Goal: Share content: Share content

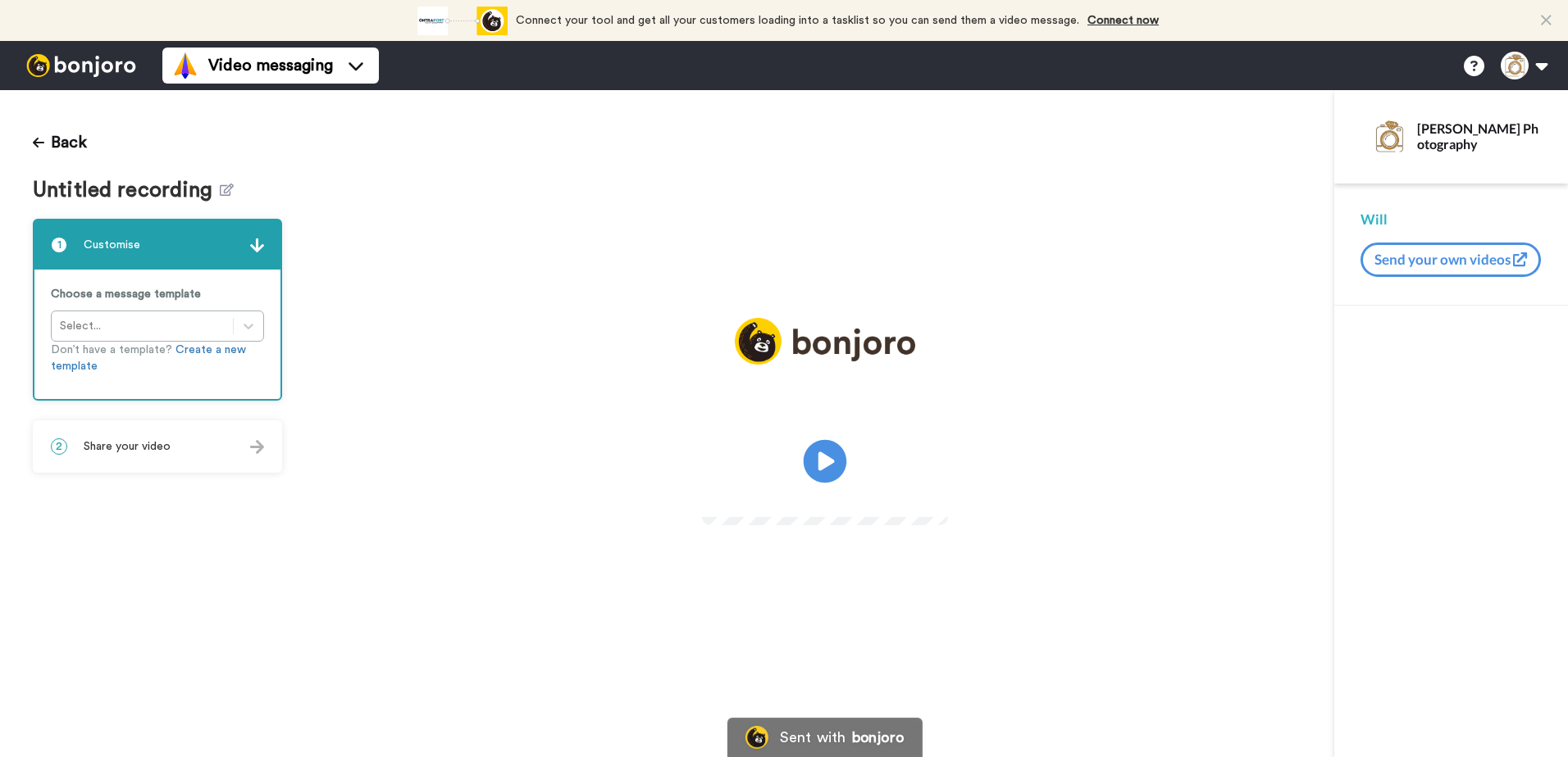
click at [843, 444] on icon "Play/Pause" at bounding box center [824, 462] width 44 height 78
click at [220, 193] on icon at bounding box center [227, 189] width 14 height 12
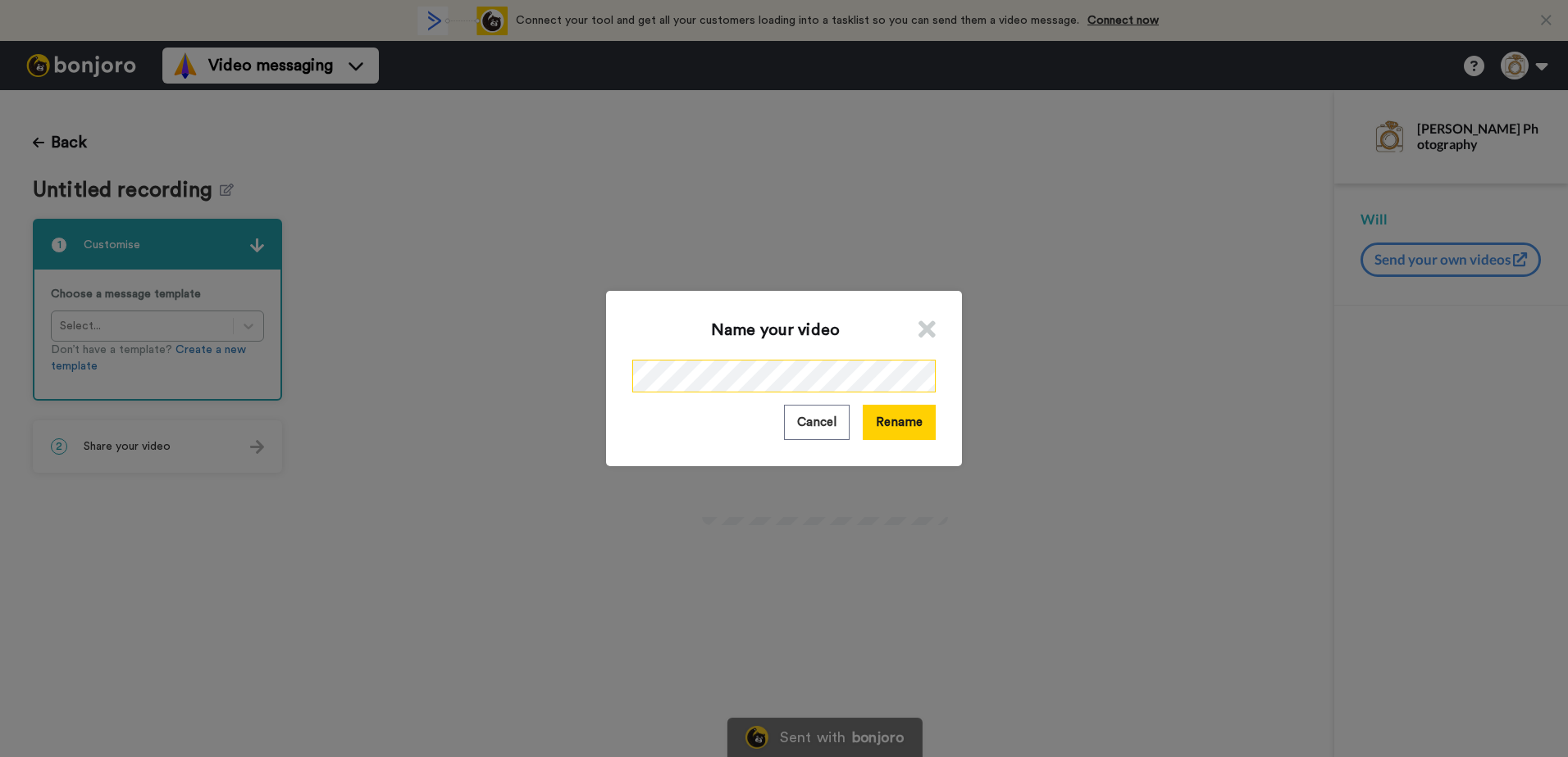
click at [524, 372] on div "Name your video Cancel Rename" at bounding box center [784, 378] width 1568 height 757
click at [901, 428] on button "Rename" at bounding box center [899, 423] width 73 height 36
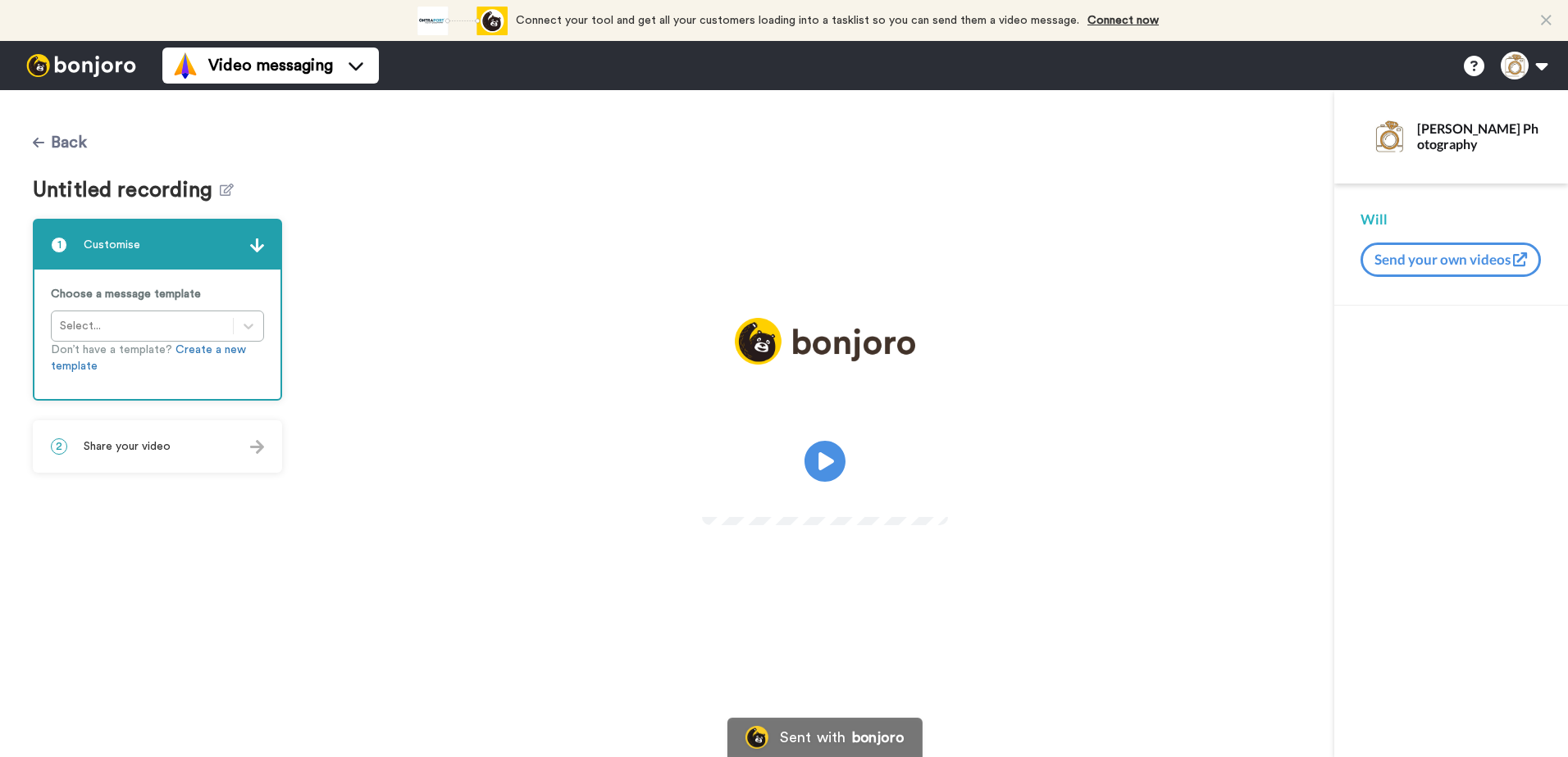
click at [36, 141] on icon at bounding box center [38, 142] width 12 height 10
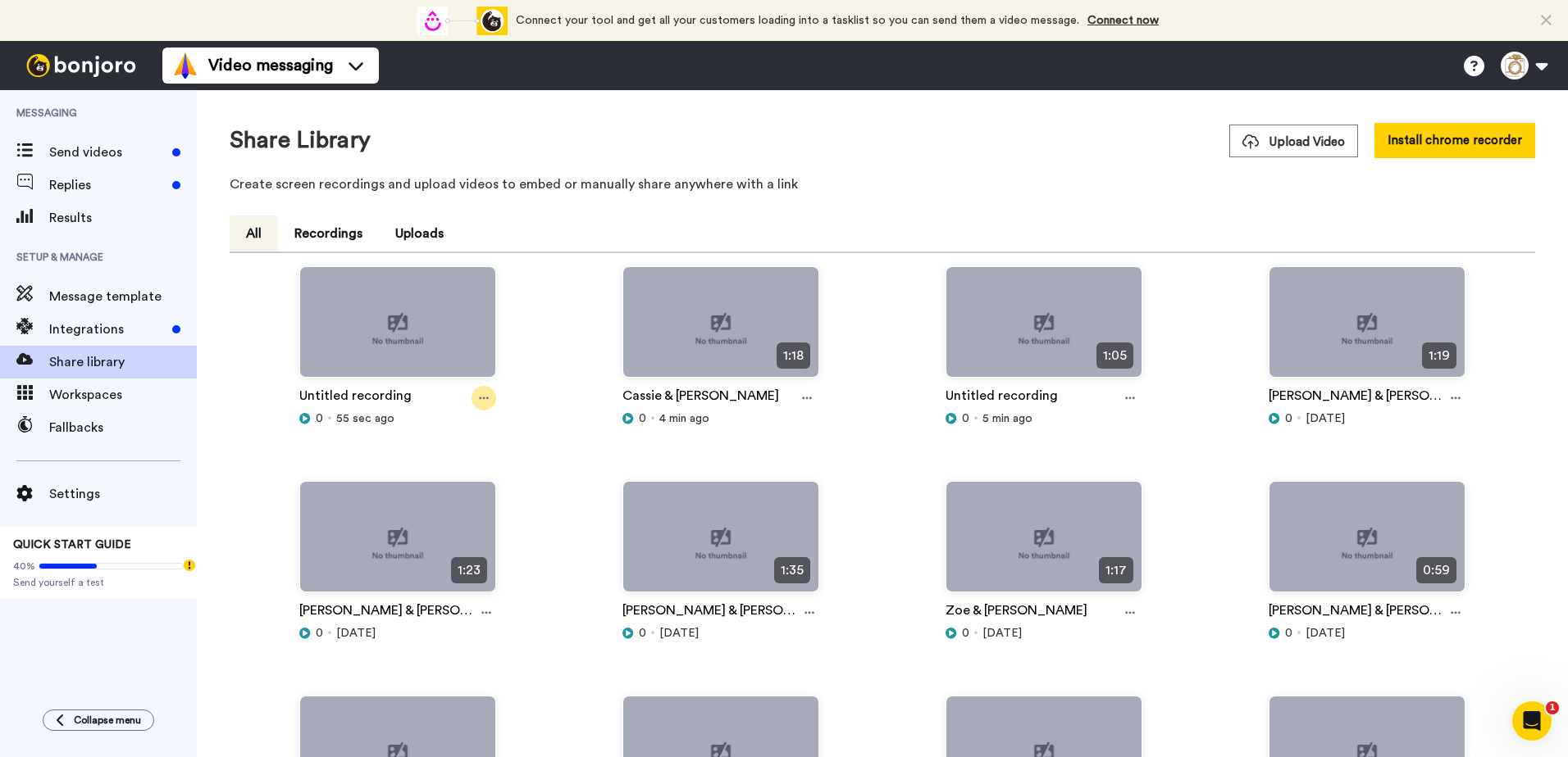
click at [482, 402] on icon at bounding box center [483, 398] width 10 height 12
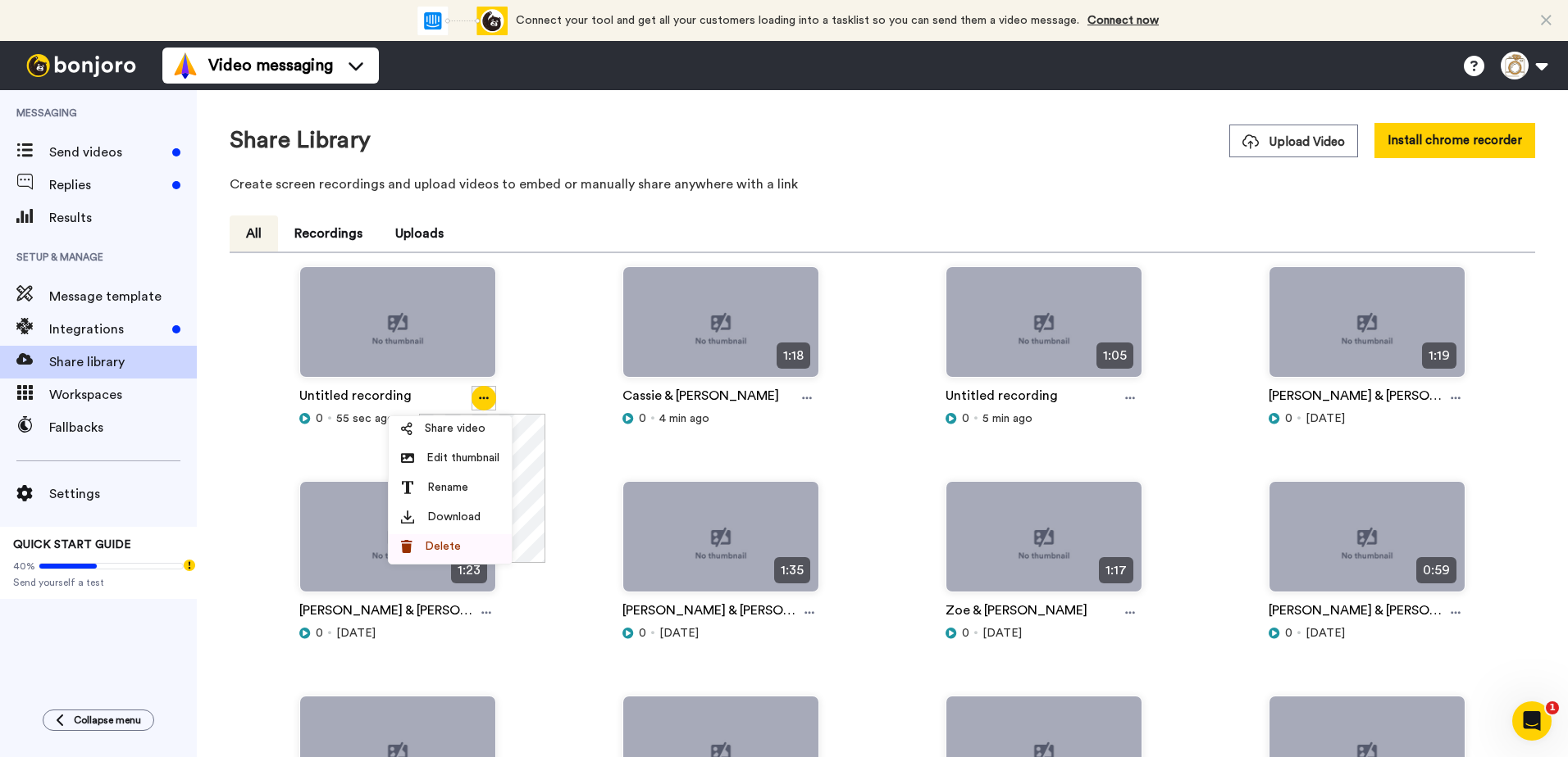
click at [449, 548] on span "Delete" at bounding box center [442, 546] width 36 height 16
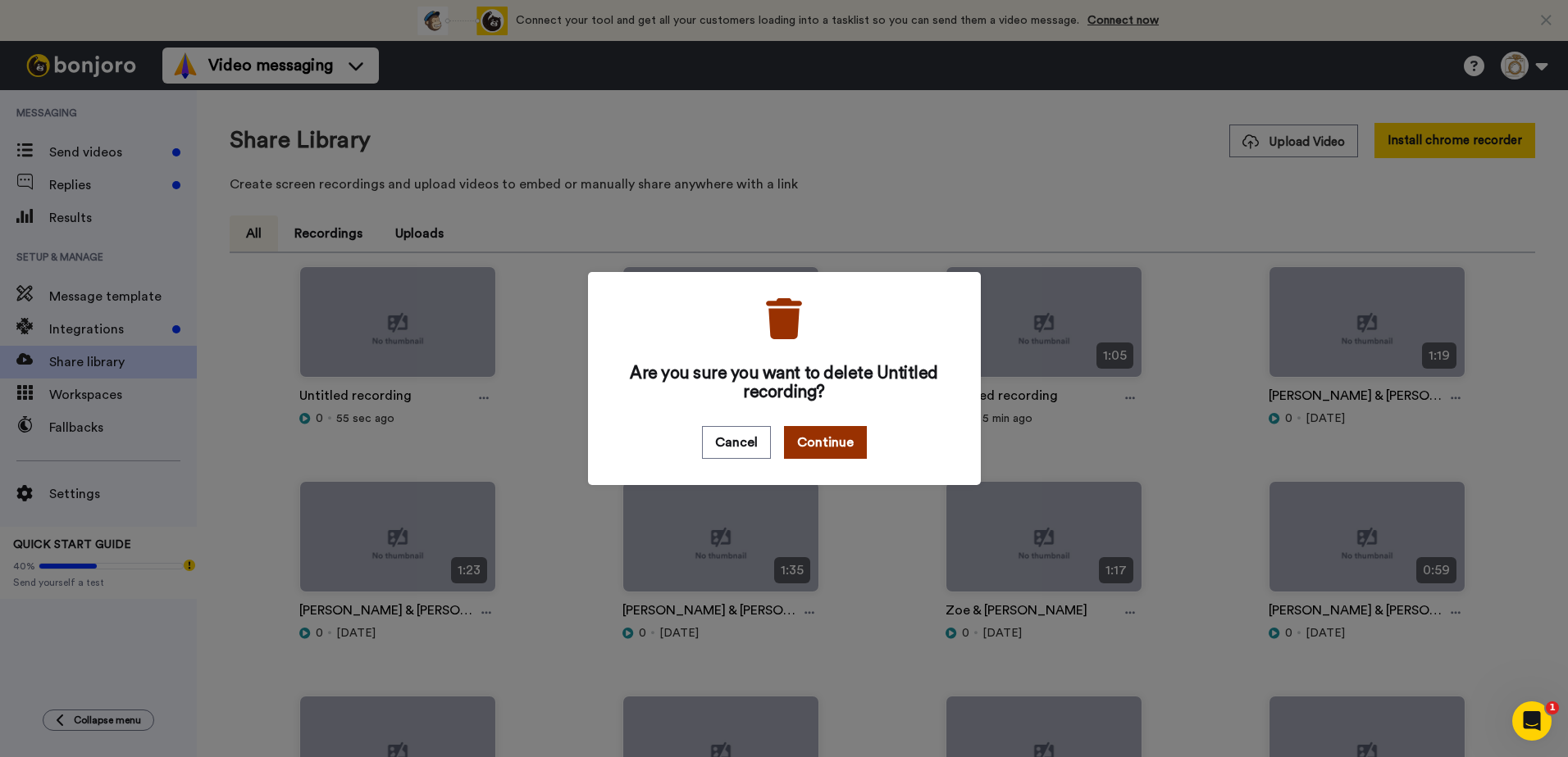
click at [830, 451] on button "Continue" at bounding box center [825, 442] width 83 height 33
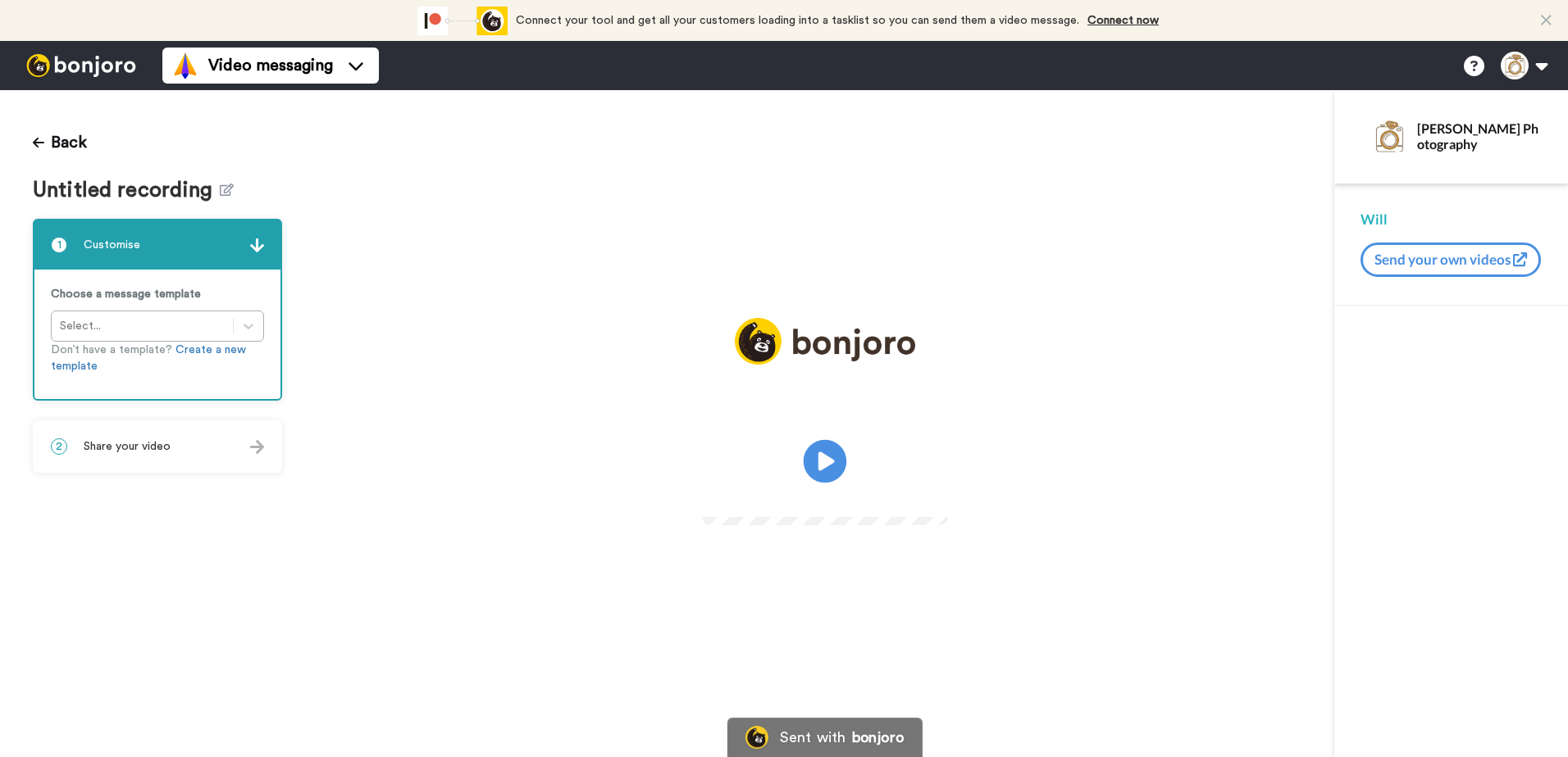
click at [819, 452] on icon at bounding box center [824, 462] width 44 height 44
click at [222, 187] on icon at bounding box center [227, 189] width 14 height 12
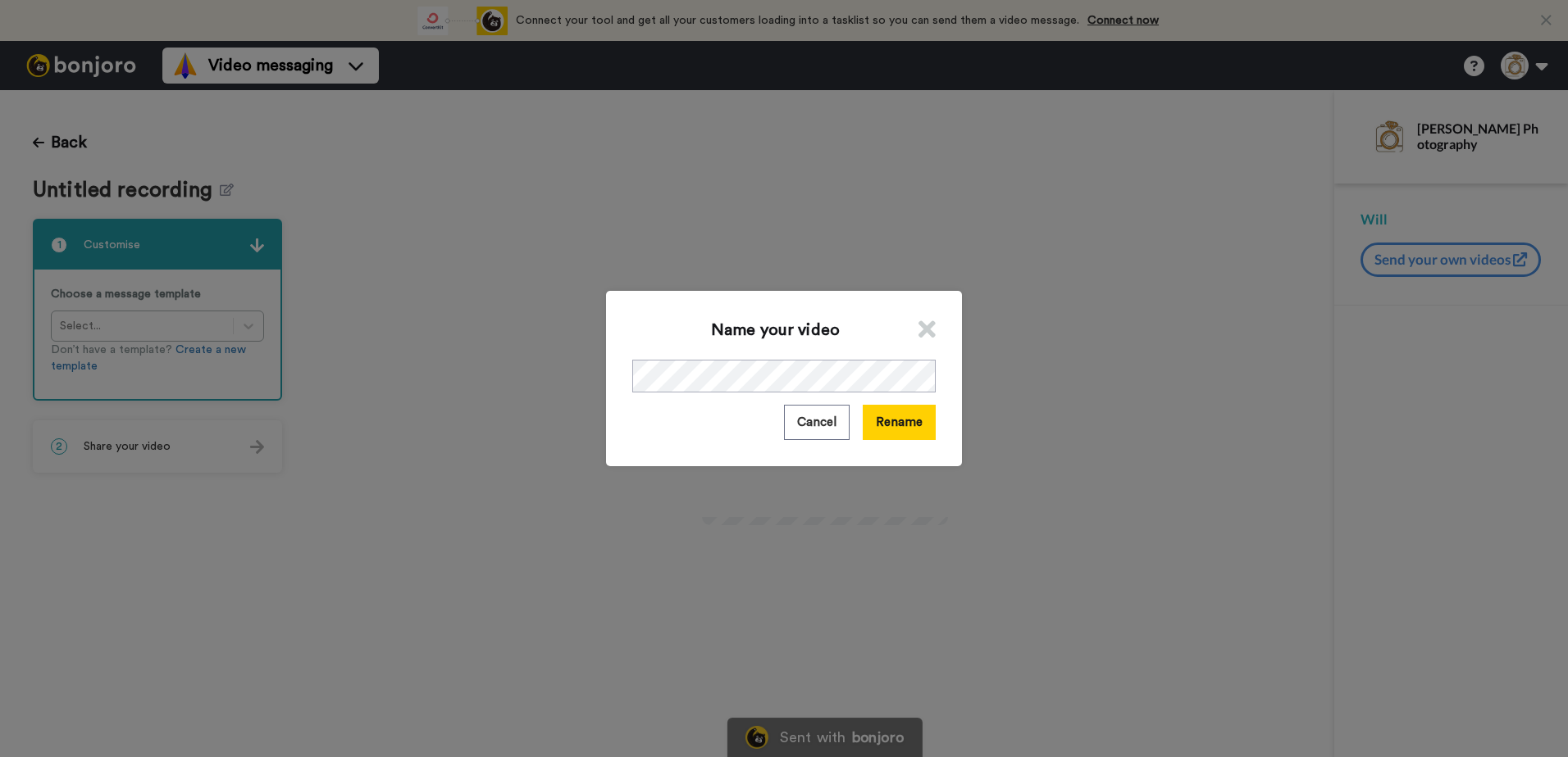
click at [921, 324] on icon at bounding box center [926, 330] width 17 height 25
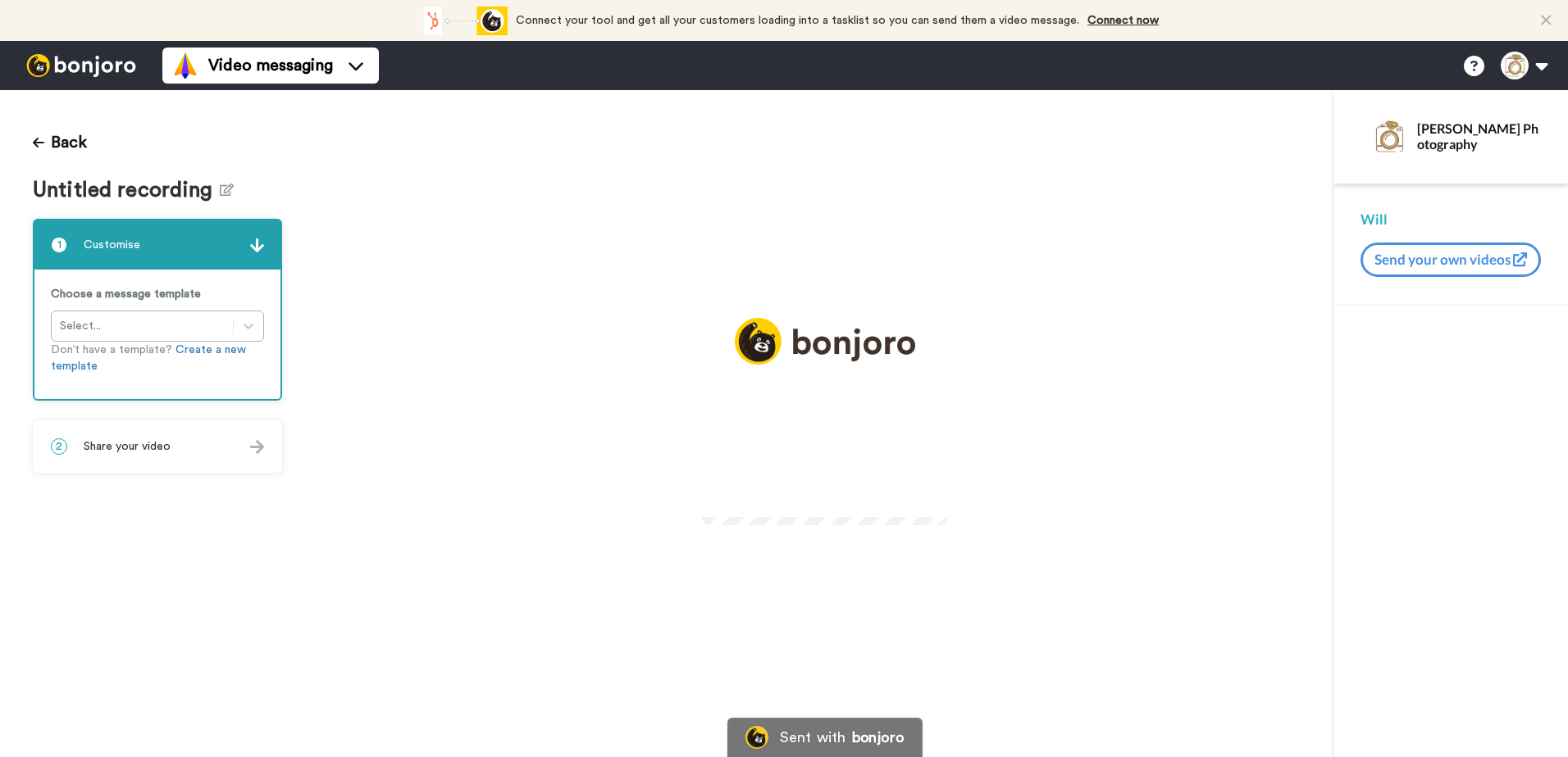
click at [724, 520] on video at bounding box center [825, 459] width 246 height 123
drag, startPoint x: 693, startPoint y: 616, endPoint x: 479, endPoint y: 620, distance: 214.0
click at [479, 550] on div "Play/Pause" at bounding box center [824, 433] width 1019 height 232
click at [820, 465] on icon "Play/Pause" at bounding box center [824, 462] width 44 height 78
click at [225, 192] on icon at bounding box center [227, 189] width 14 height 12
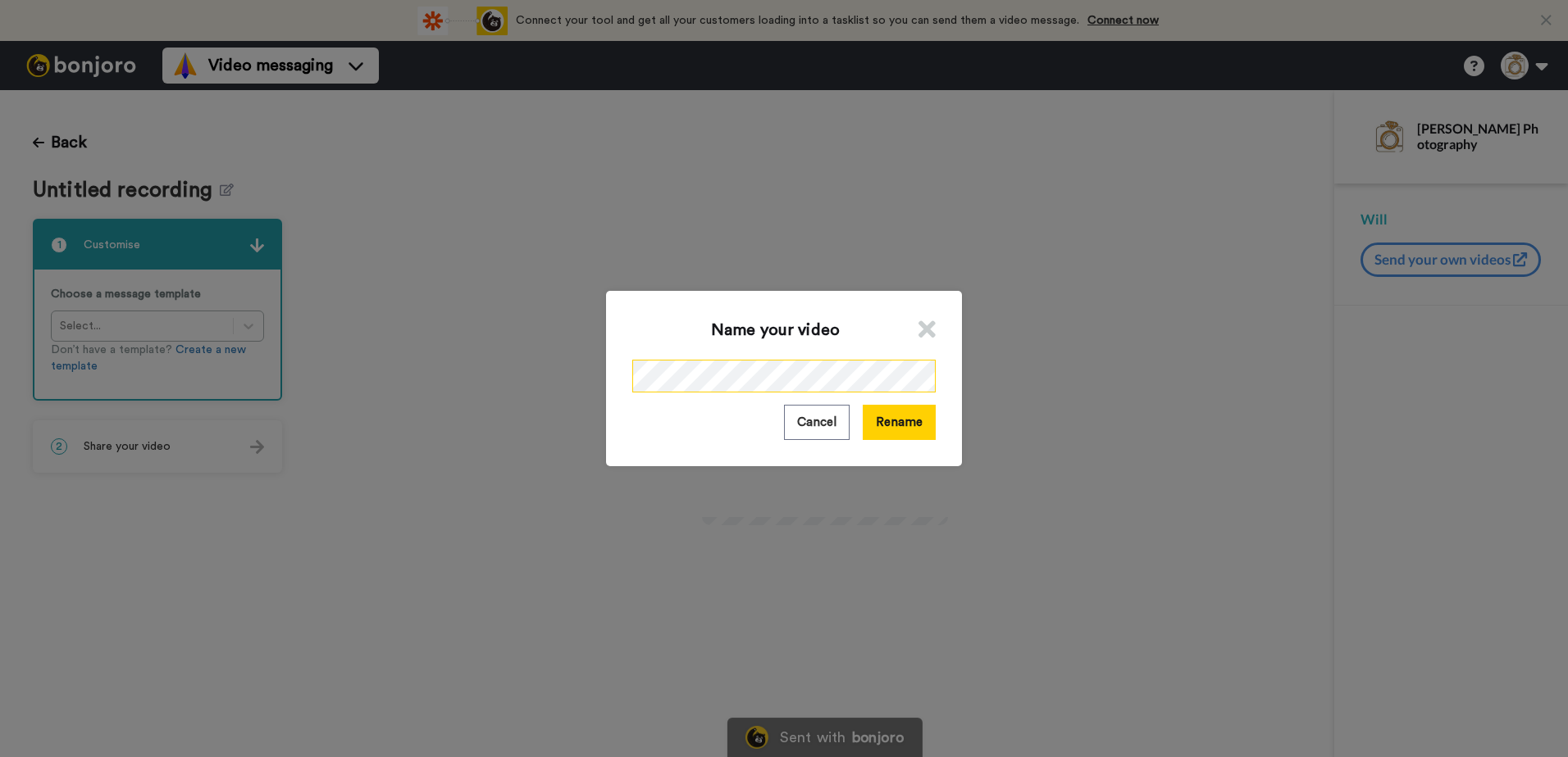
click at [546, 376] on div "Name your video Cancel Rename" at bounding box center [784, 378] width 1568 height 757
click at [892, 417] on button "Rename" at bounding box center [899, 423] width 73 height 36
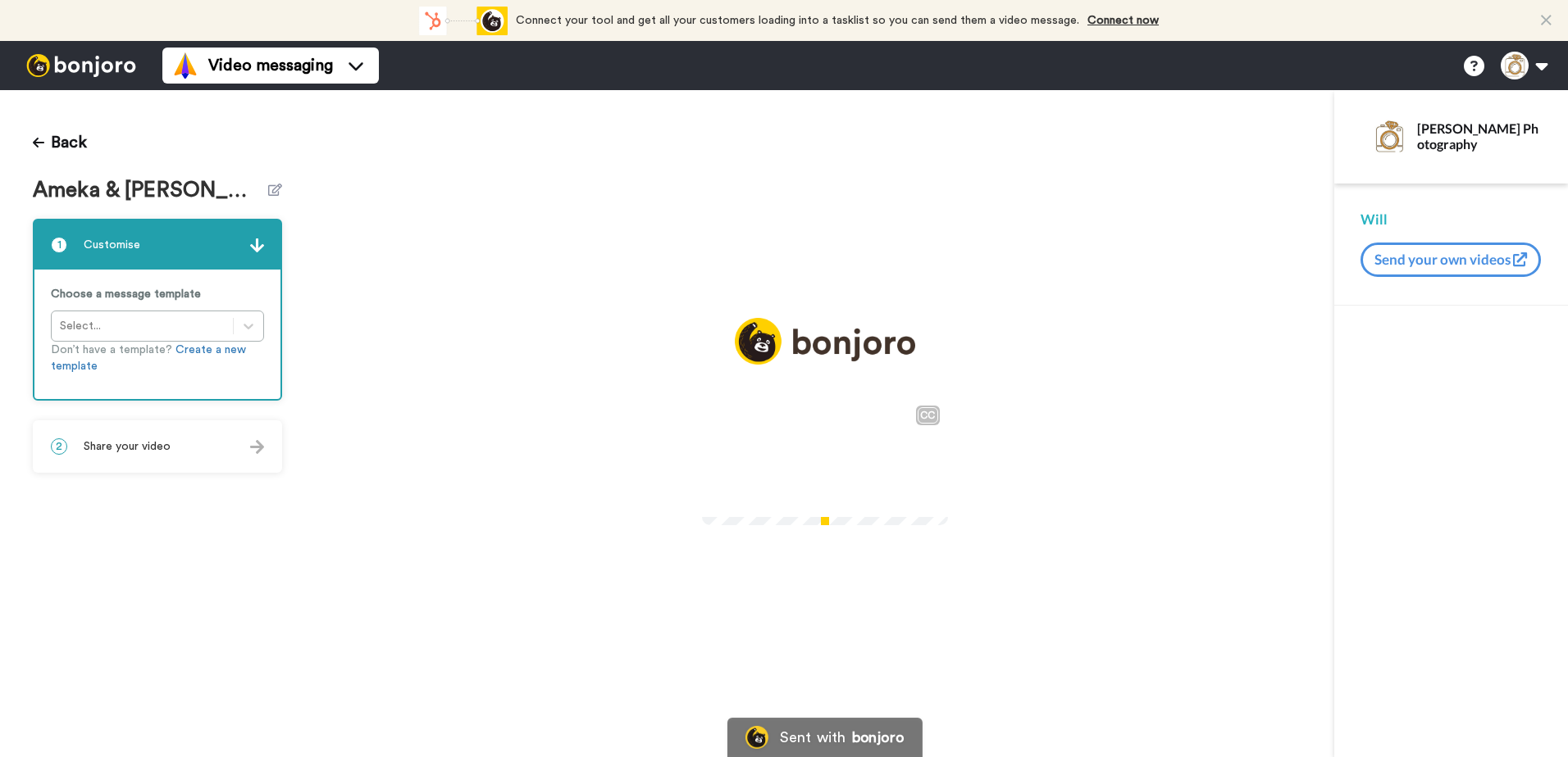
click at [820, 418] on div "CC" at bounding box center [825, 411] width 246 height 28
click at [816, 464] on icon at bounding box center [824, 462] width 44 height 44
click at [837, 442] on icon "Play/Pause" at bounding box center [824, 462] width 44 height 78
click at [220, 191] on icon at bounding box center [227, 189] width 14 height 12
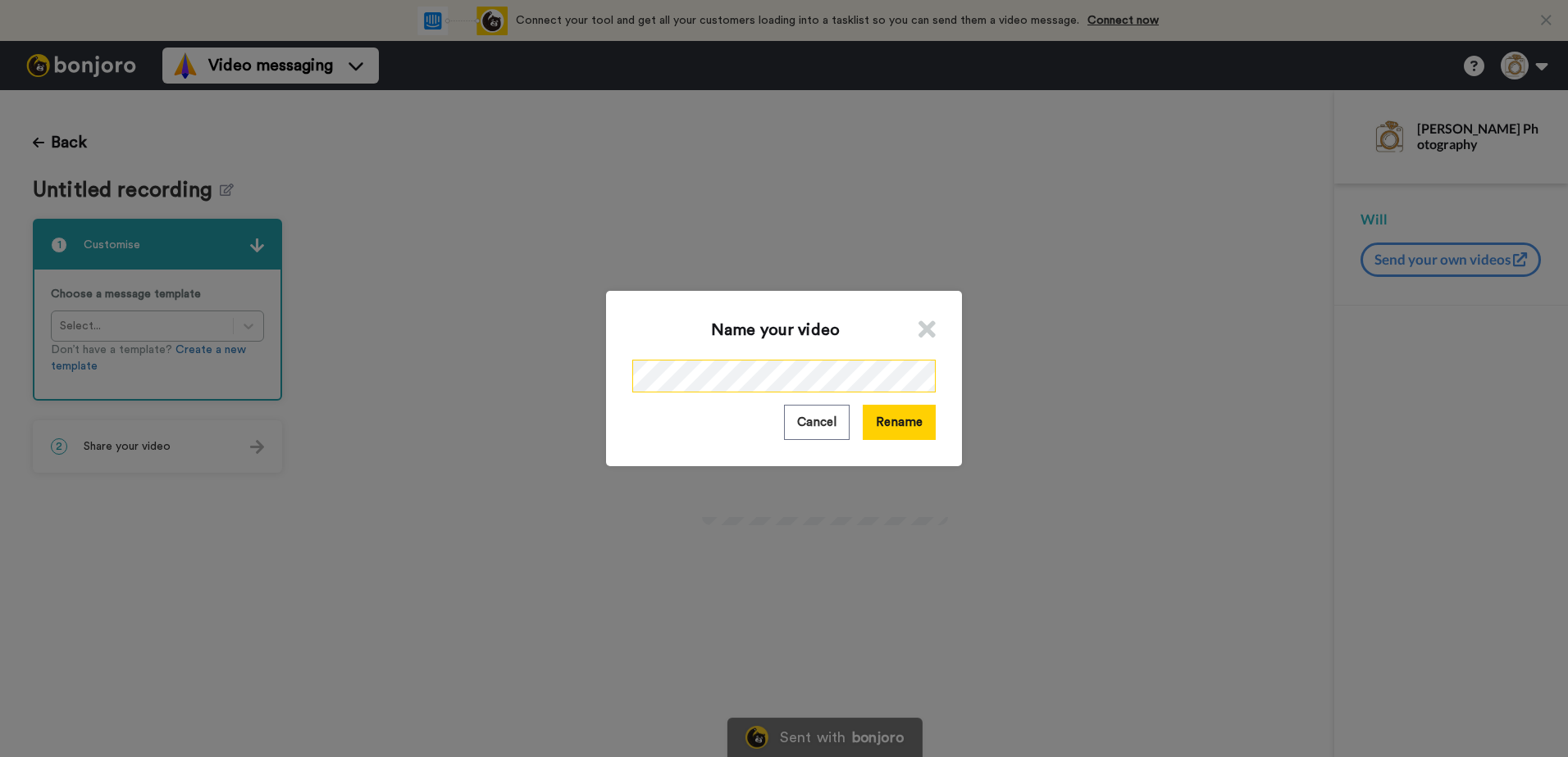
click at [459, 388] on div "Name your video Cancel Rename" at bounding box center [784, 378] width 1568 height 757
click at [877, 432] on button "Rename" at bounding box center [899, 423] width 73 height 36
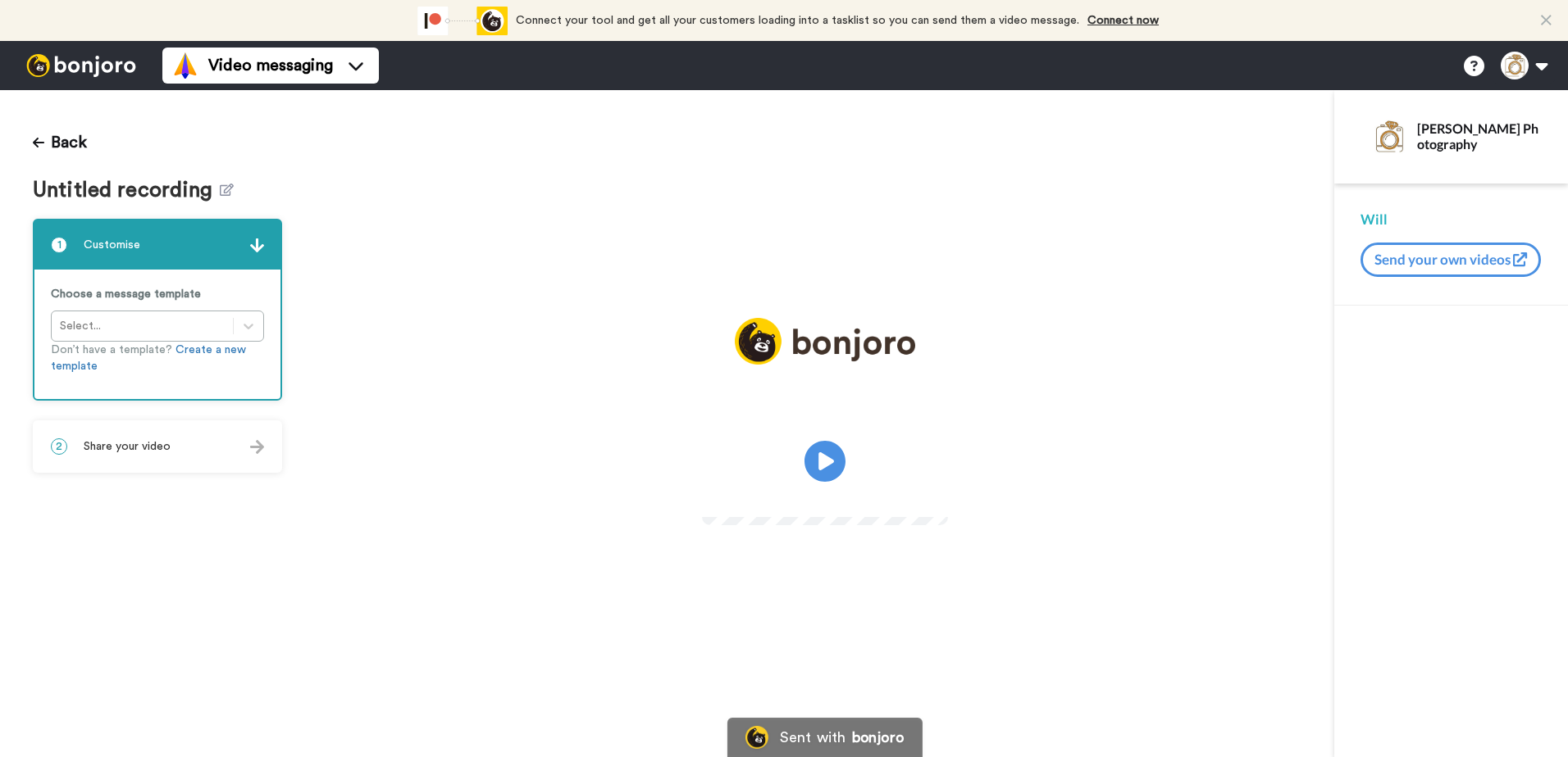
drag, startPoint x: 828, startPoint y: 446, endPoint x: 858, endPoint y: 440, distance: 30.6
click at [829, 446] on icon at bounding box center [825, 462] width 41 height 41
click at [222, 187] on icon at bounding box center [227, 189] width 14 height 12
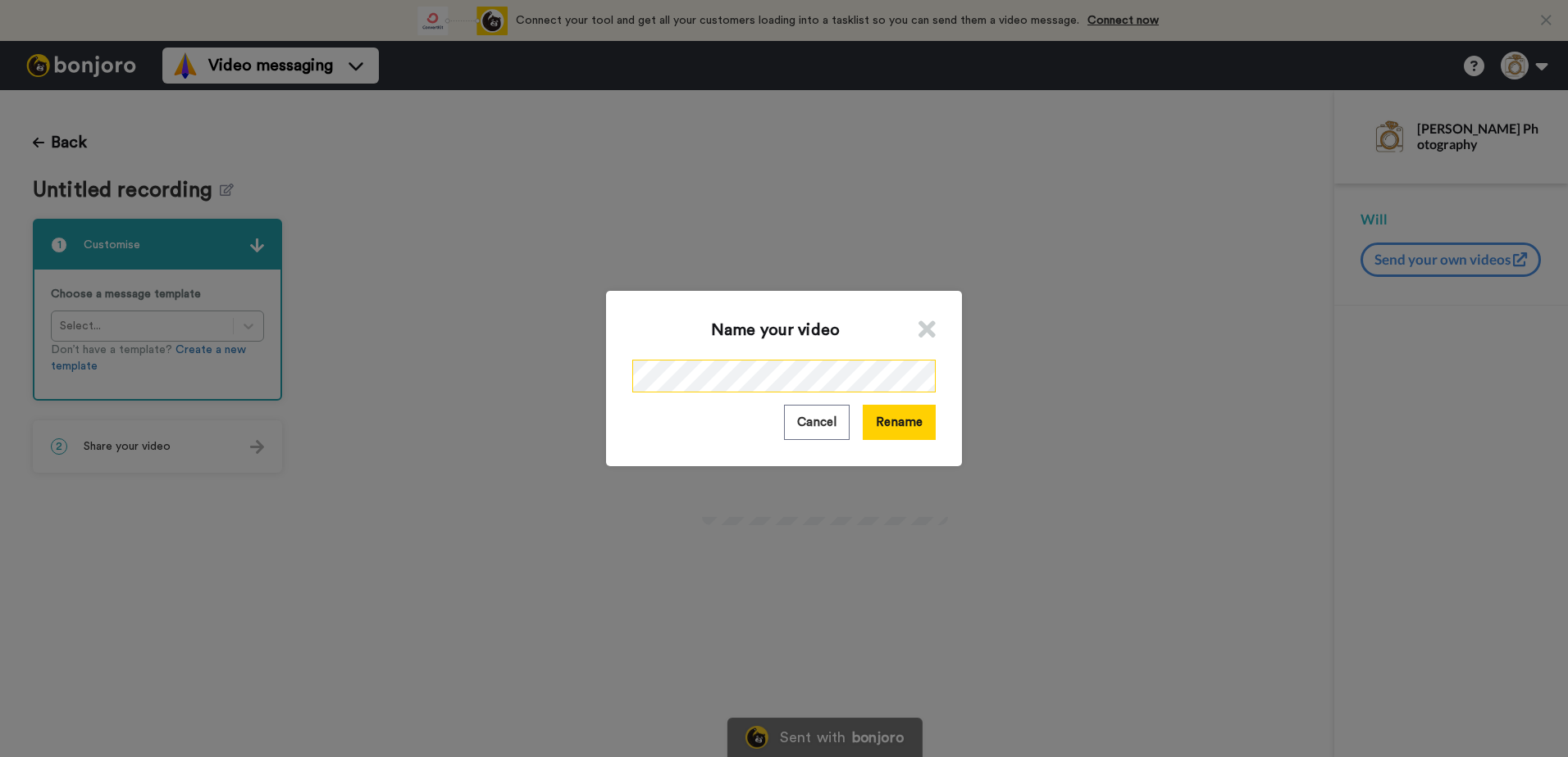
click at [425, 381] on div "Name your video Cancel Rename" at bounding box center [784, 378] width 1568 height 757
click at [917, 422] on button "Rename" at bounding box center [899, 423] width 73 height 36
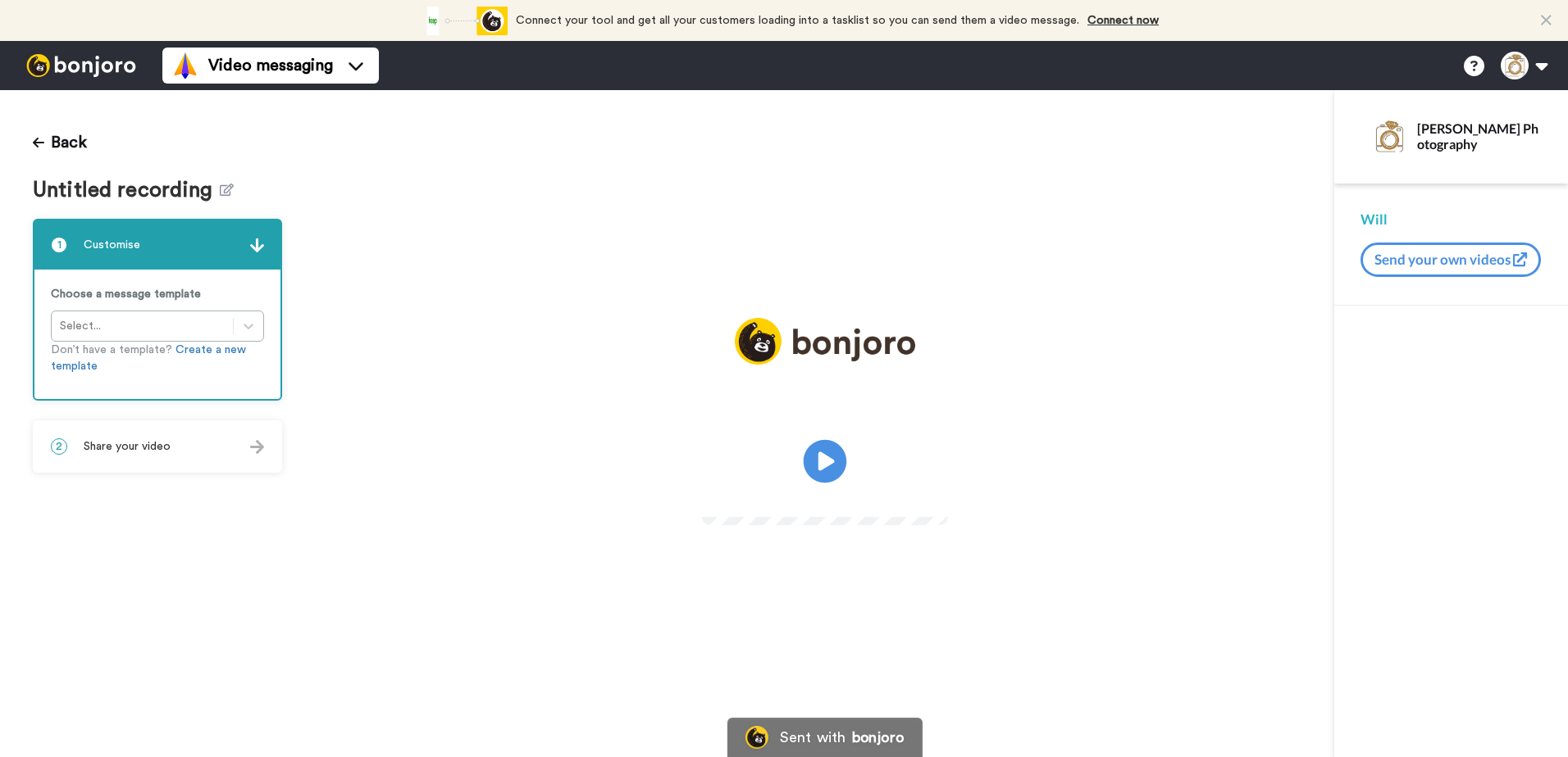
click at [829, 458] on icon "Play/Pause" at bounding box center [824, 462] width 44 height 78
click at [222, 193] on icon at bounding box center [227, 189] width 14 height 12
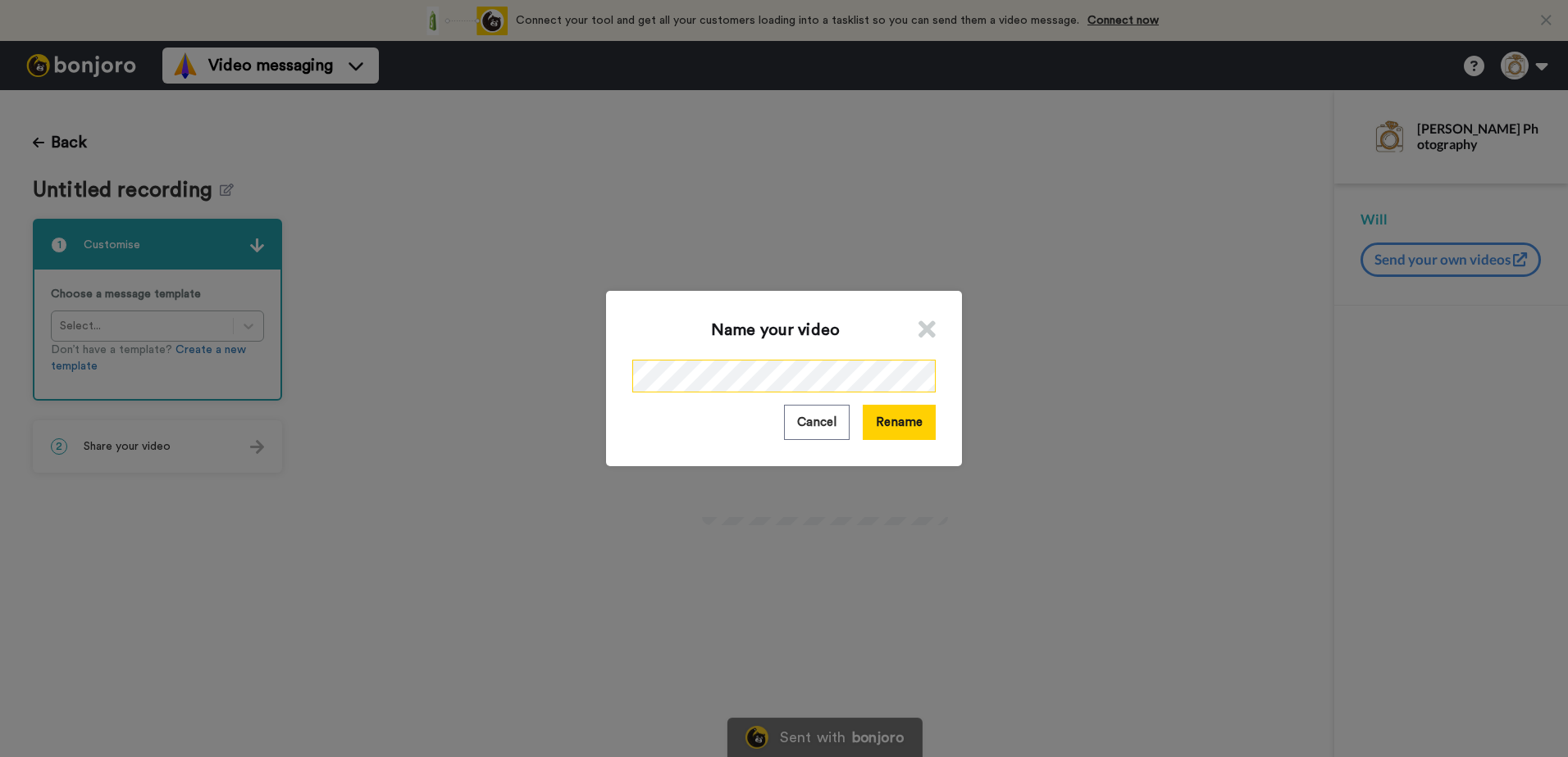
click at [418, 381] on div "Name your video Cancel Rename" at bounding box center [784, 378] width 1568 height 757
click at [910, 423] on button "Rename" at bounding box center [899, 423] width 73 height 36
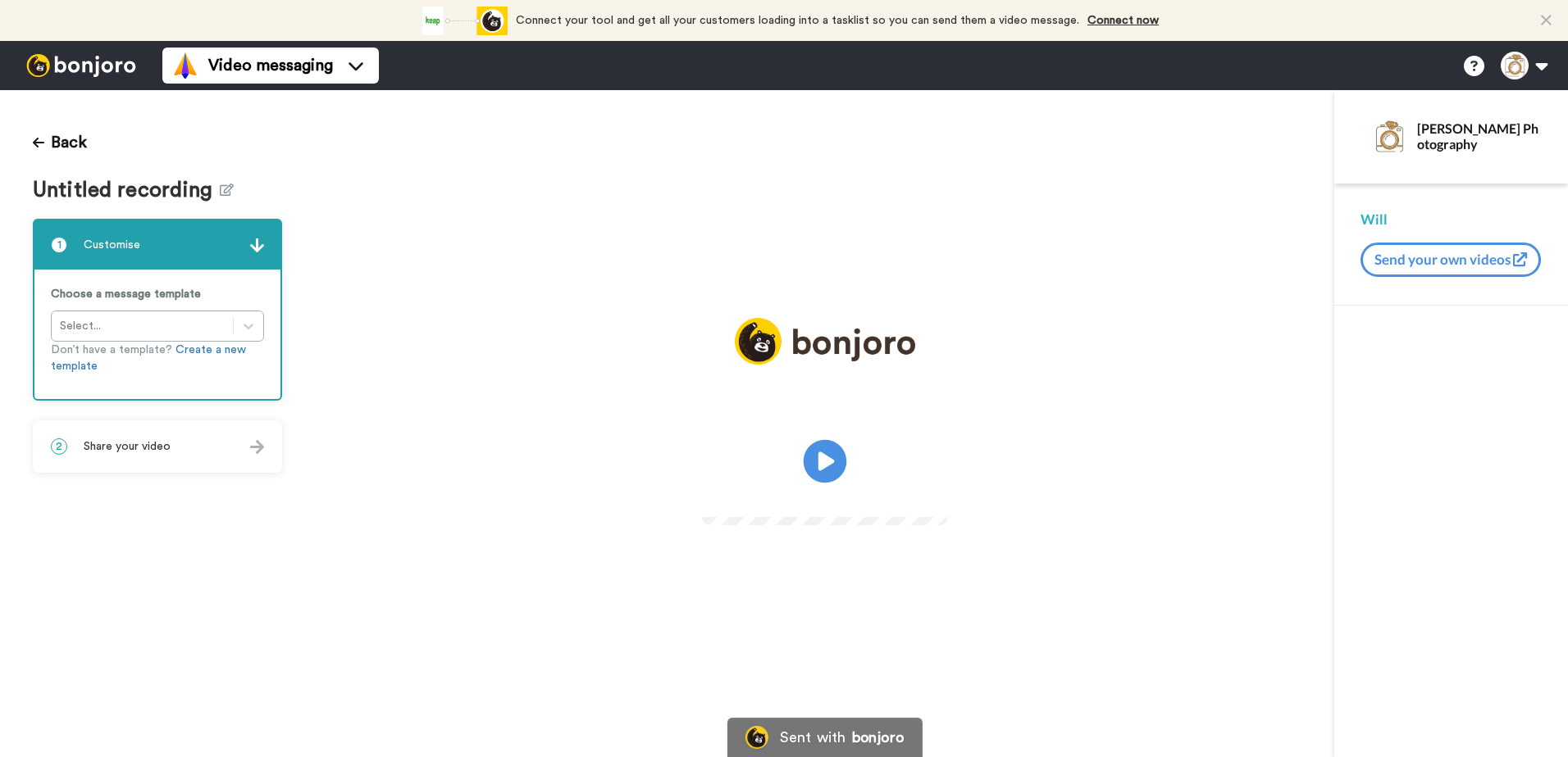
click at [813, 456] on icon at bounding box center [824, 462] width 44 height 44
click at [220, 191] on icon at bounding box center [227, 189] width 14 height 12
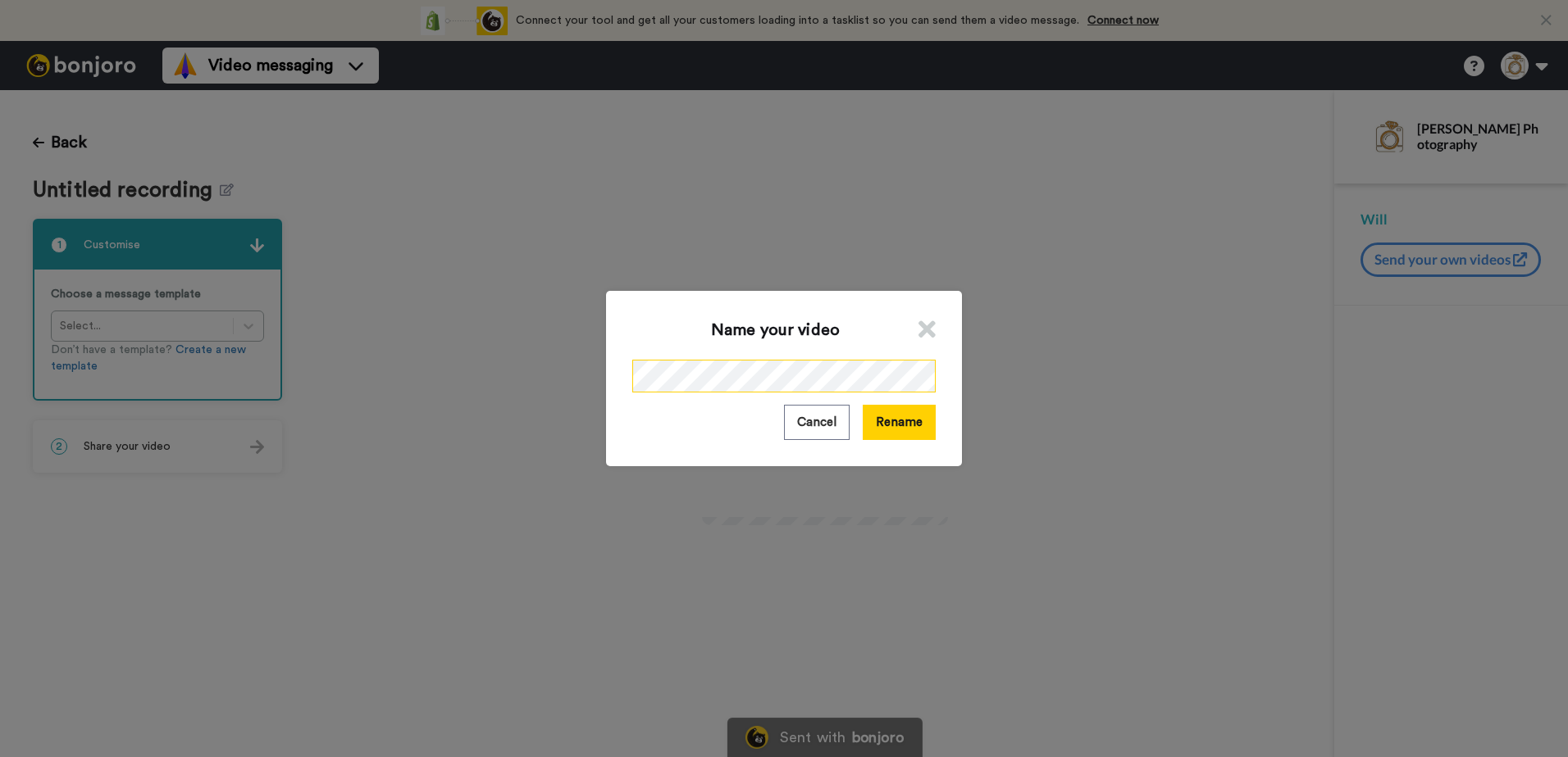
click at [379, 377] on div "Name your video Cancel Rename" at bounding box center [784, 378] width 1568 height 757
click at [892, 438] on button "Rename" at bounding box center [899, 423] width 73 height 36
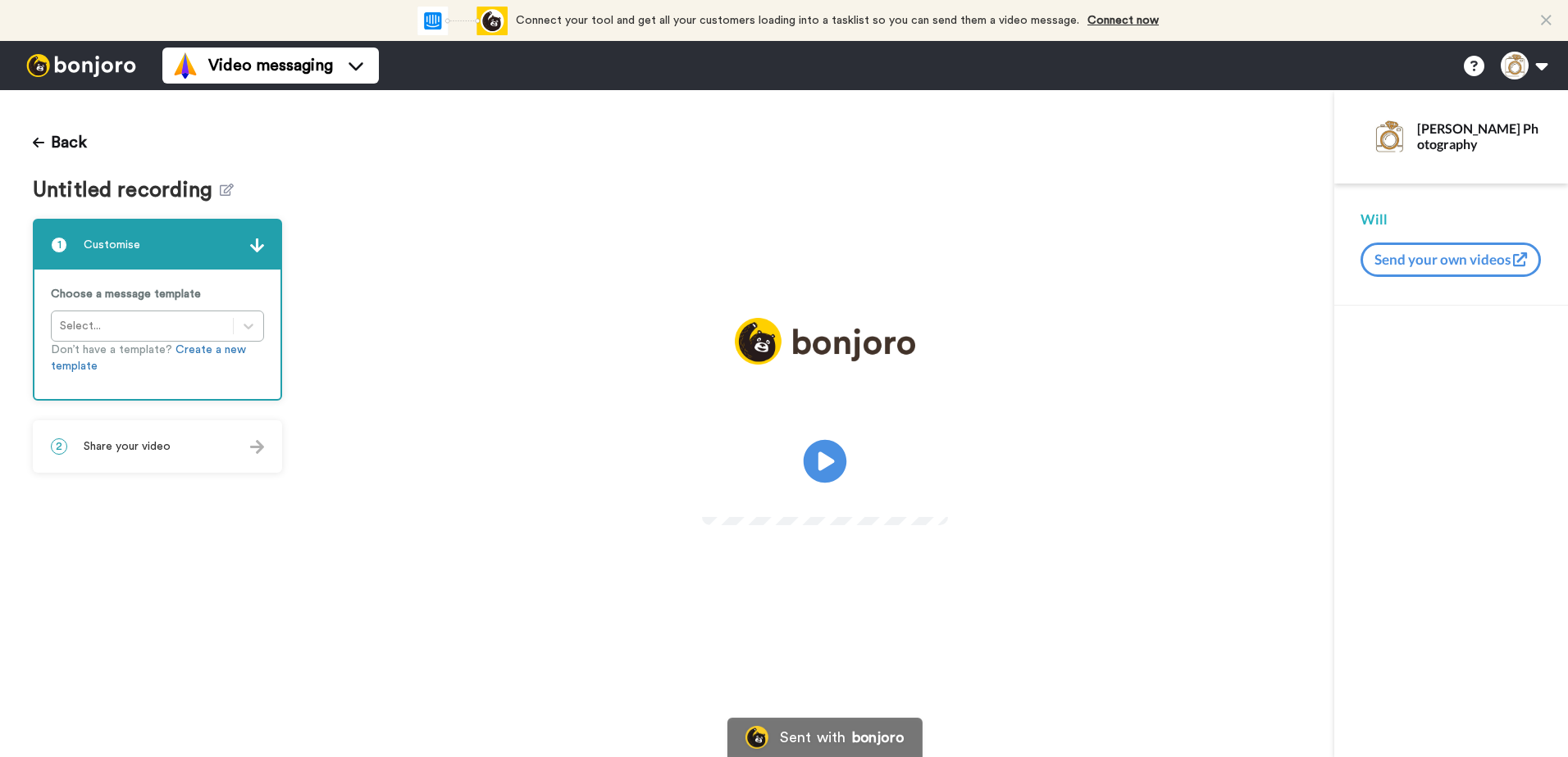
click at [834, 470] on icon at bounding box center [824, 462] width 44 height 44
click at [222, 193] on icon at bounding box center [227, 189] width 14 height 12
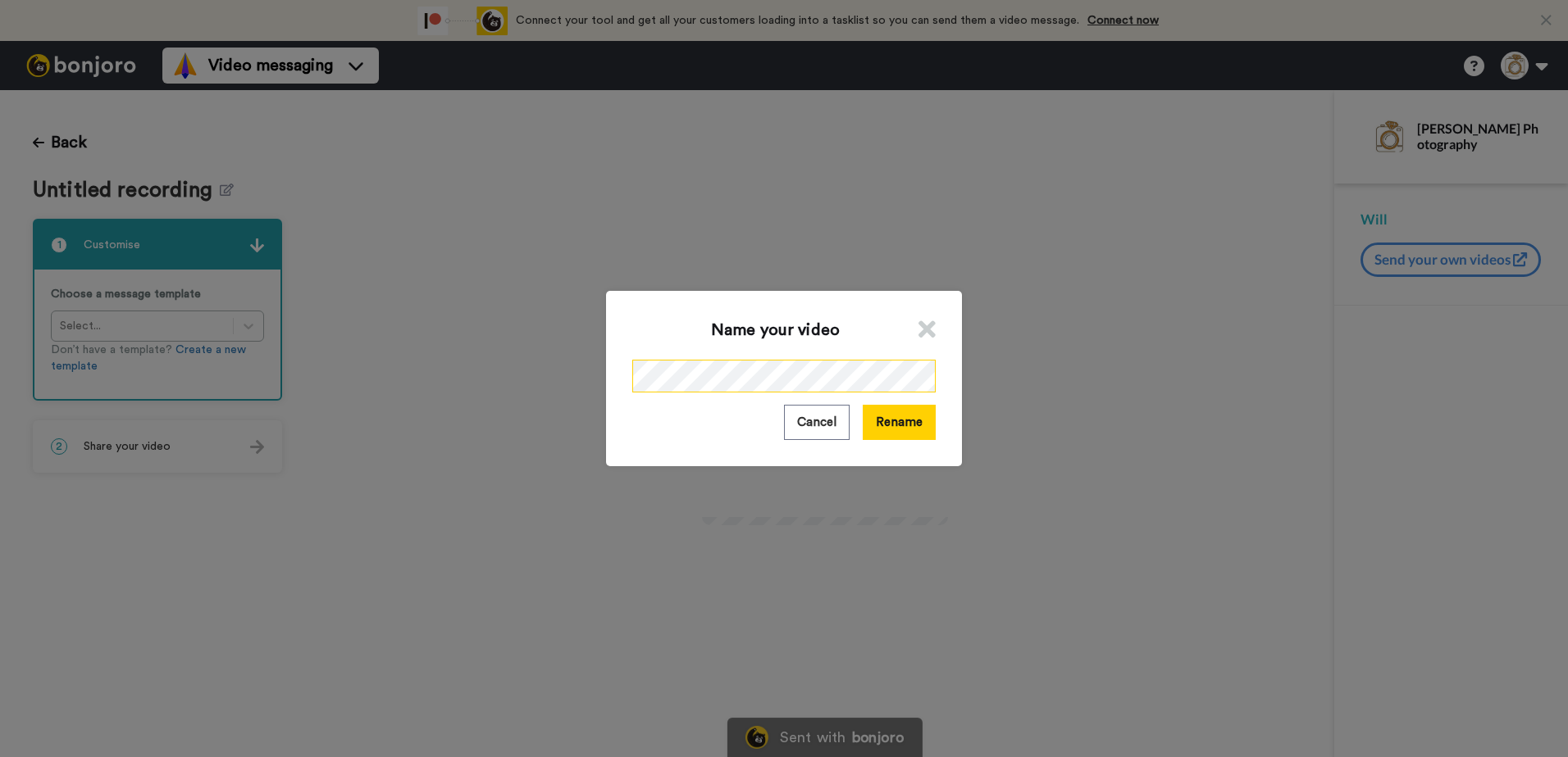
click at [430, 370] on div "Name your video Cancel Rename" at bounding box center [784, 378] width 1568 height 757
click at [888, 415] on button "Rename" at bounding box center [899, 423] width 73 height 36
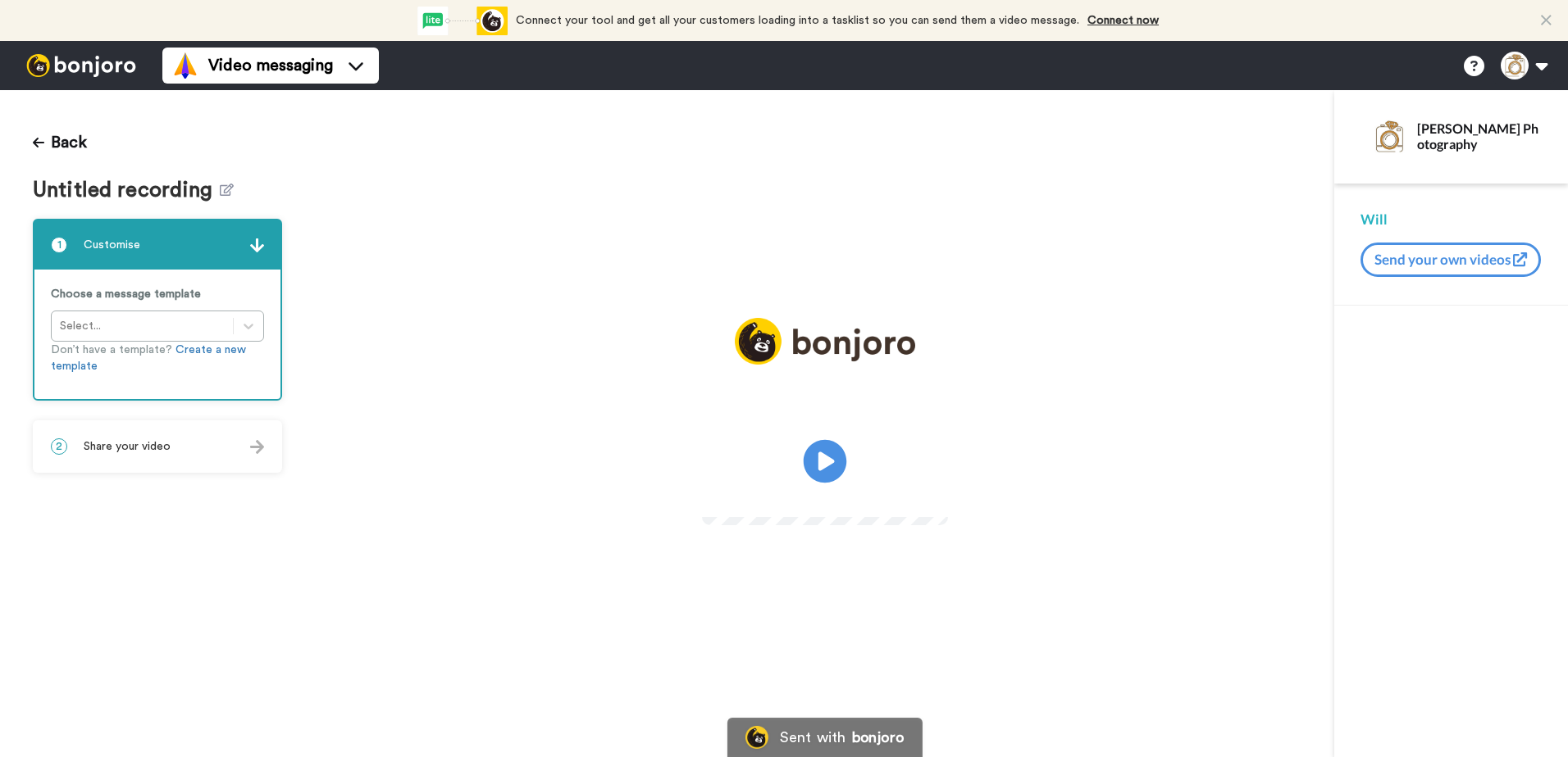
click at [813, 456] on icon at bounding box center [824, 462] width 44 height 44
click at [225, 193] on icon at bounding box center [227, 189] width 14 height 12
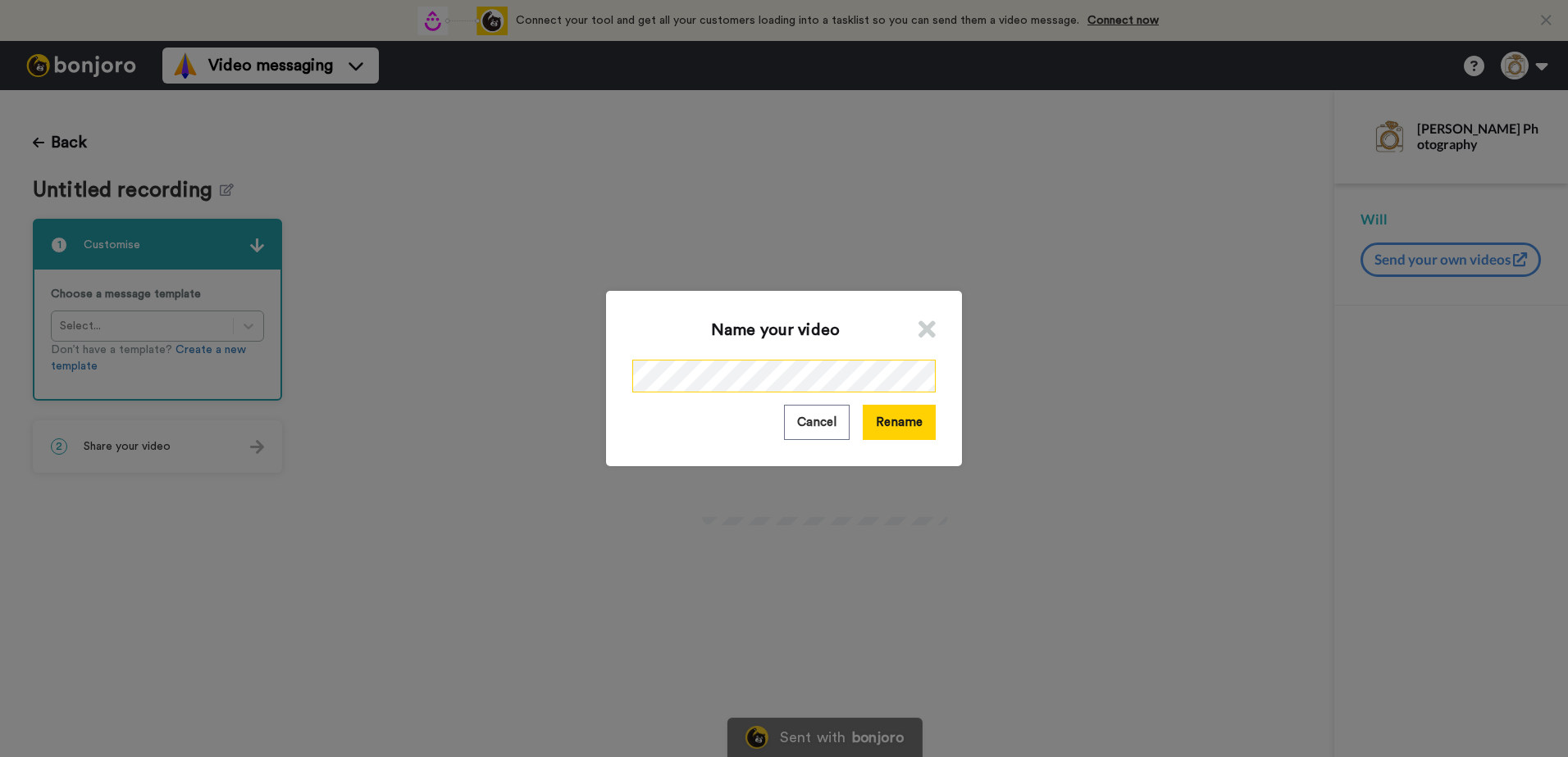
click at [421, 375] on div "Name your video Cancel Rename" at bounding box center [784, 378] width 1568 height 757
click at [904, 430] on button "Rename" at bounding box center [899, 423] width 73 height 36
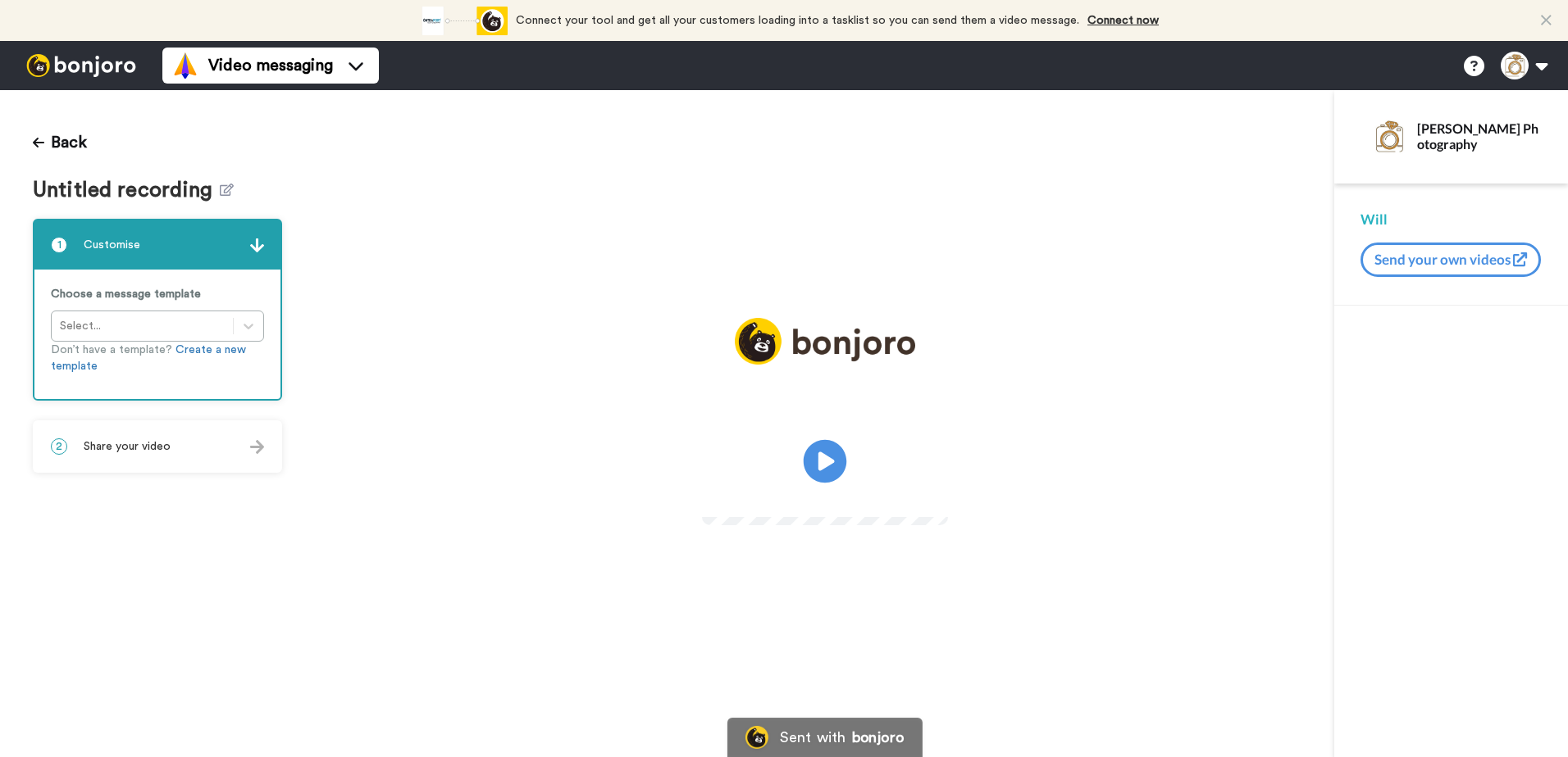
click at [823, 462] on icon "Play/Pause" at bounding box center [824, 462] width 44 height 78
click at [220, 190] on icon at bounding box center [227, 189] width 14 height 12
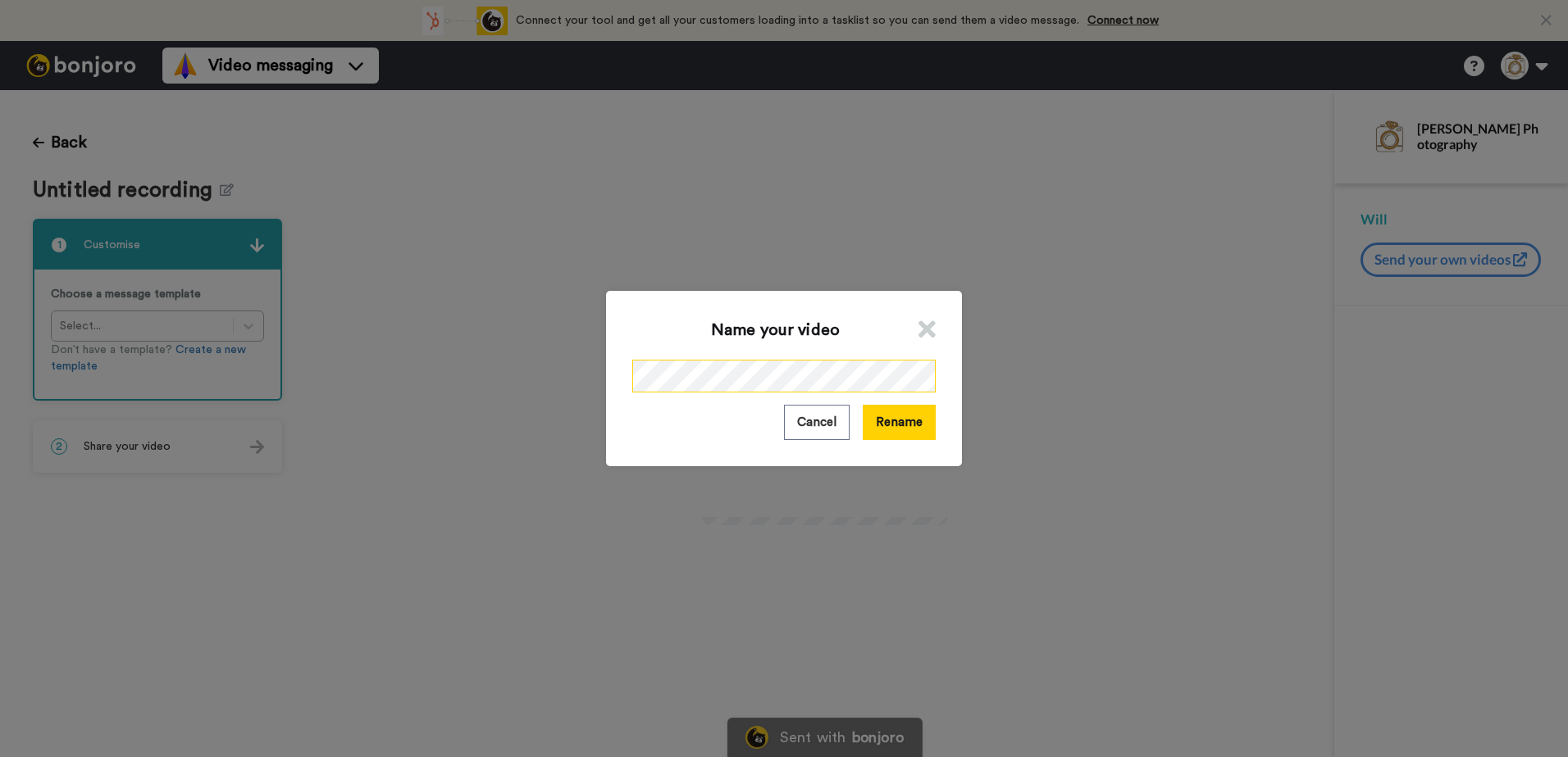
click at [470, 380] on div "Name your video Cancel Rename" at bounding box center [784, 378] width 1568 height 757
click at [890, 422] on button "Rename" at bounding box center [899, 423] width 73 height 36
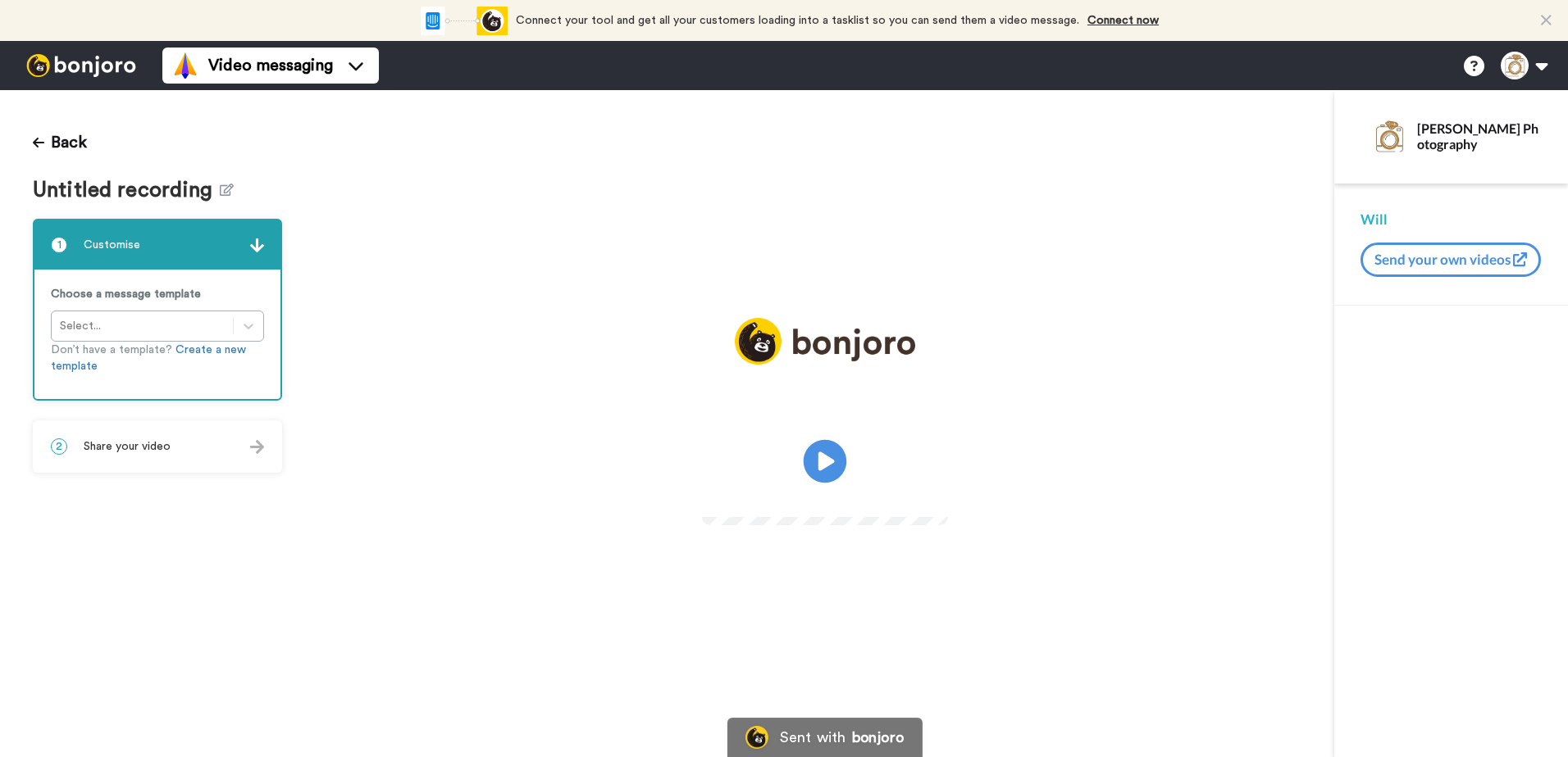
click at [824, 450] on icon at bounding box center [824, 462] width 44 height 44
click at [222, 194] on icon at bounding box center [227, 189] width 14 height 12
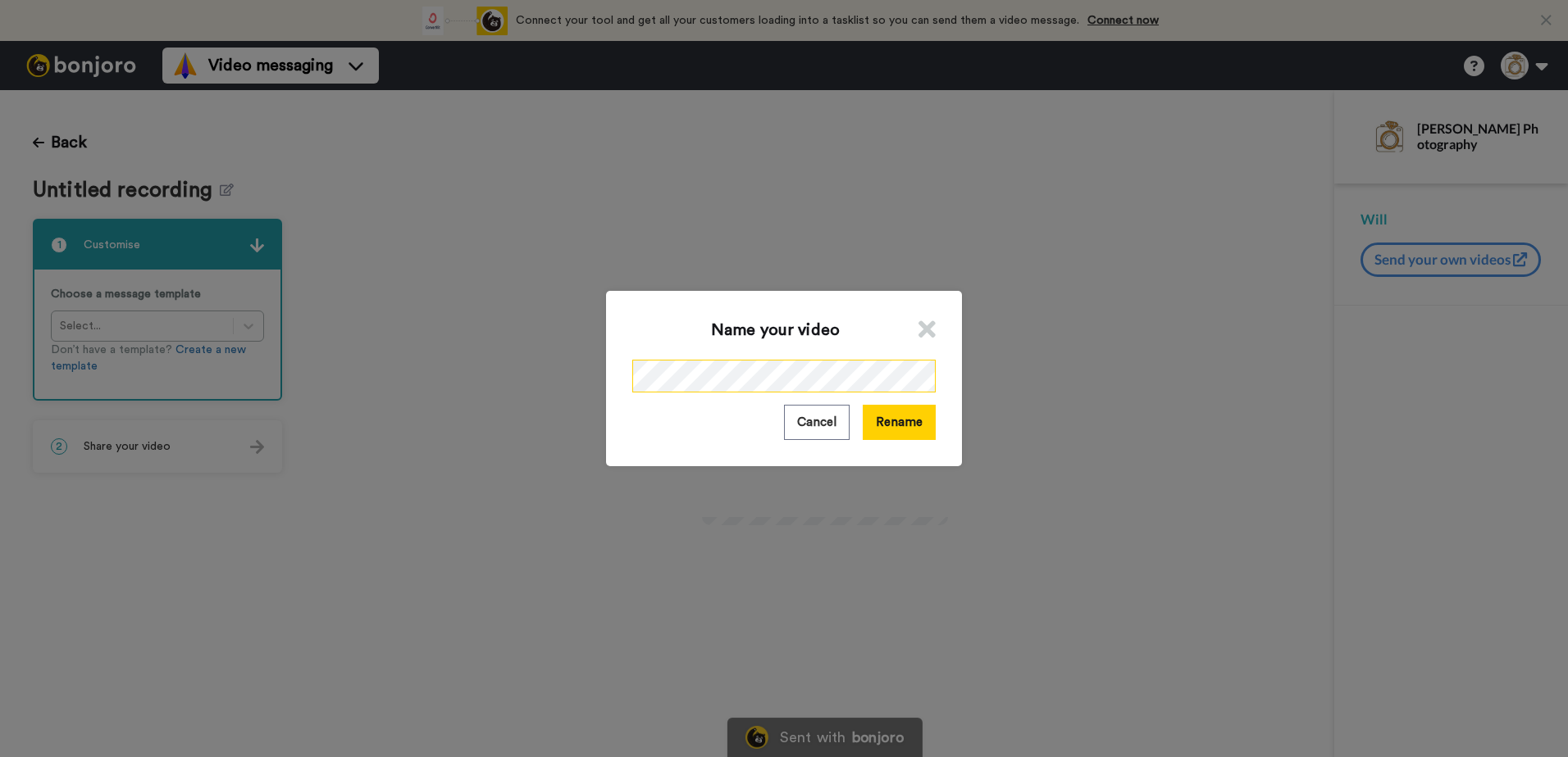
click at [524, 377] on div "Name your video Cancel Rename" at bounding box center [784, 378] width 1568 height 757
click at [893, 419] on button "Rename" at bounding box center [899, 423] width 73 height 36
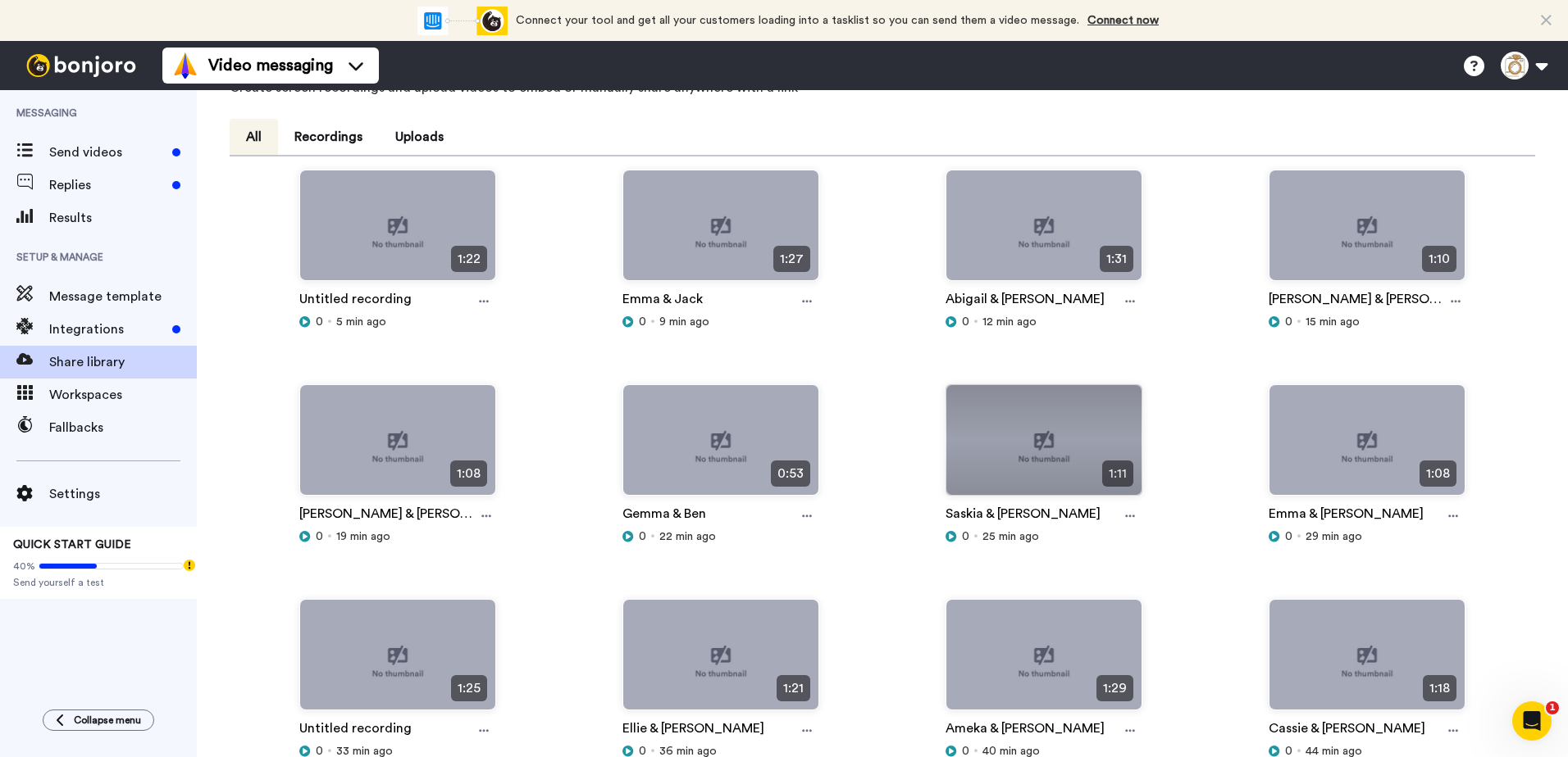
scroll to position [246, 0]
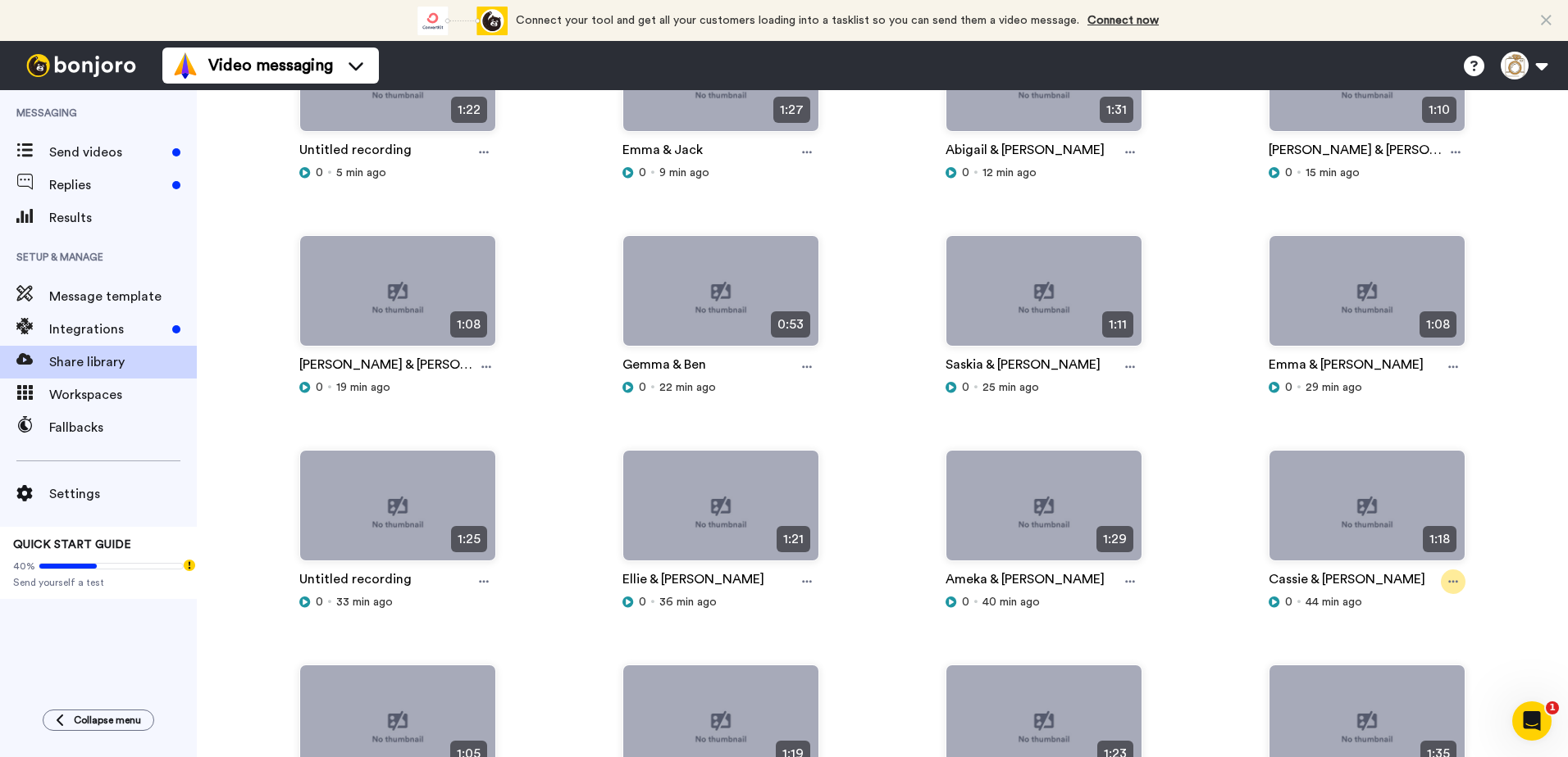
click at [1441, 589] on div at bounding box center [1453, 582] width 25 height 25
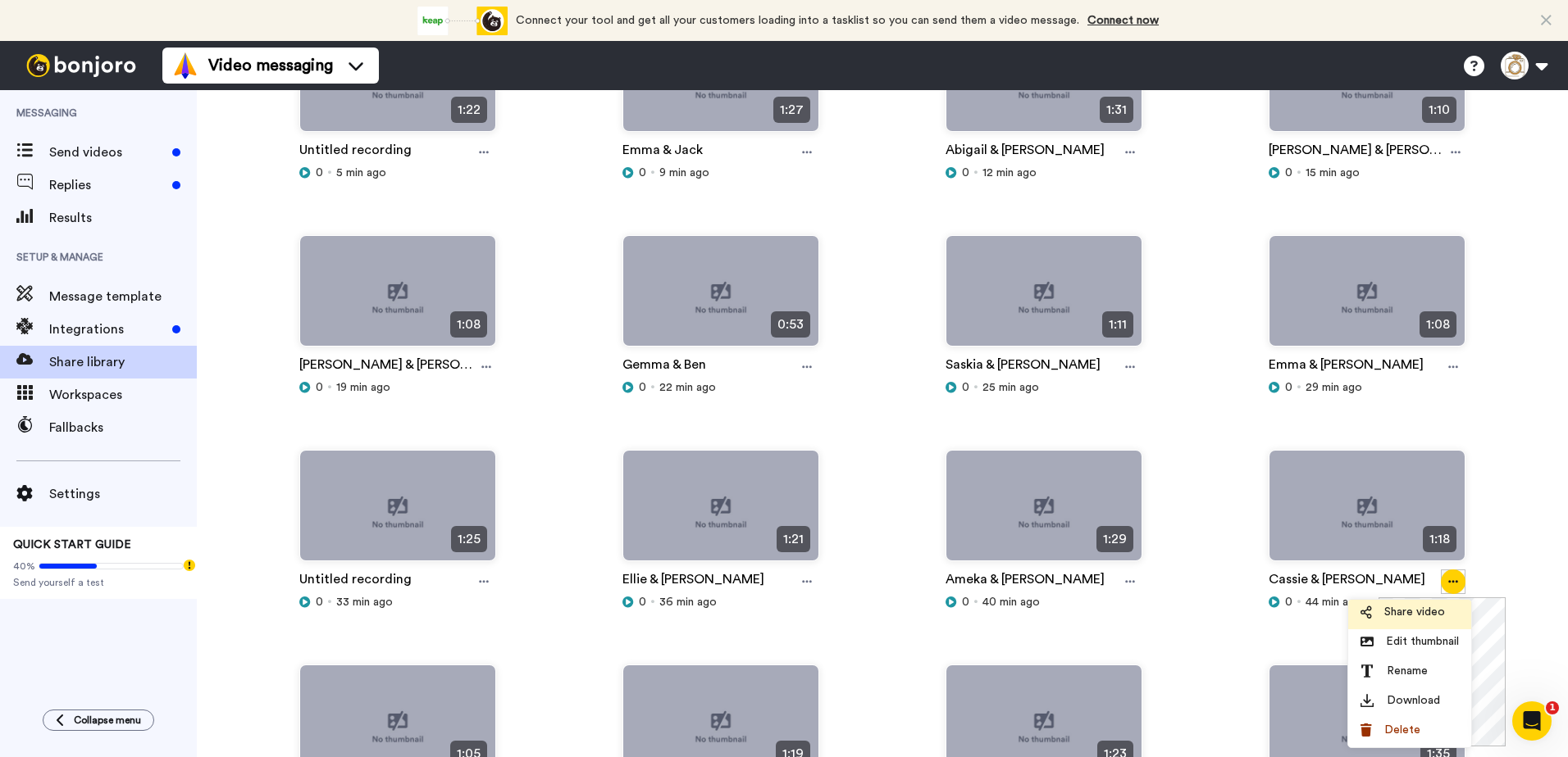
click at [1418, 619] on span "Share video" at bounding box center [1414, 612] width 61 height 16
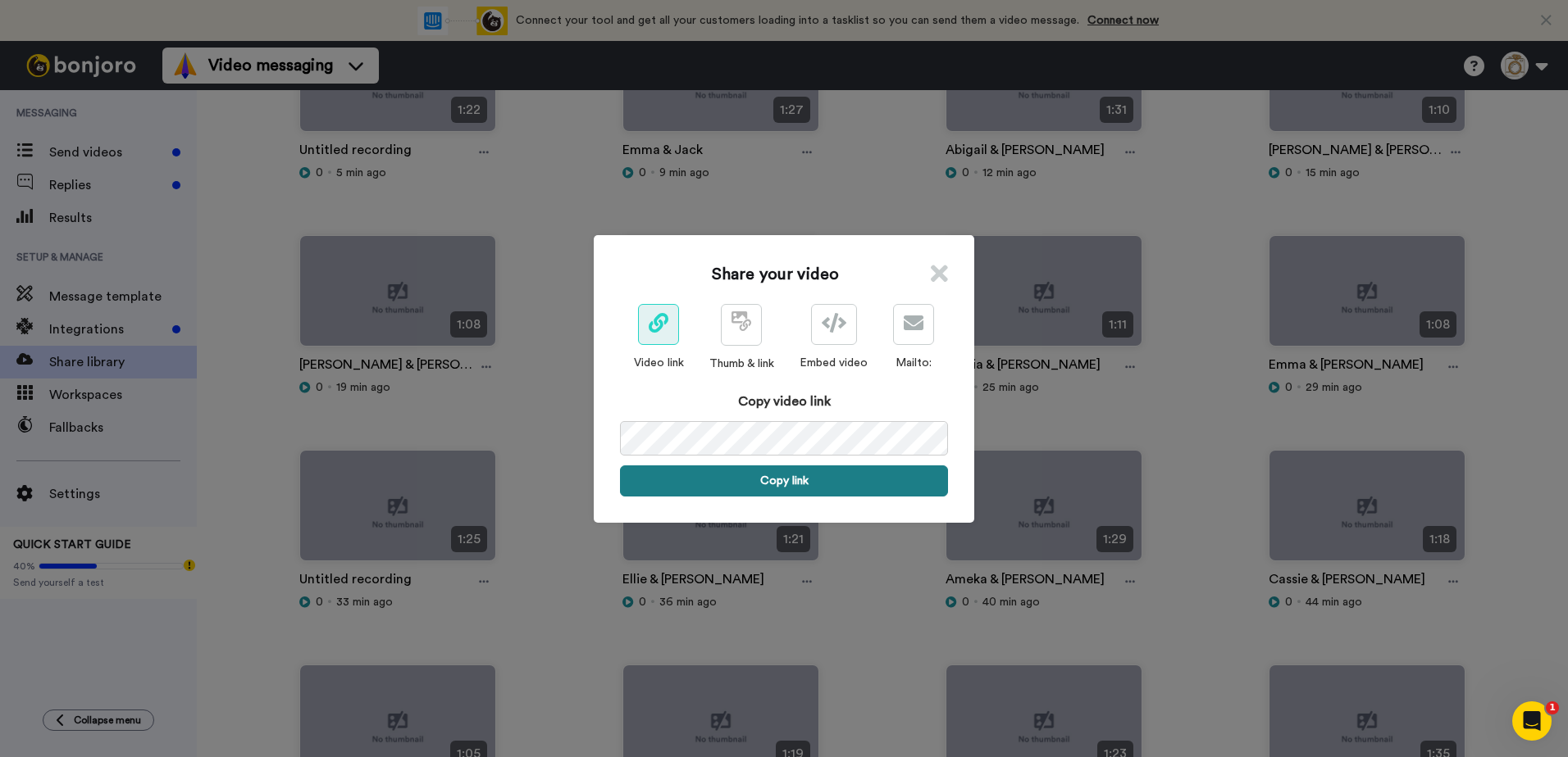
click at [826, 482] on button "Copy link" at bounding box center [784, 480] width 328 height 31
click at [939, 270] on icon at bounding box center [939, 274] width 17 height 25
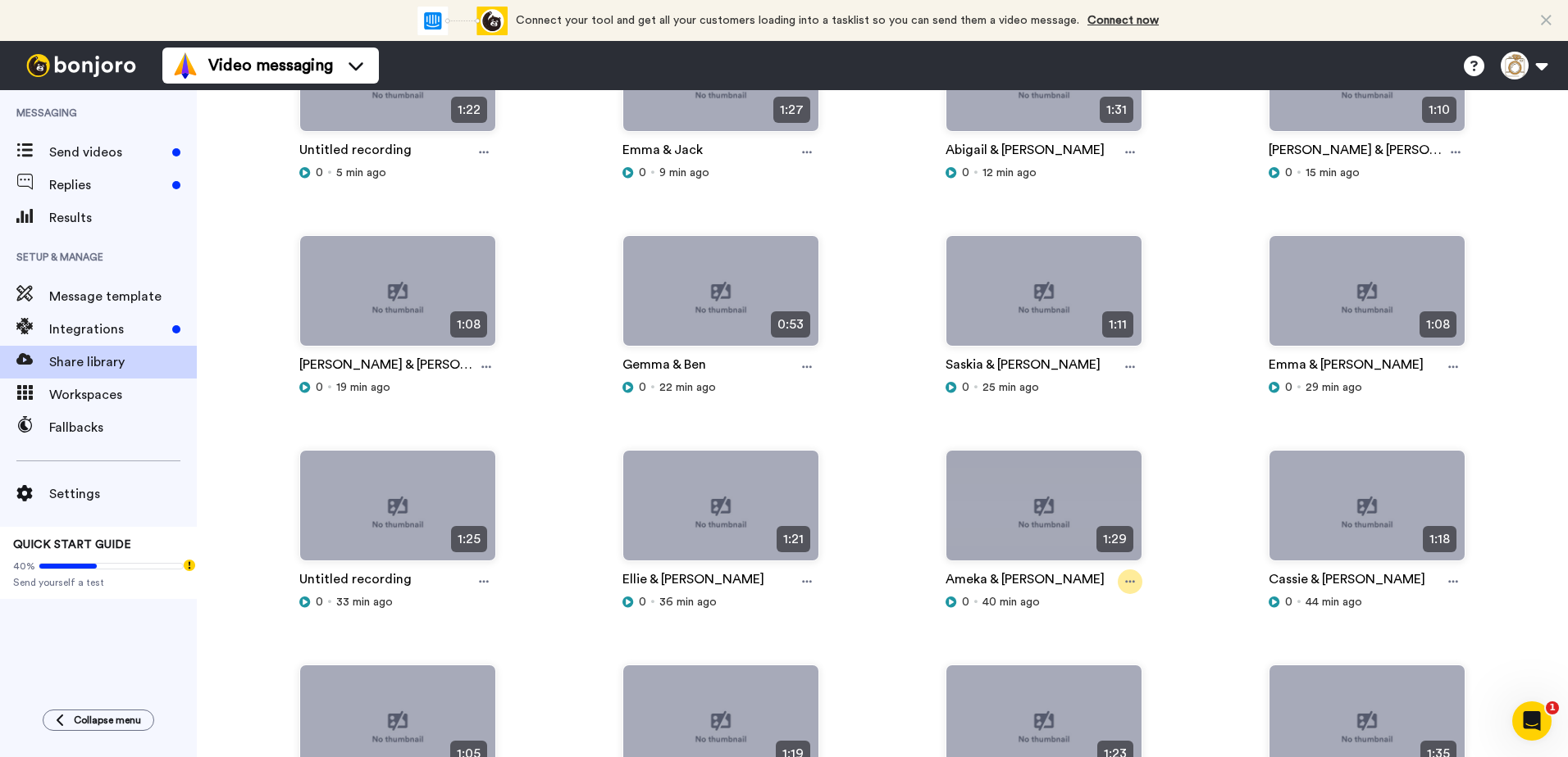
click at [1125, 580] on icon at bounding box center [1129, 582] width 10 height 12
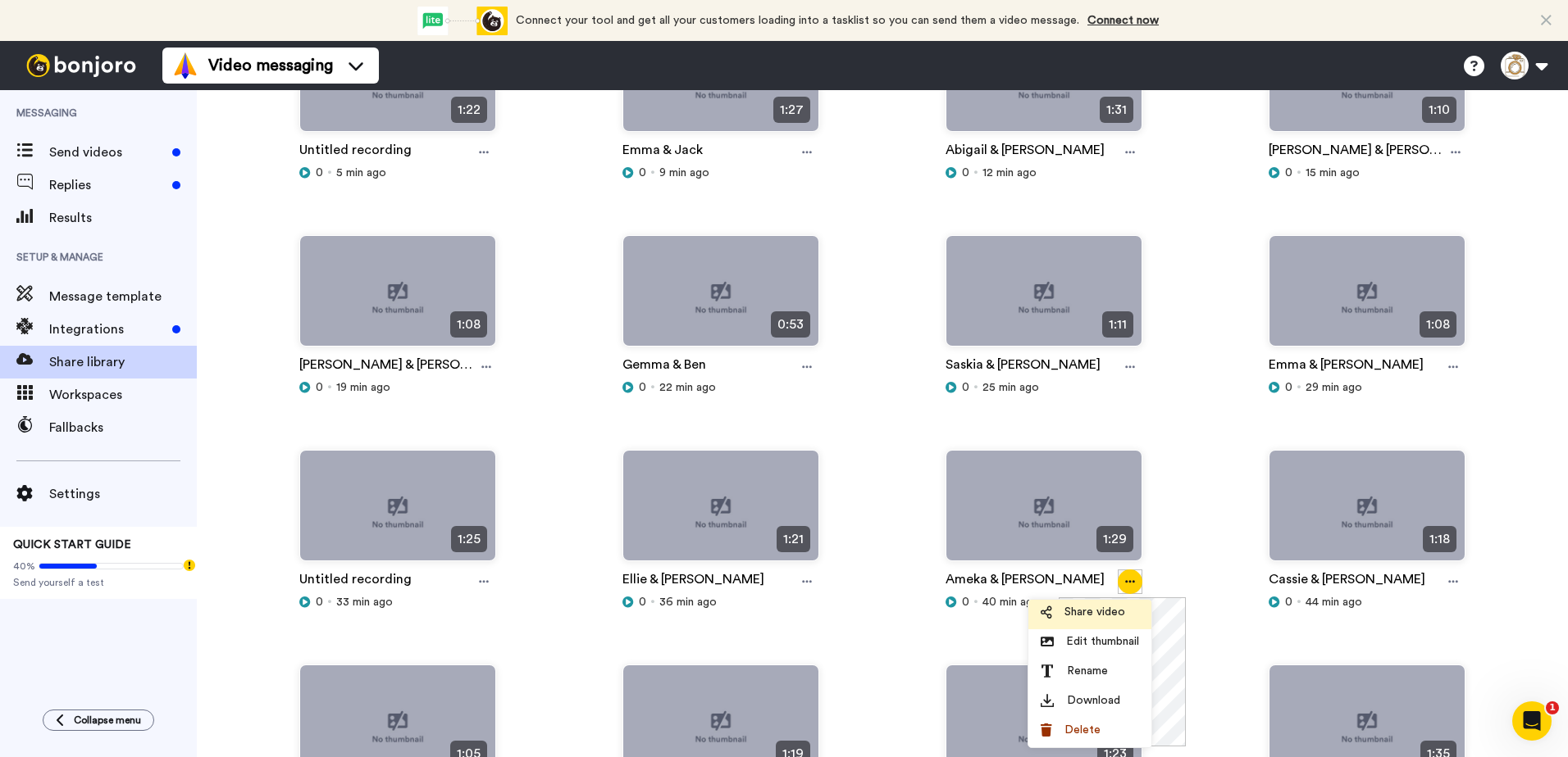
click at [1089, 616] on span "Share video" at bounding box center [1095, 612] width 61 height 16
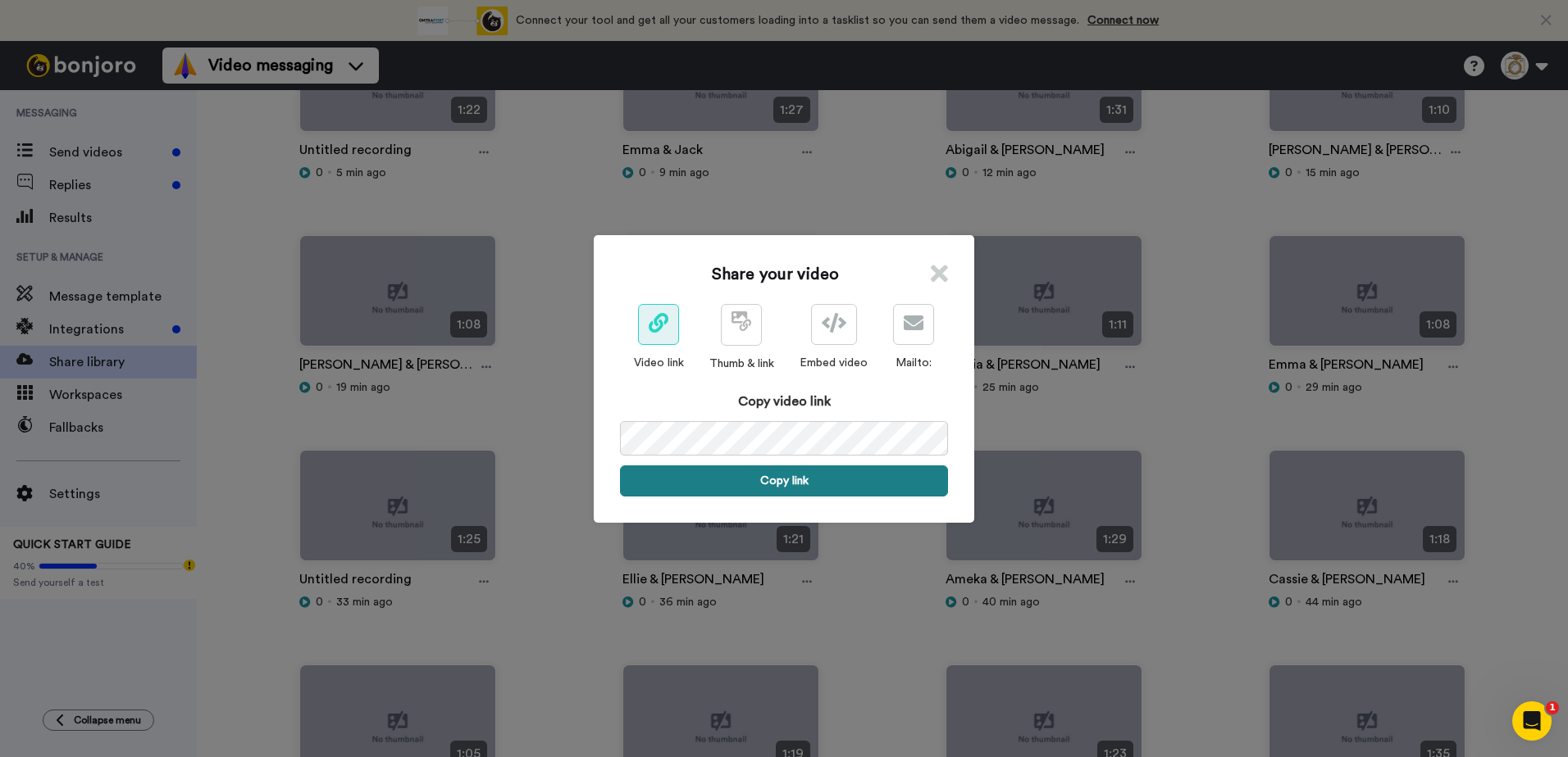
click at [813, 476] on button "Copy link" at bounding box center [784, 480] width 328 height 31
click at [936, 270] on icon at bounding box center [939, 274] width 17 height 25
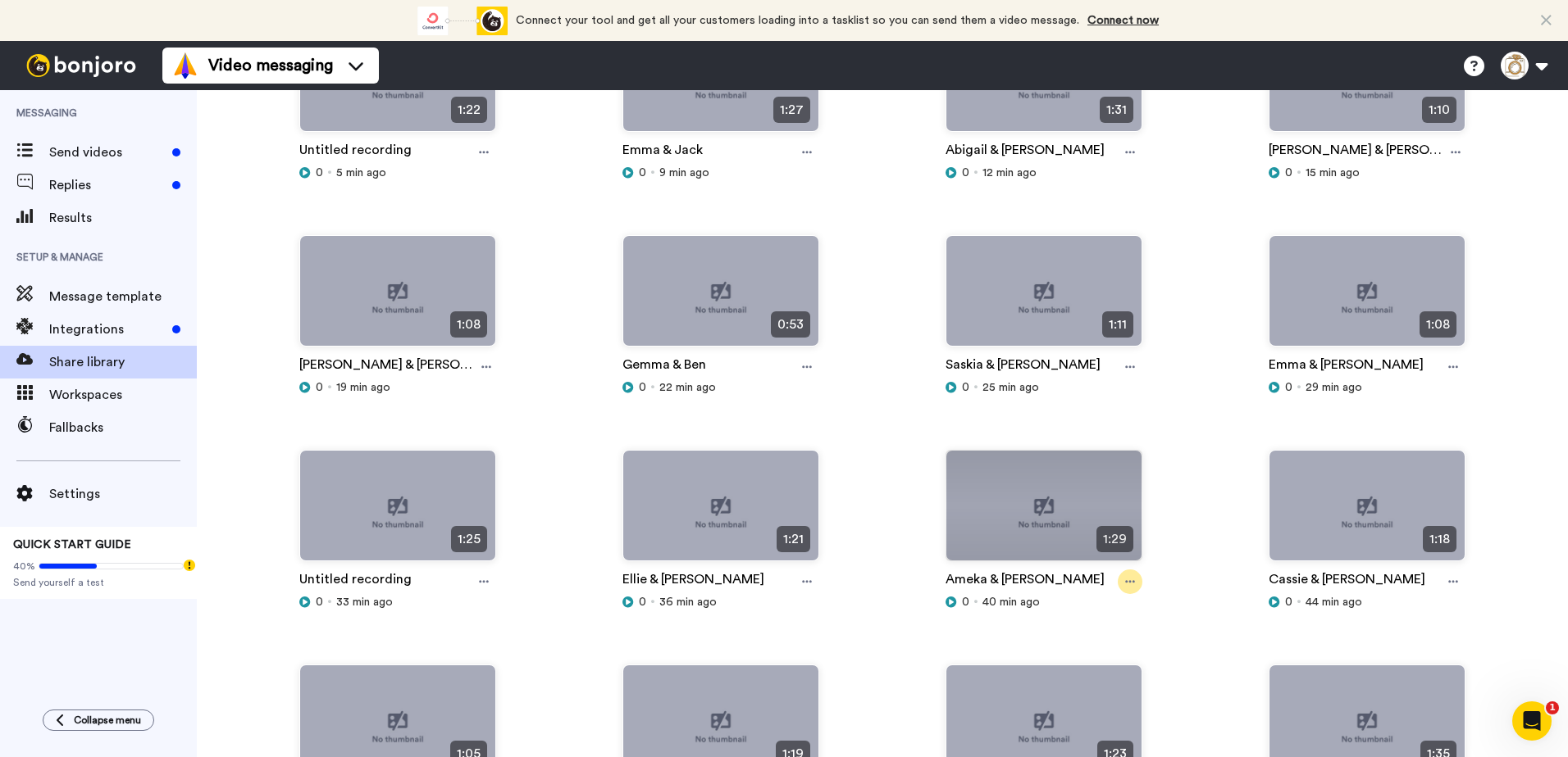
click at [1119, 574] on div at bounding box center [1130, 582] width 25 height 25
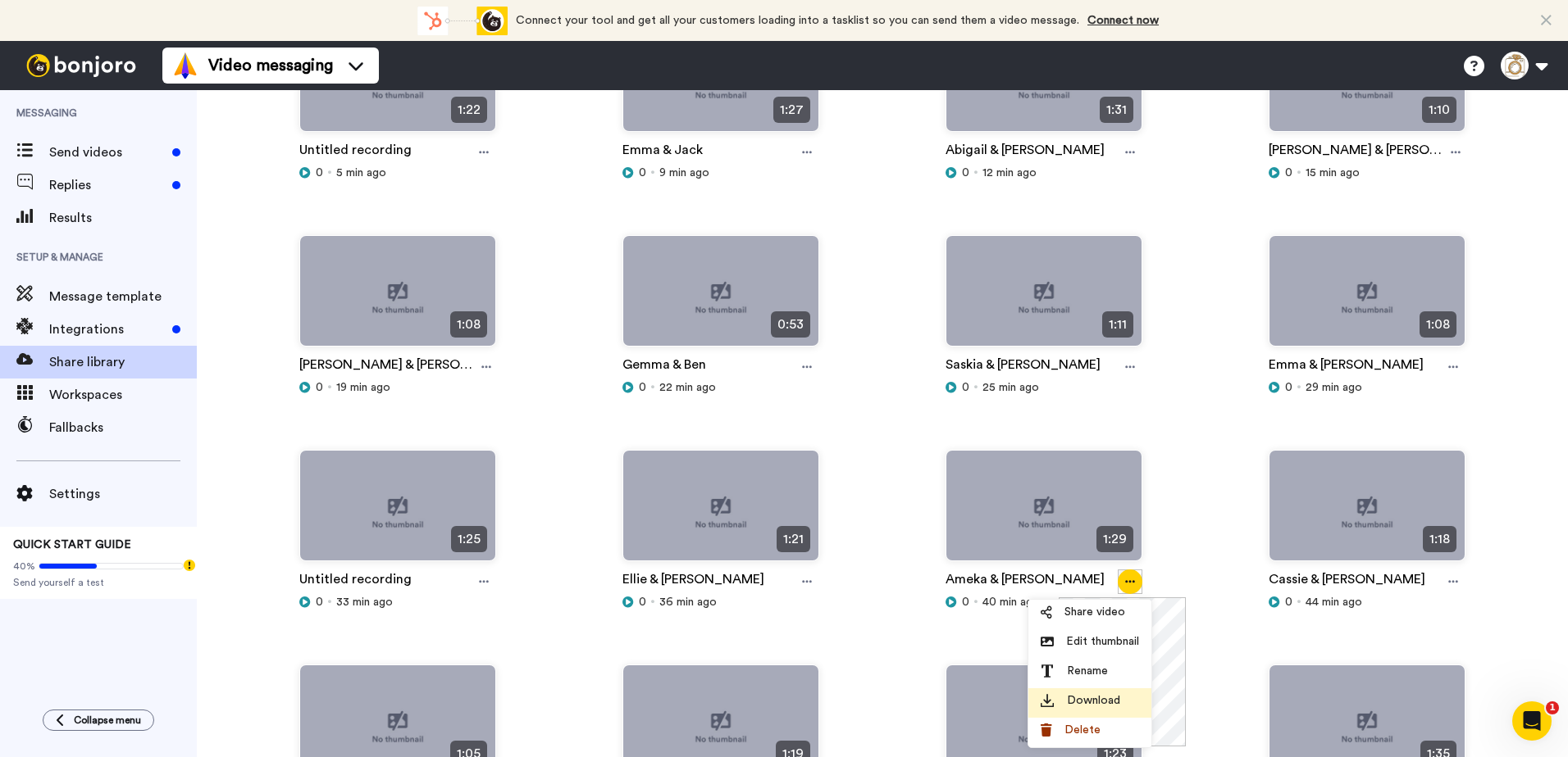
click at [1097, 705] on span "Download" at bounding box center [1094, 701] width 53 height 16
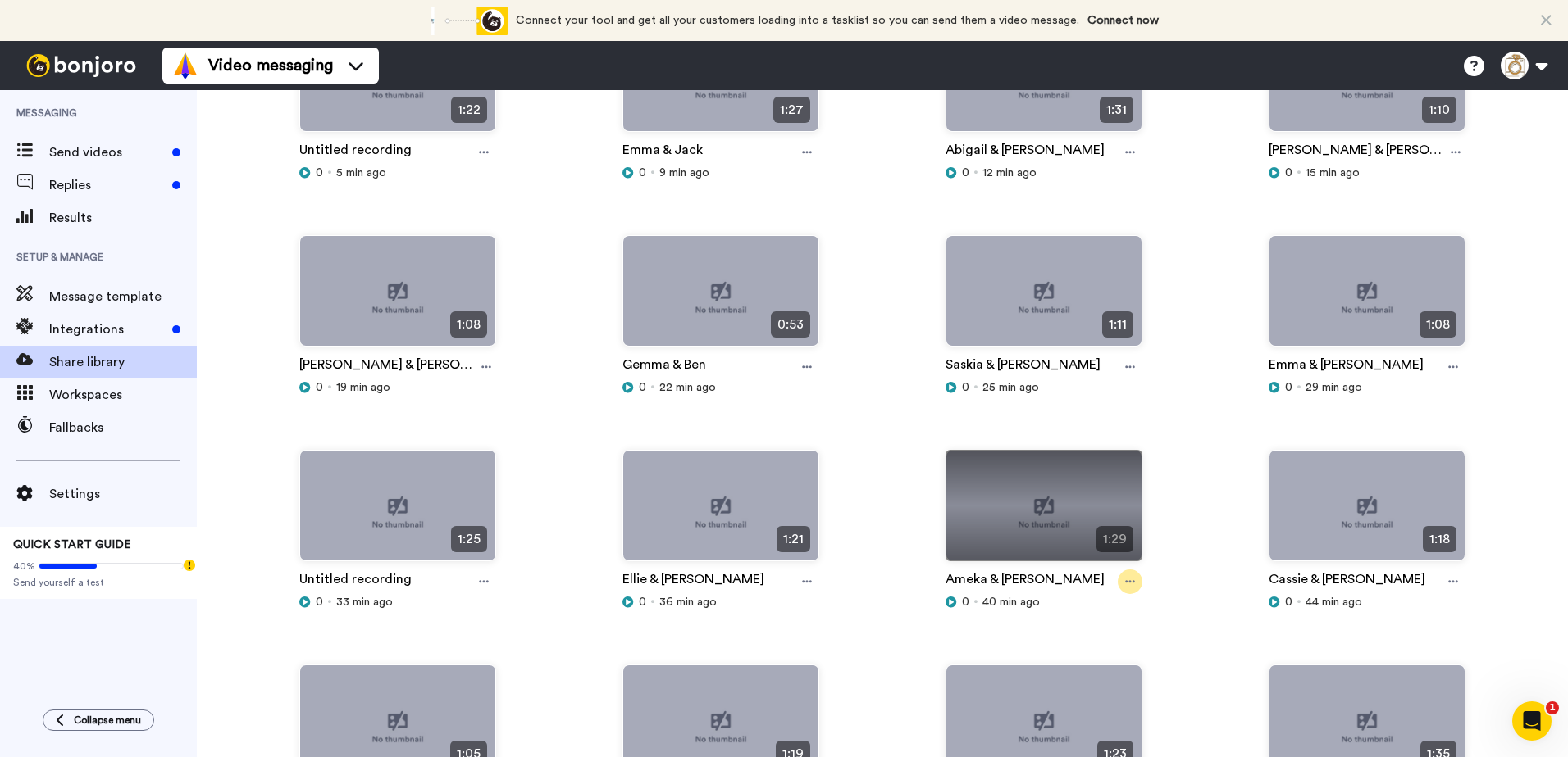
click at [1125, 577] on icon at bounding box center [1129, 582] width 10 height 12
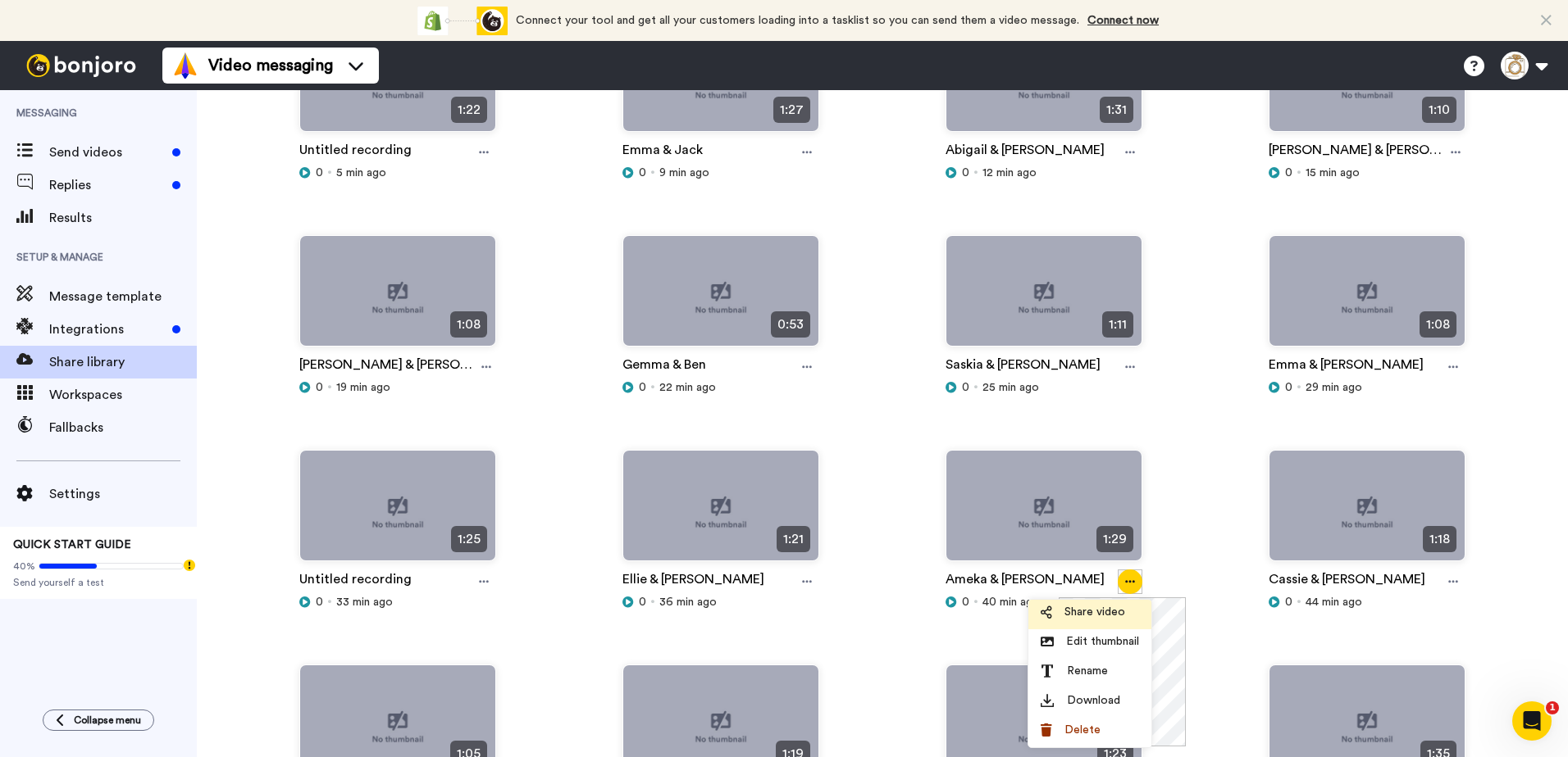
click at [1095, 616] on span "Share video" at bounding box center [1095, 612] width 61 height 16
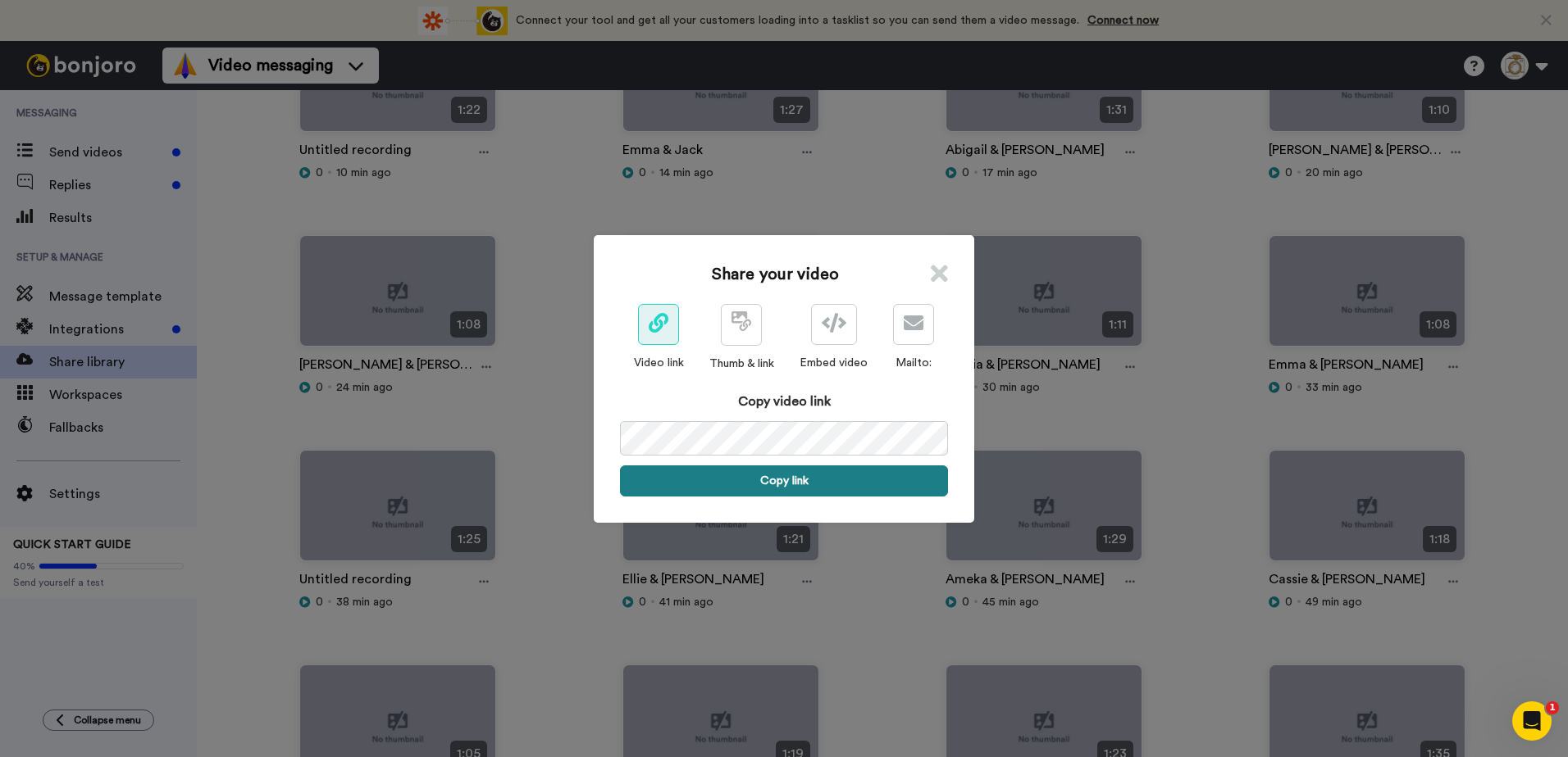
click at [760, 479] on button "Copy link" at bounding box center [784, 480] width 328 height 31
click at [939, 278] on icon at bounding box center [939, 274] width 17 height 25
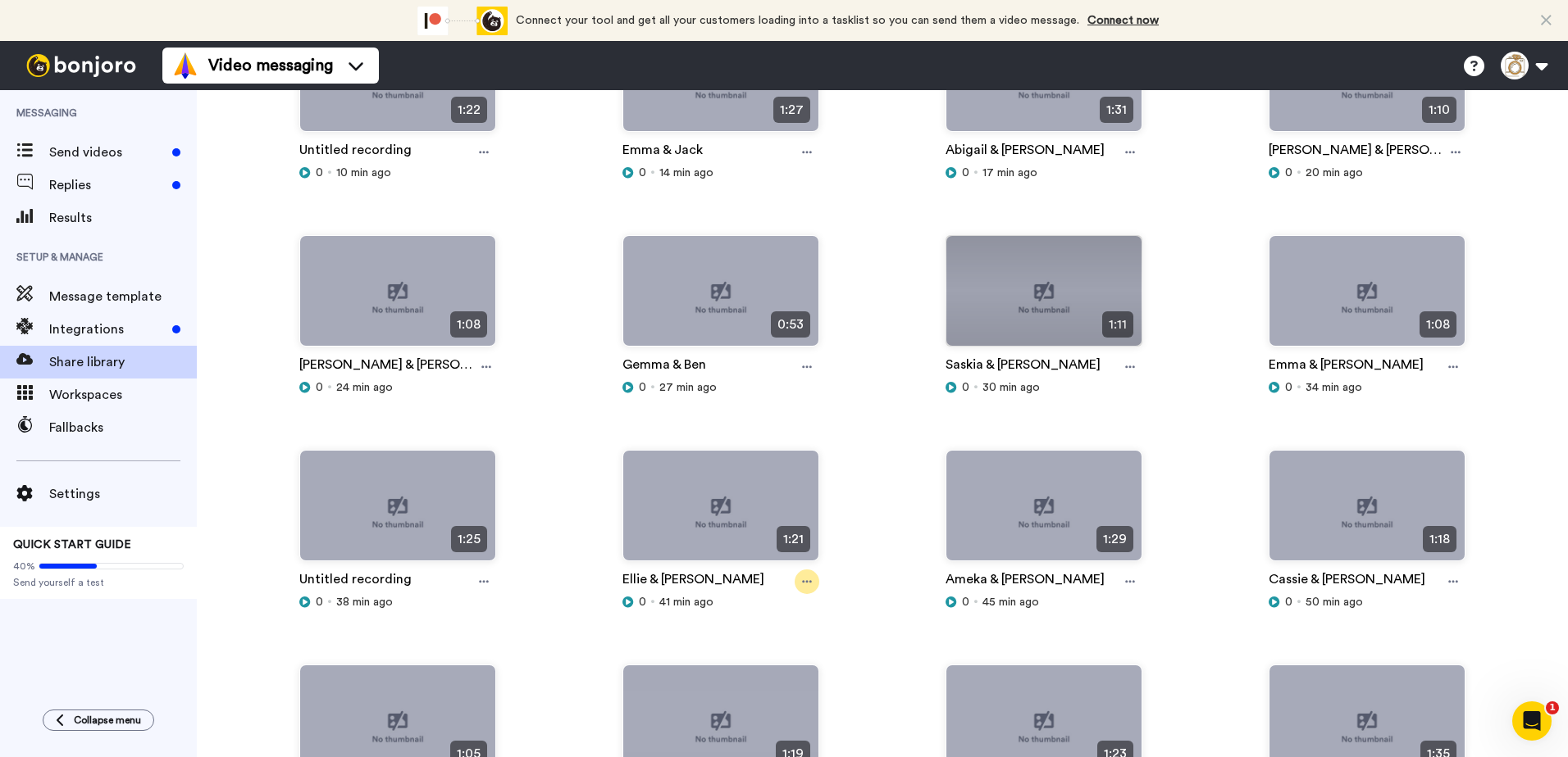
click at [805, 581] on icon at bounding box center [806, 582] width 10 height 12
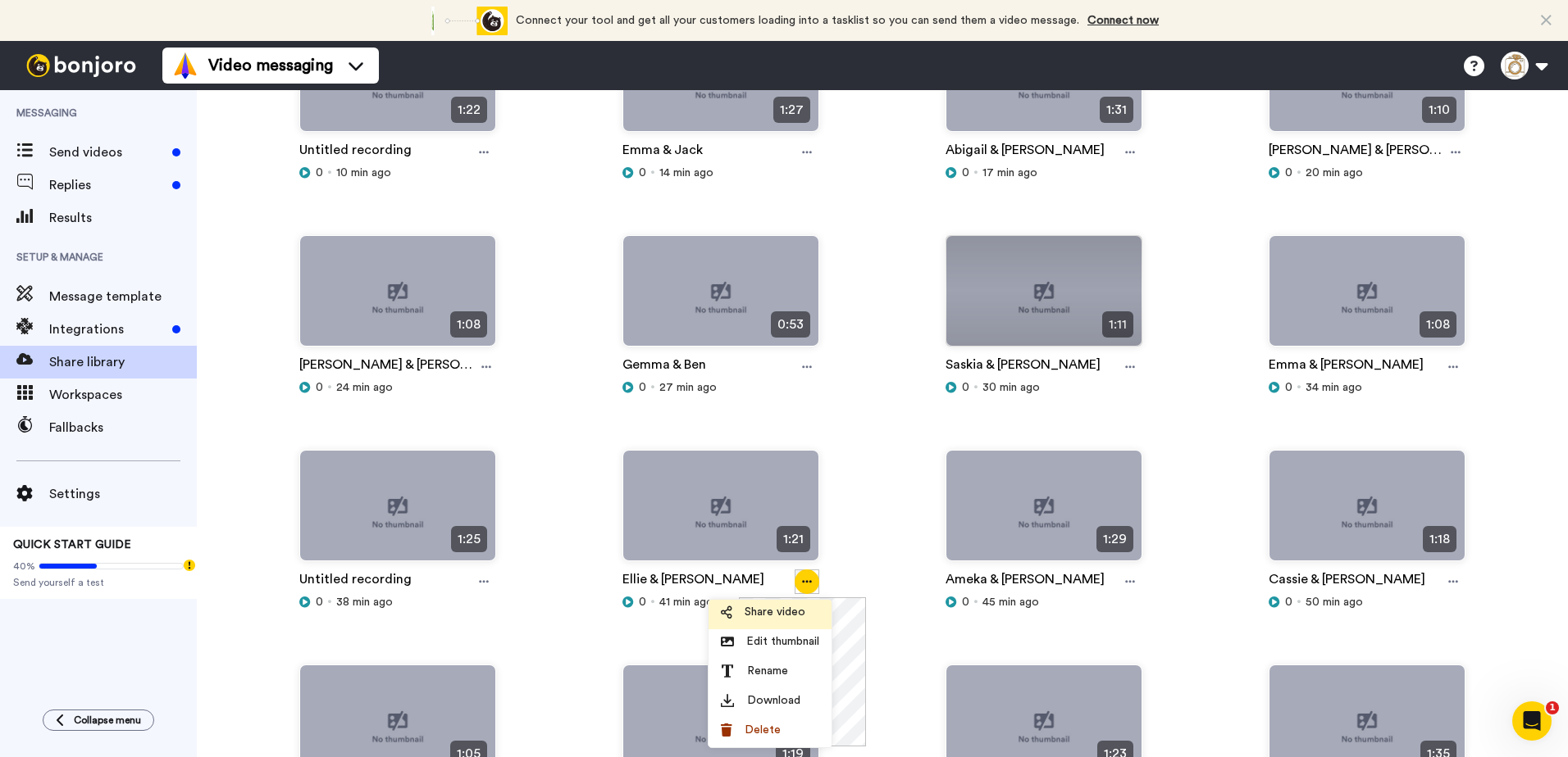
click at [777, 606] on span "Share video" at bounding box center [775, 612] width 61 height 16
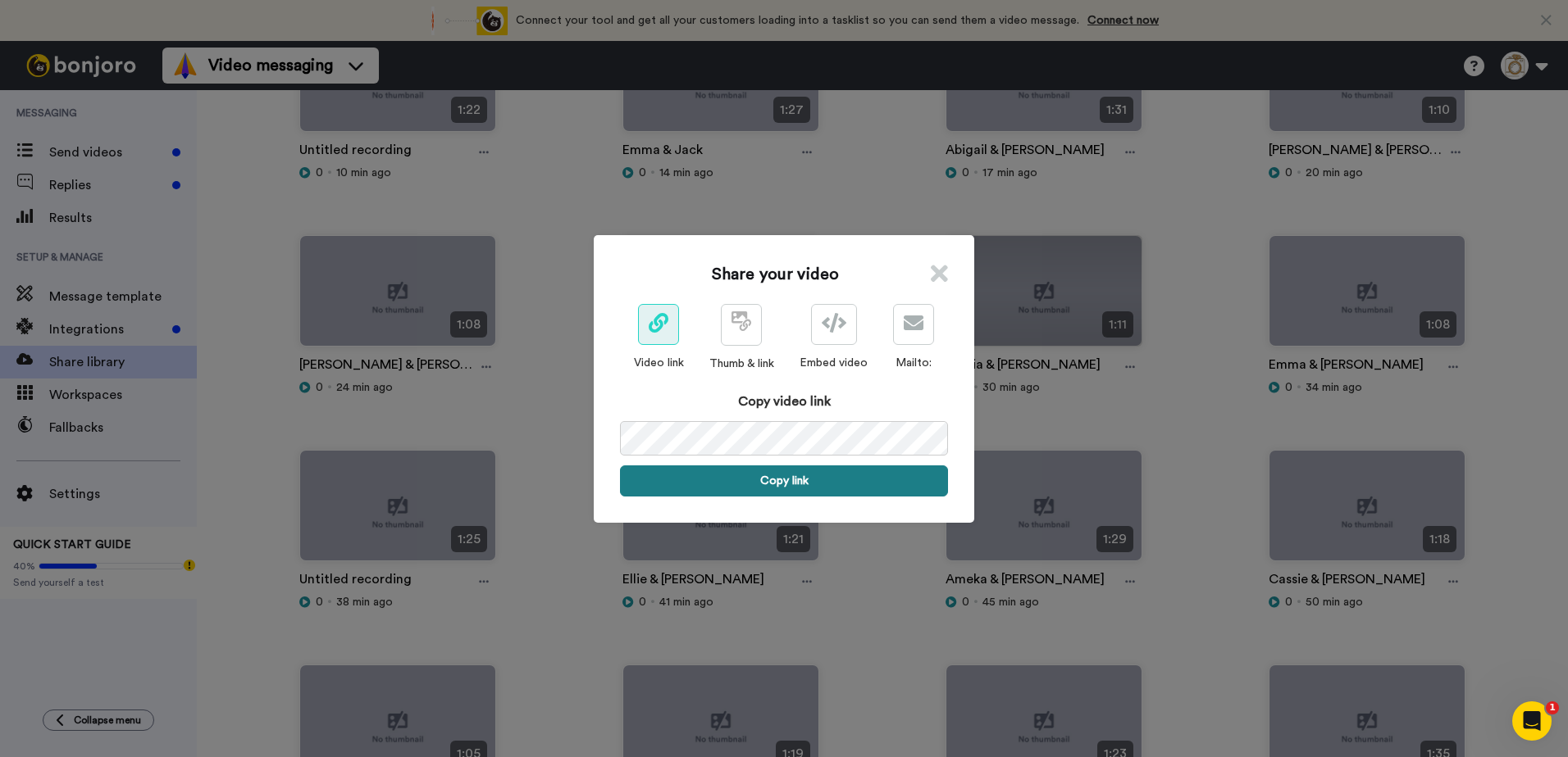
click at [740, 473] on button "Copy link" at bounding box center [784, 480] width 328 height 31
click at [933, 278] on icon at bounding box center [939, 274] width 17 height 25
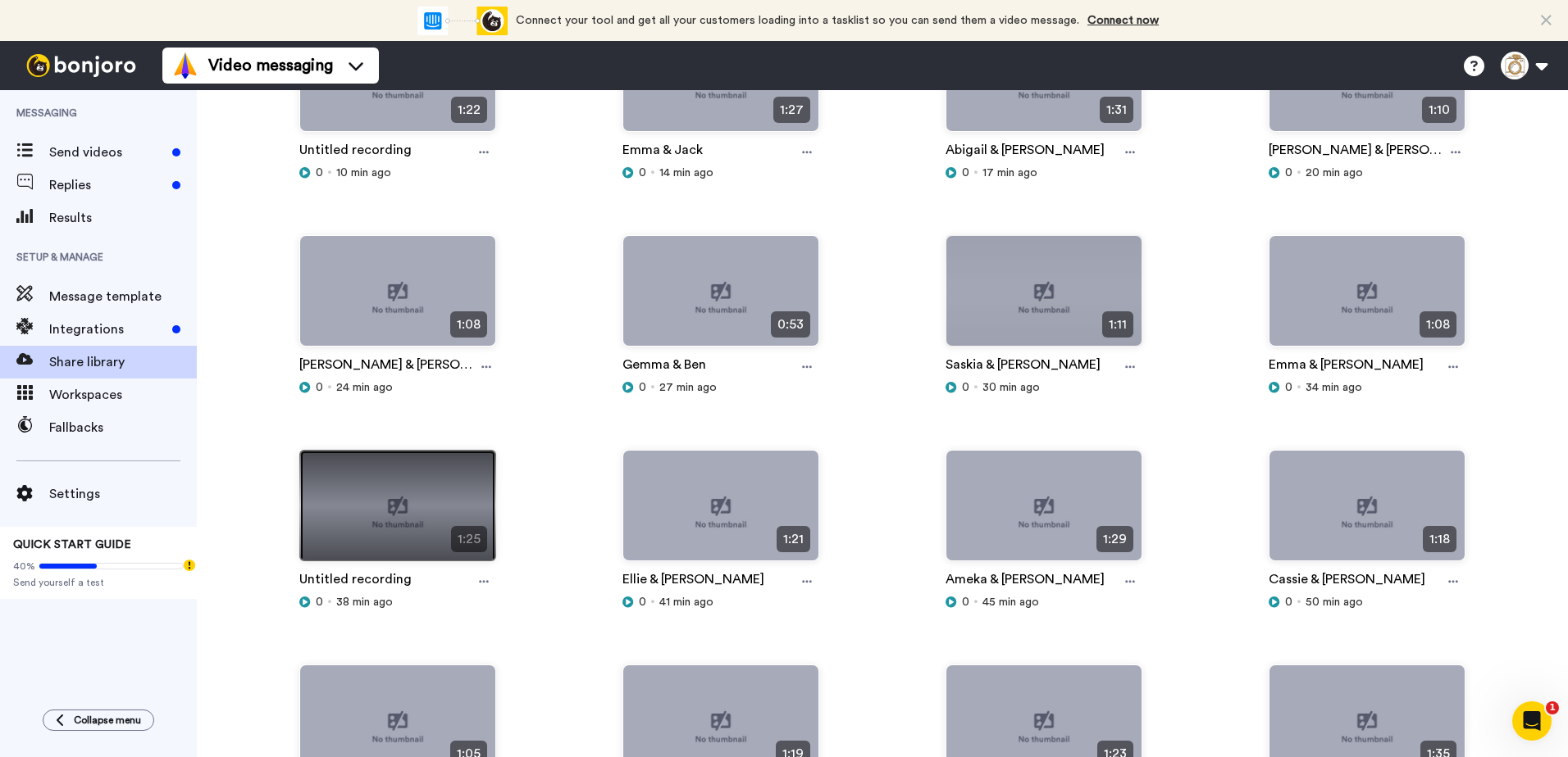
click at [416, 528] on img at bounding box center [397, 512] width 195 height 124
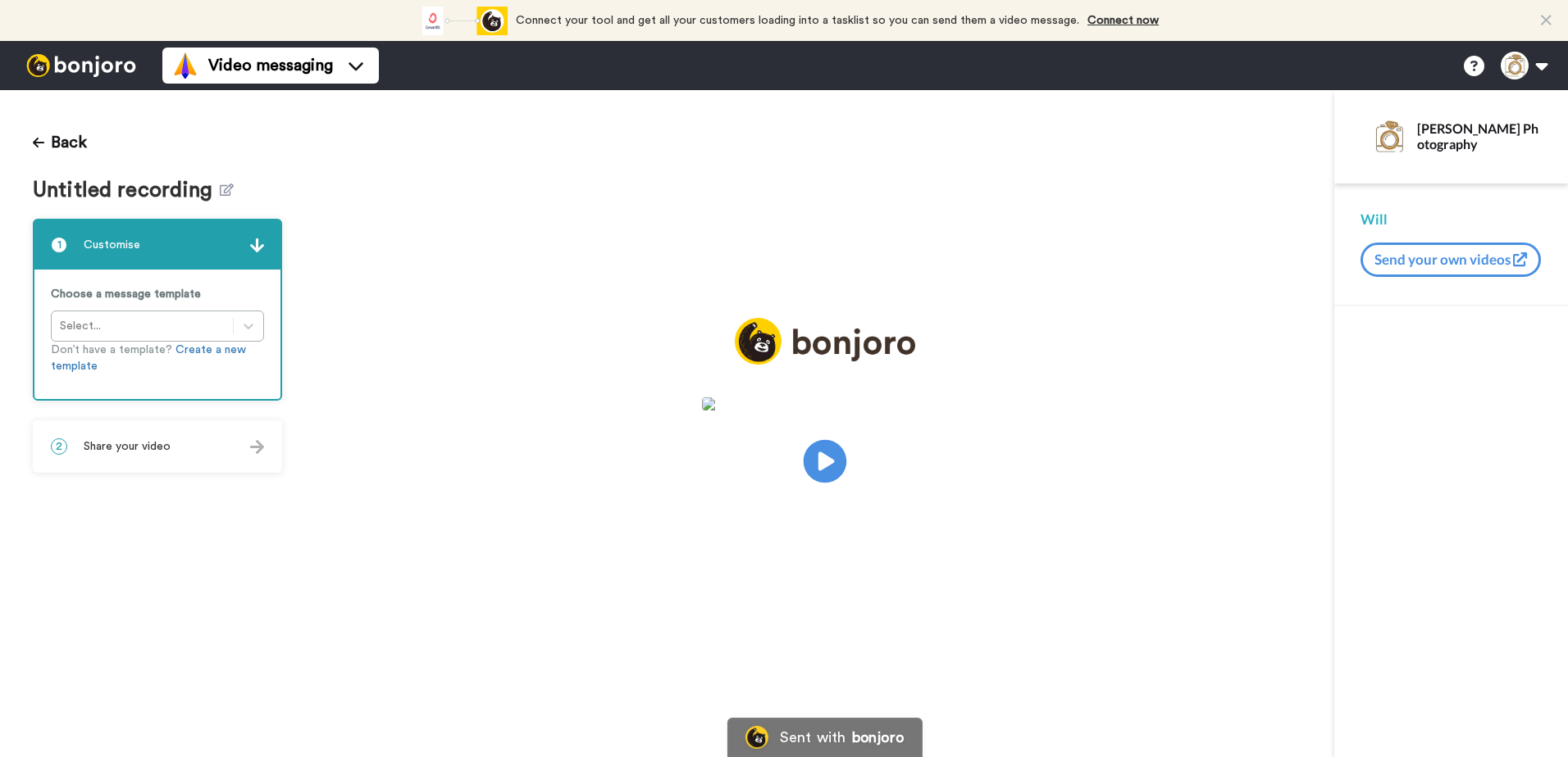
click at [835, 466] on icon at bounding box center [824, 462] width 44 height 44
click at [224, 190] on icon at bounding box center [227, 189] width 14 height 12
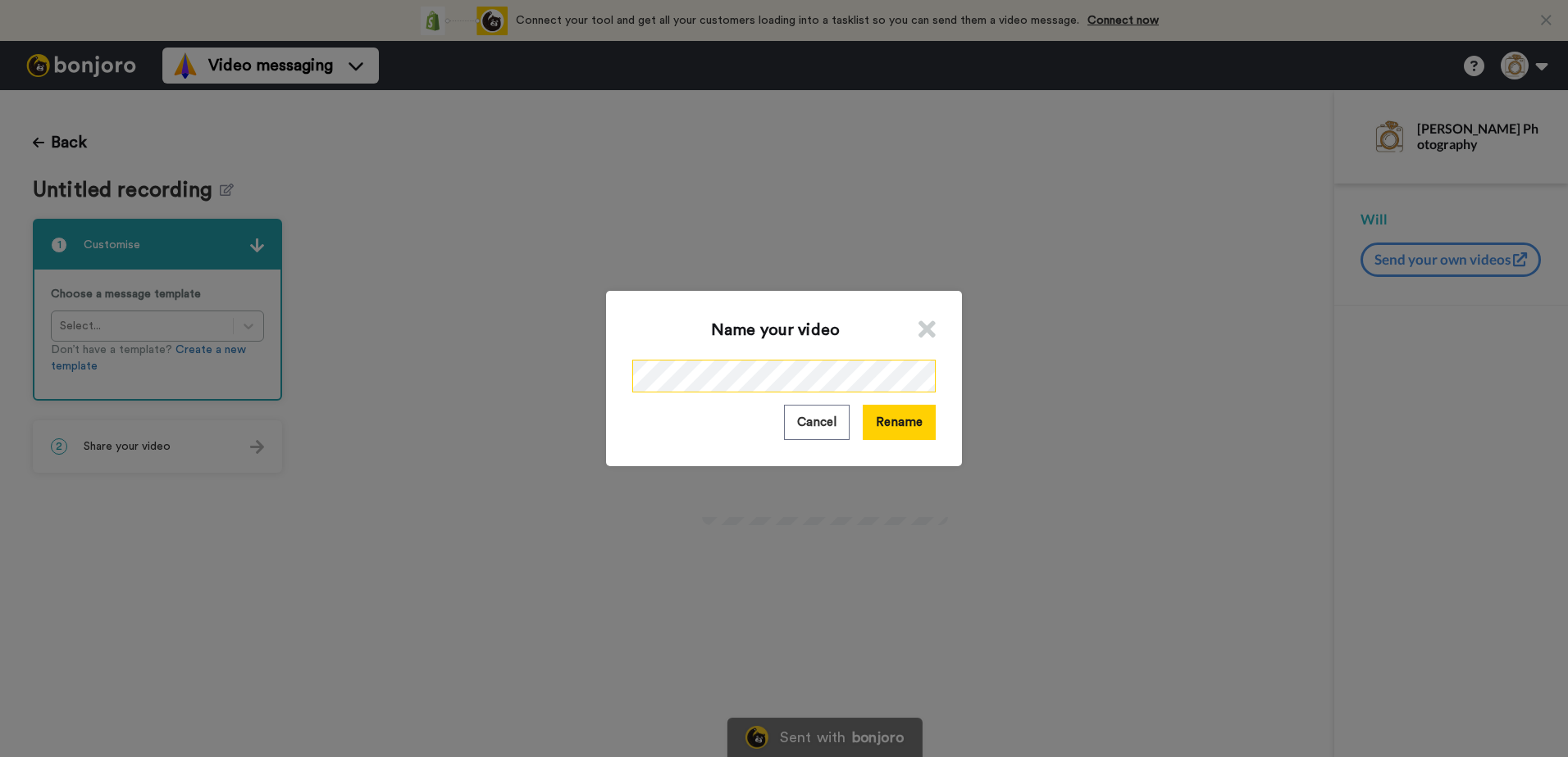
click at [400, 347] on div "Name your video Cancel Rename" at bounding box center [784, 378] width 1568 height 757
click at [875, 407] on button "Rename" at bounding box center [899, 423] width 73 height 36
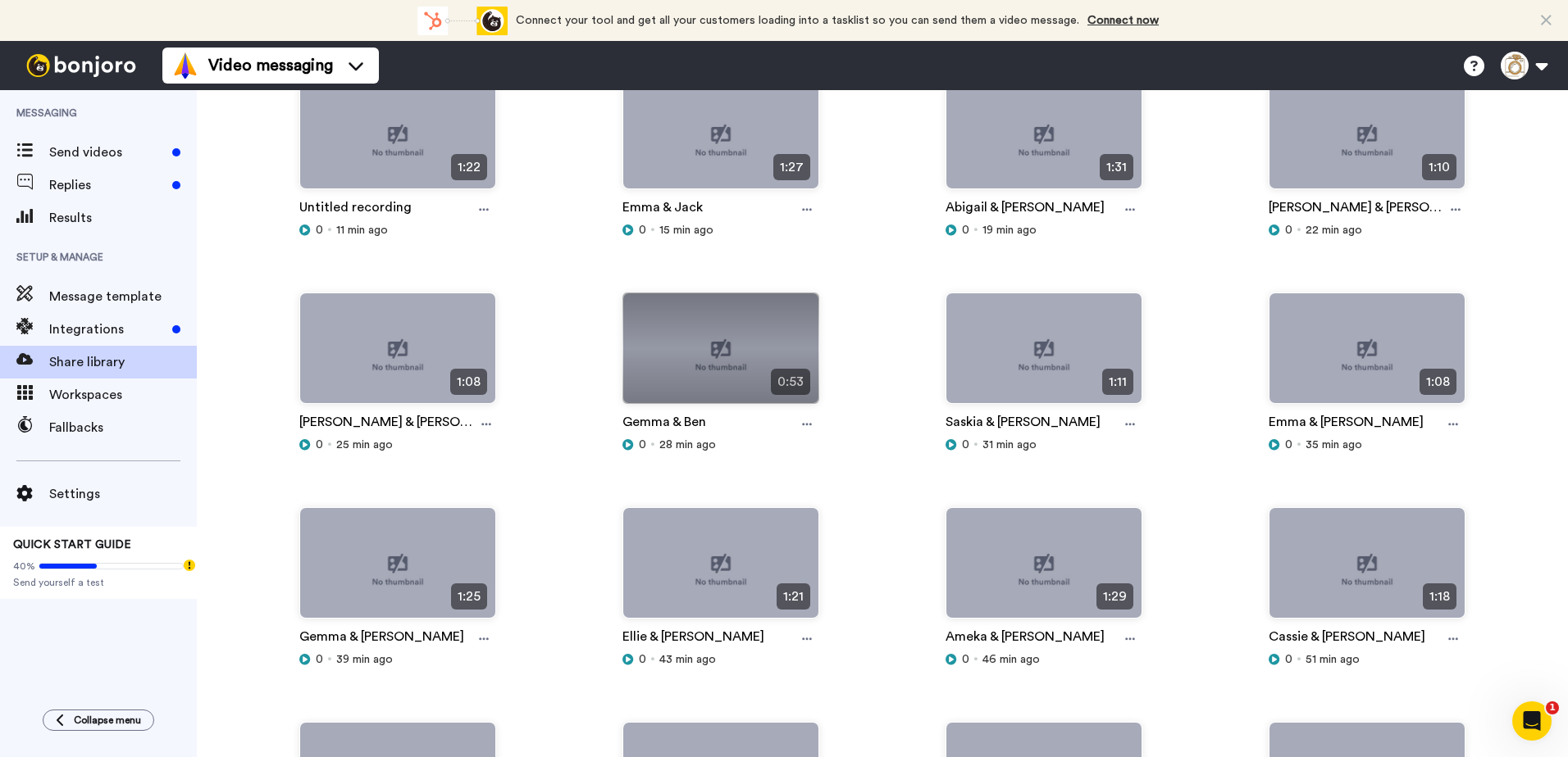
scroll to position [328, 0]
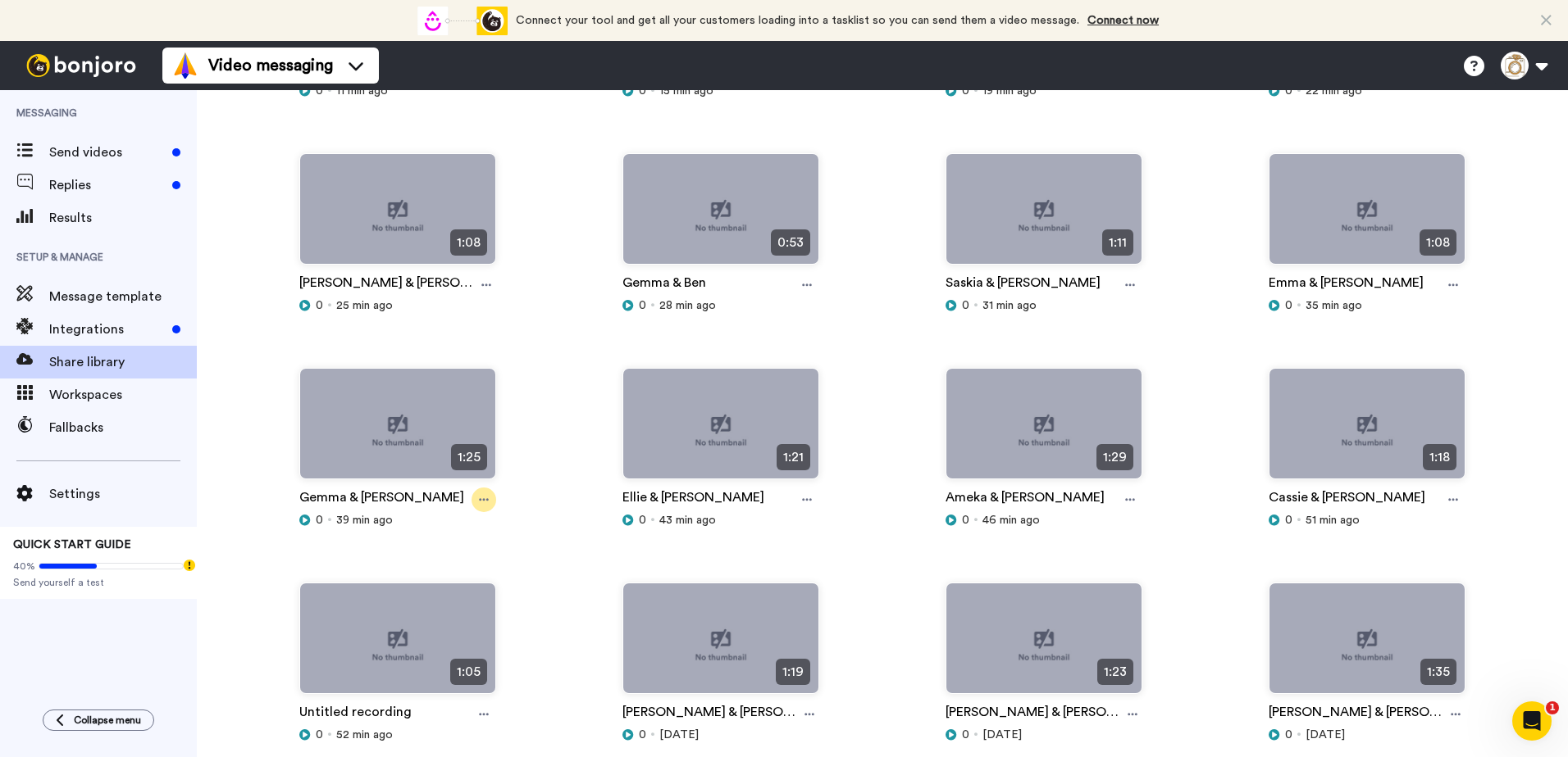
click at [480, 497] on icon at bounding box center [483, 500] width 10 height 12
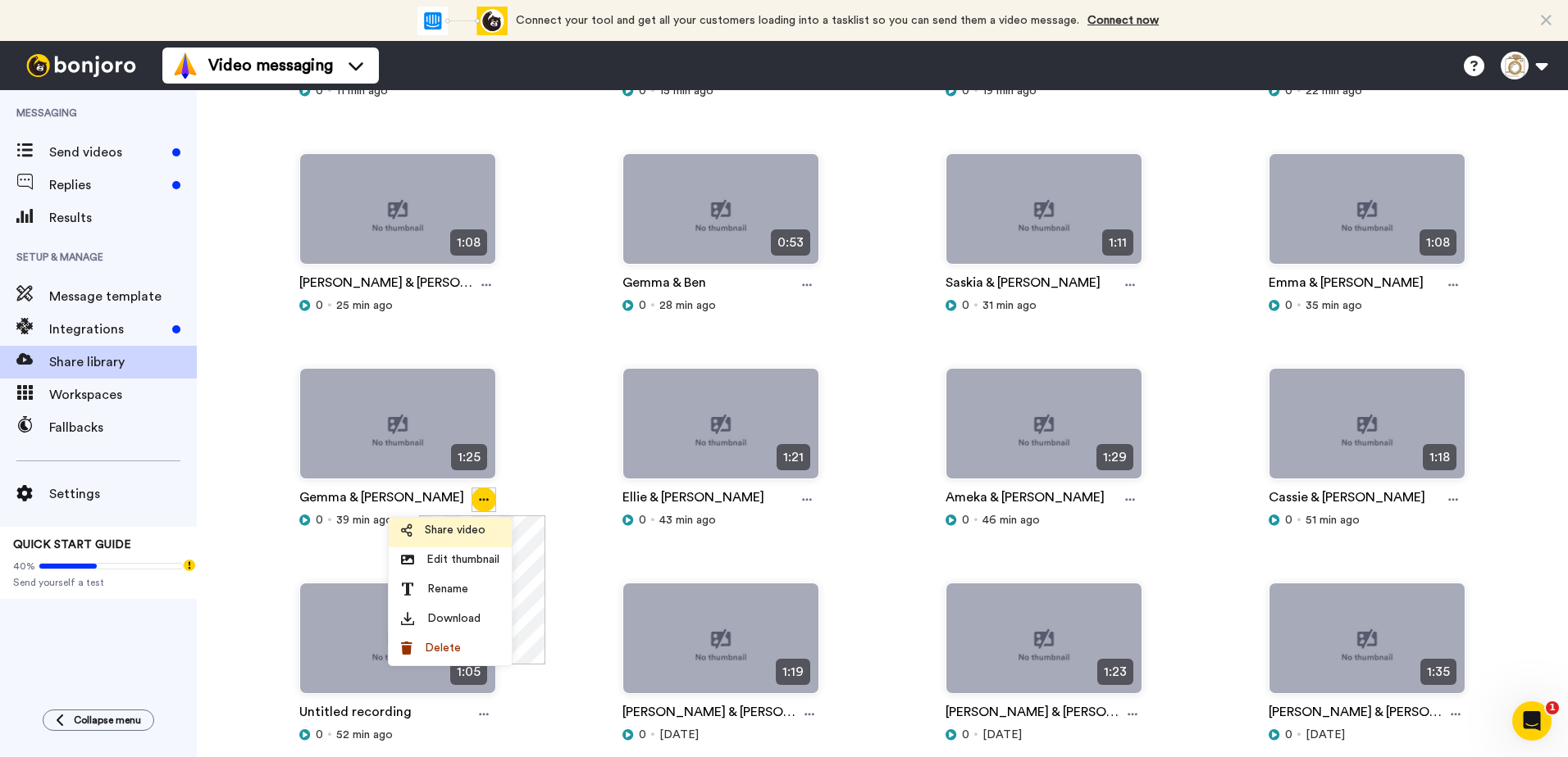
click at [468, 527] on span "Share video" at bounding box center [455, 530] width 61 height 16
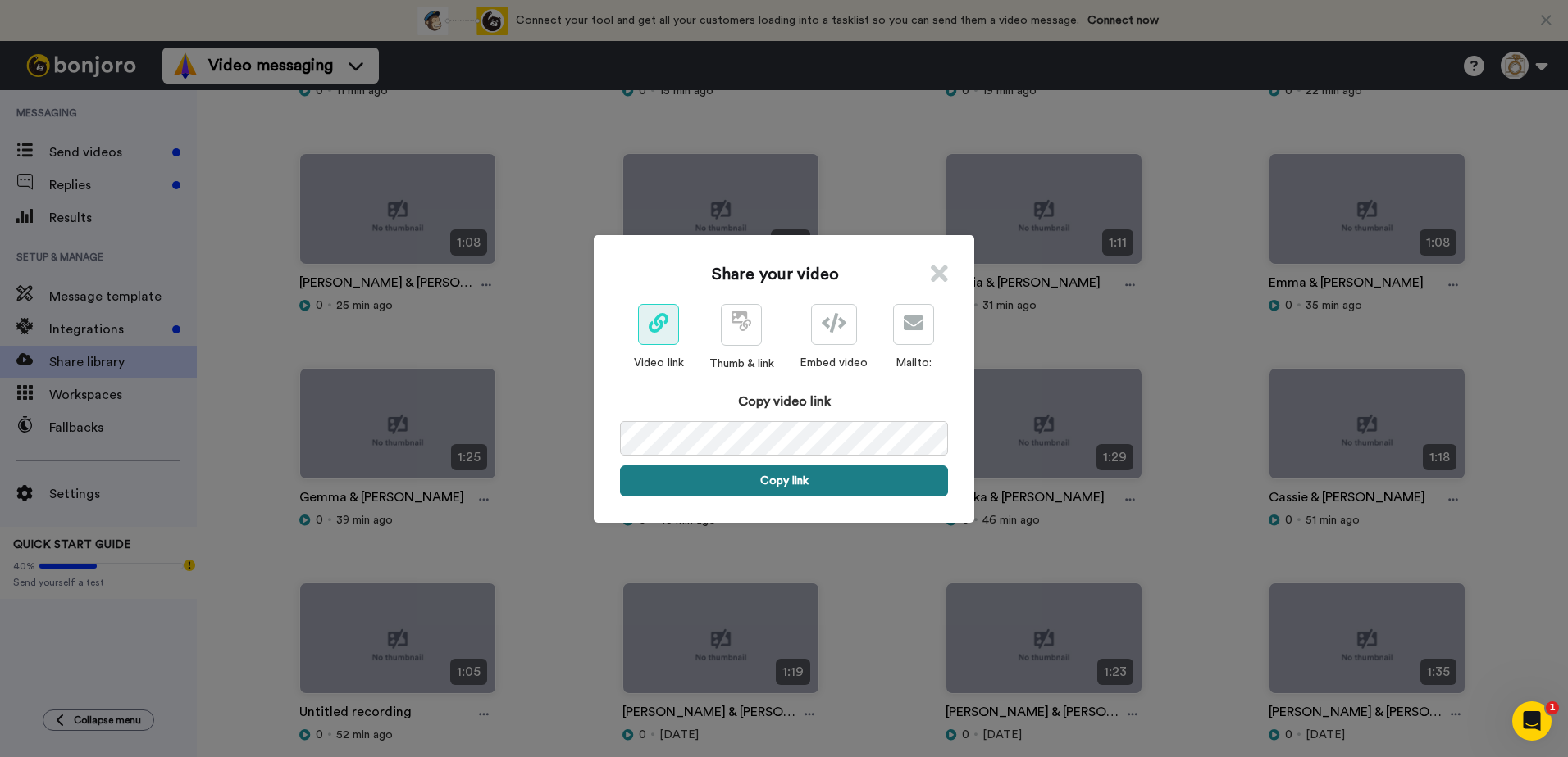
click at [710, 483] on button "Copy link" at bounding box center [784, 480] width 328 height 31
click at [931, 277] on icon at bounding box center [939, 274] width 17 height 25
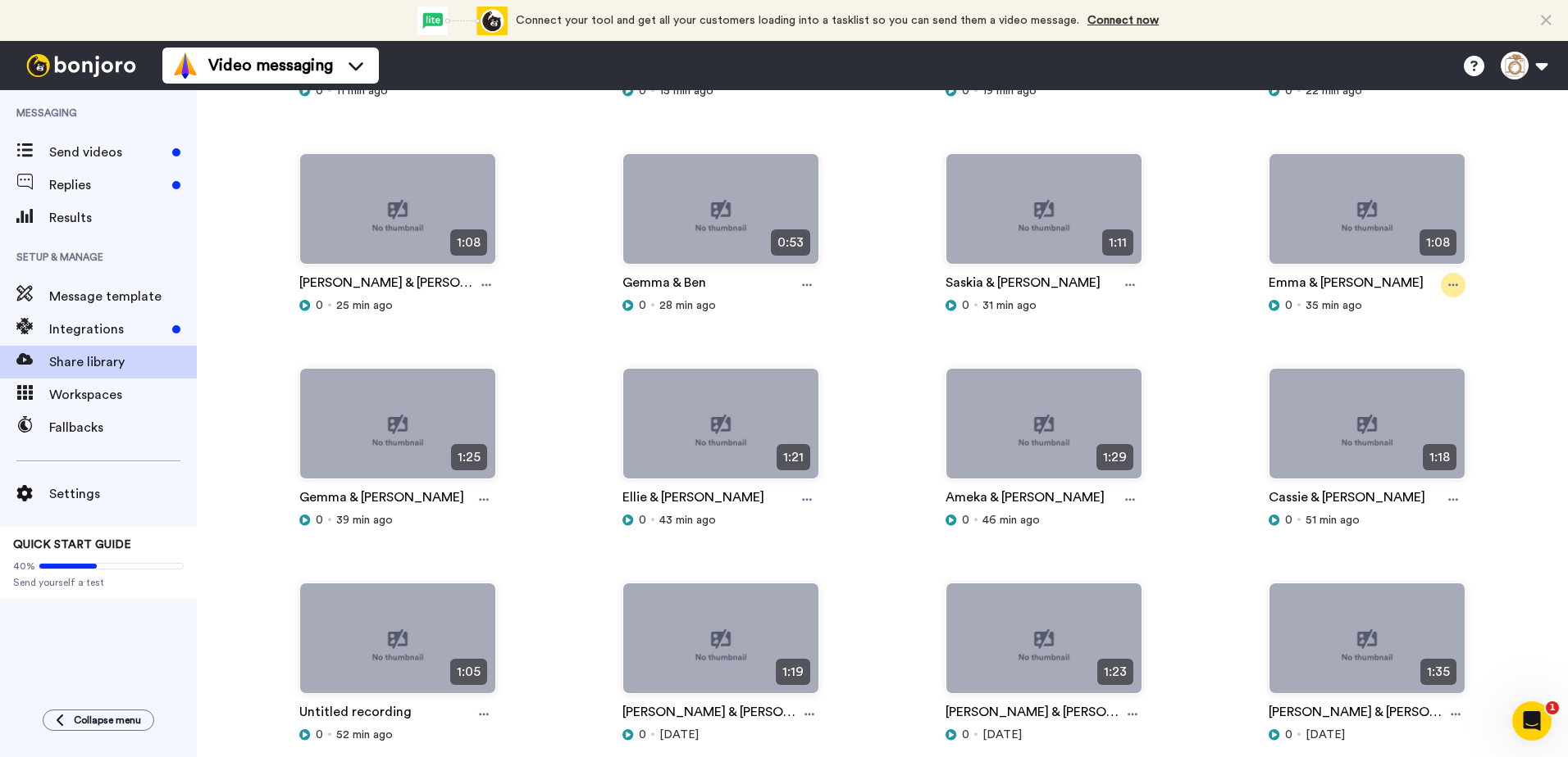
click at [1448, 282] on icon at bounding box center [1452, 285] width 10 height 12
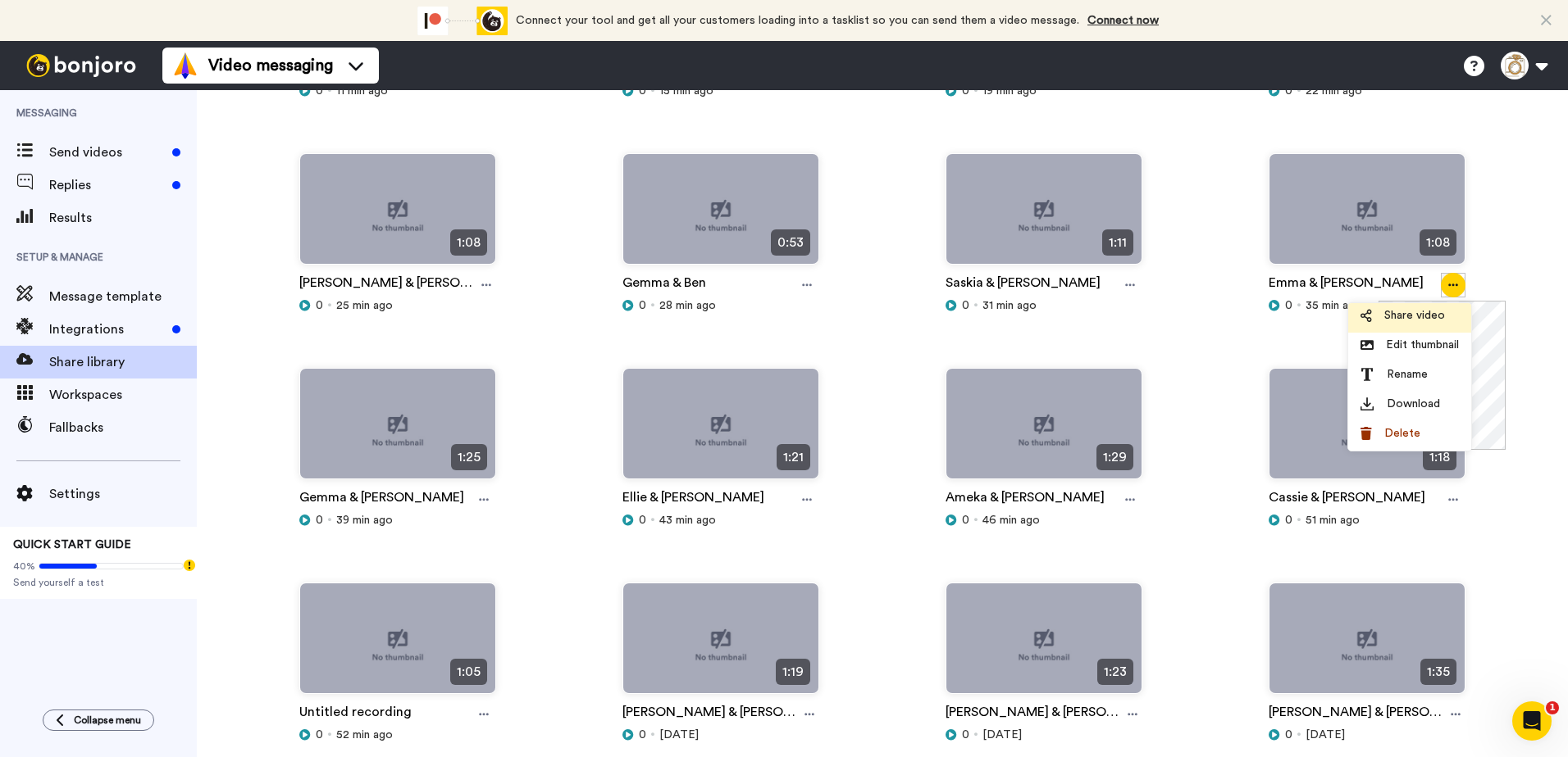
click at [1414, 319] on span "Share video" at bounding box center [1414, 316] width 61 height 16
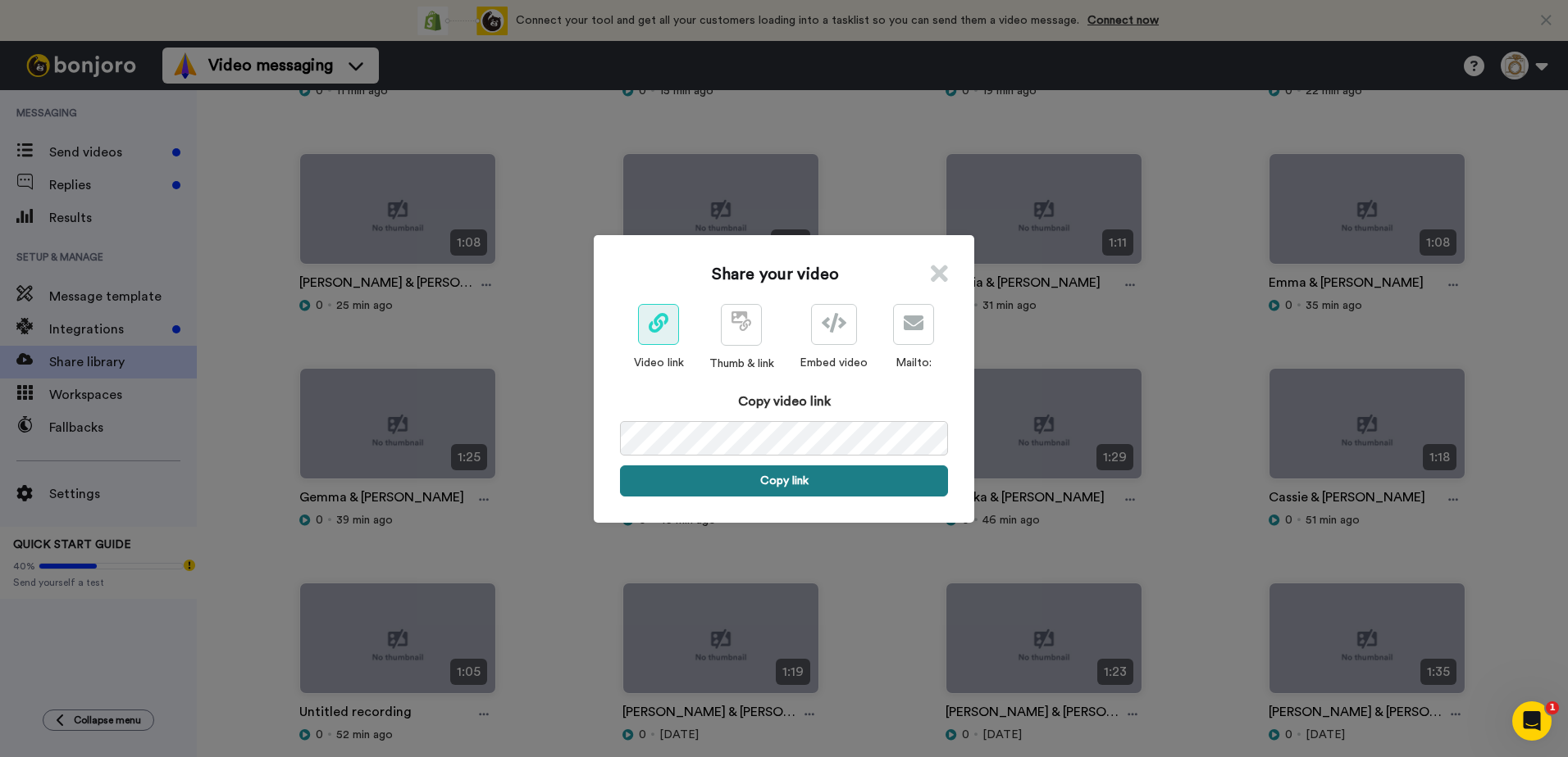
click at [891, 472] on button "Copy link" at bounding box center [784, 480] width 328 height 31
click at [931, 271] on icon at bounding box center [939, 274] width 17 height 25
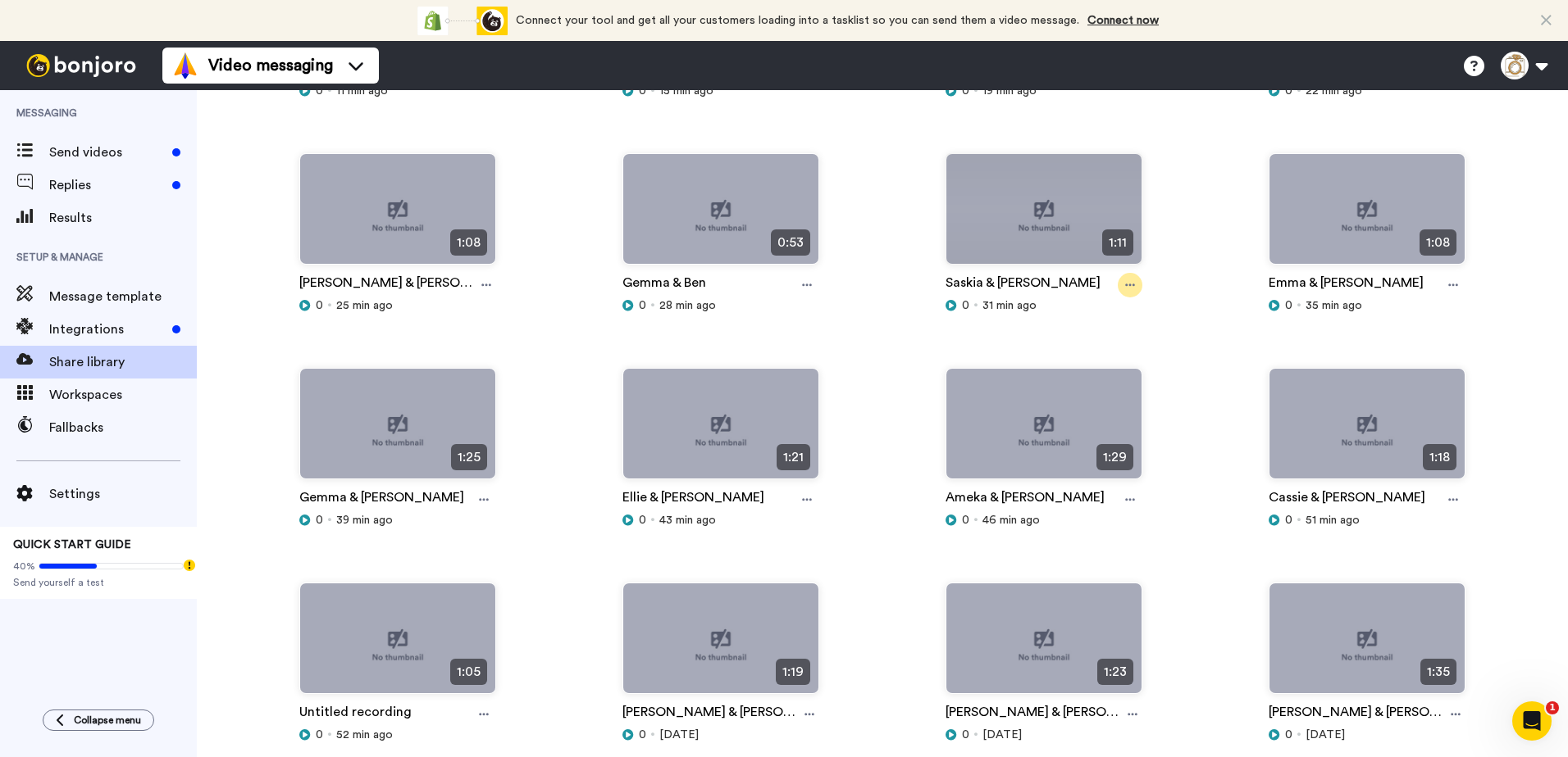
click at [1125, 286] on icon at bounding box center [1129, 286] width 10 height 3
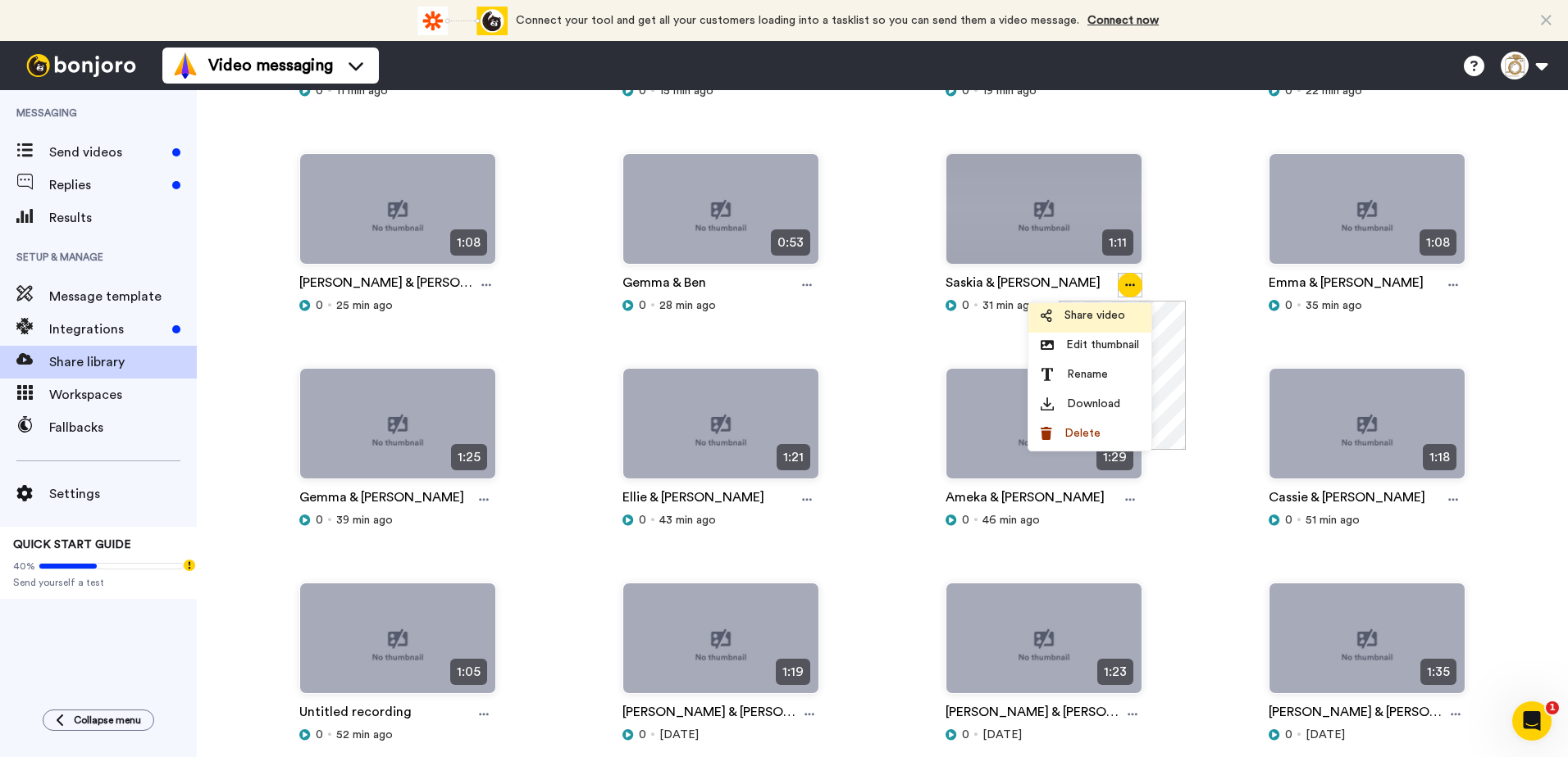
click at [1080, 316] on span "Share video" at bounding box center [1095, 316] width 61 height 16
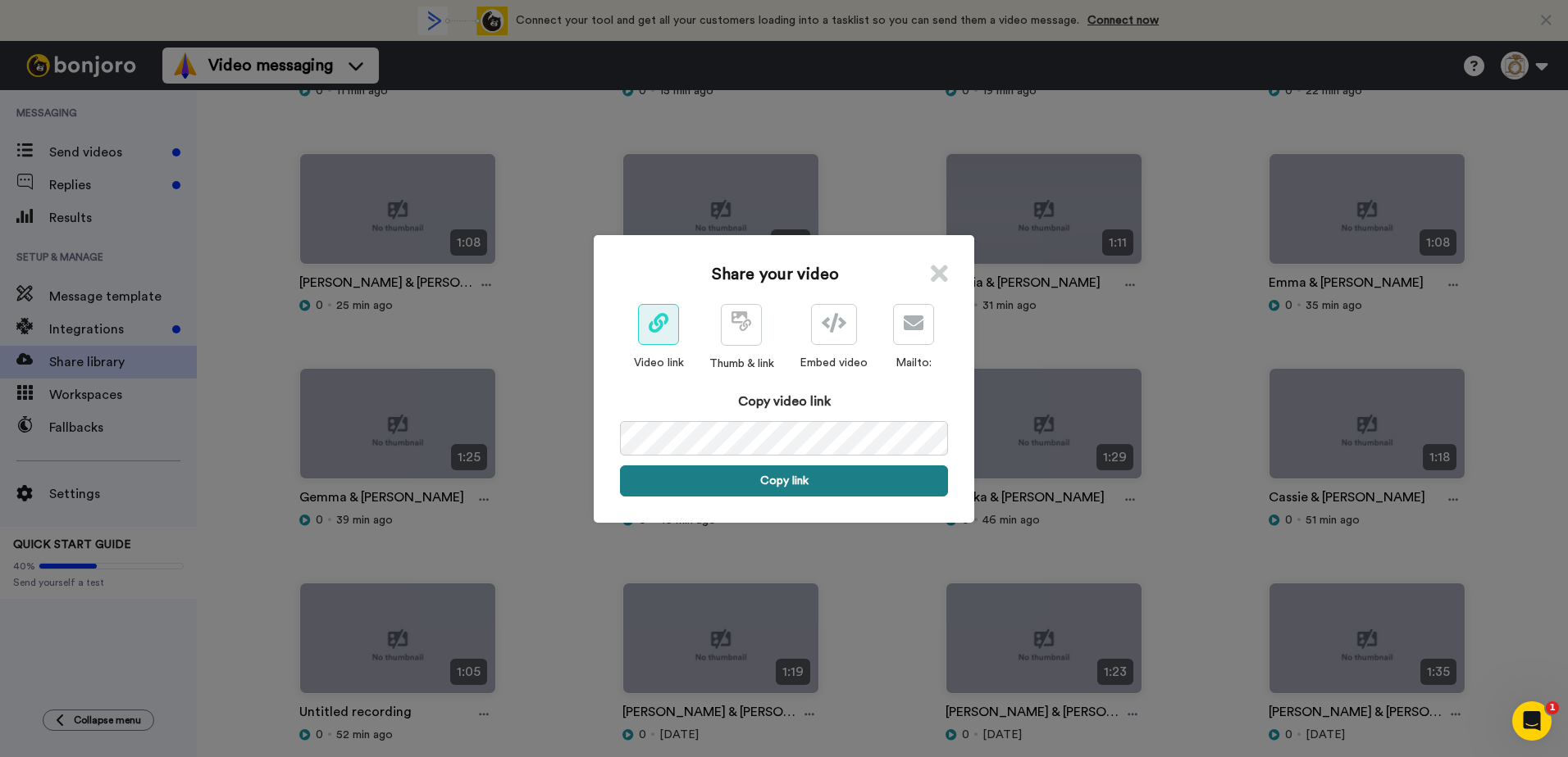
click at [810, 481] on button "Copy link" at bounding box center [784, 480] width 328 height 31
click at [938, 274] on icon at bounding box center [939, 274] width 17 height 25
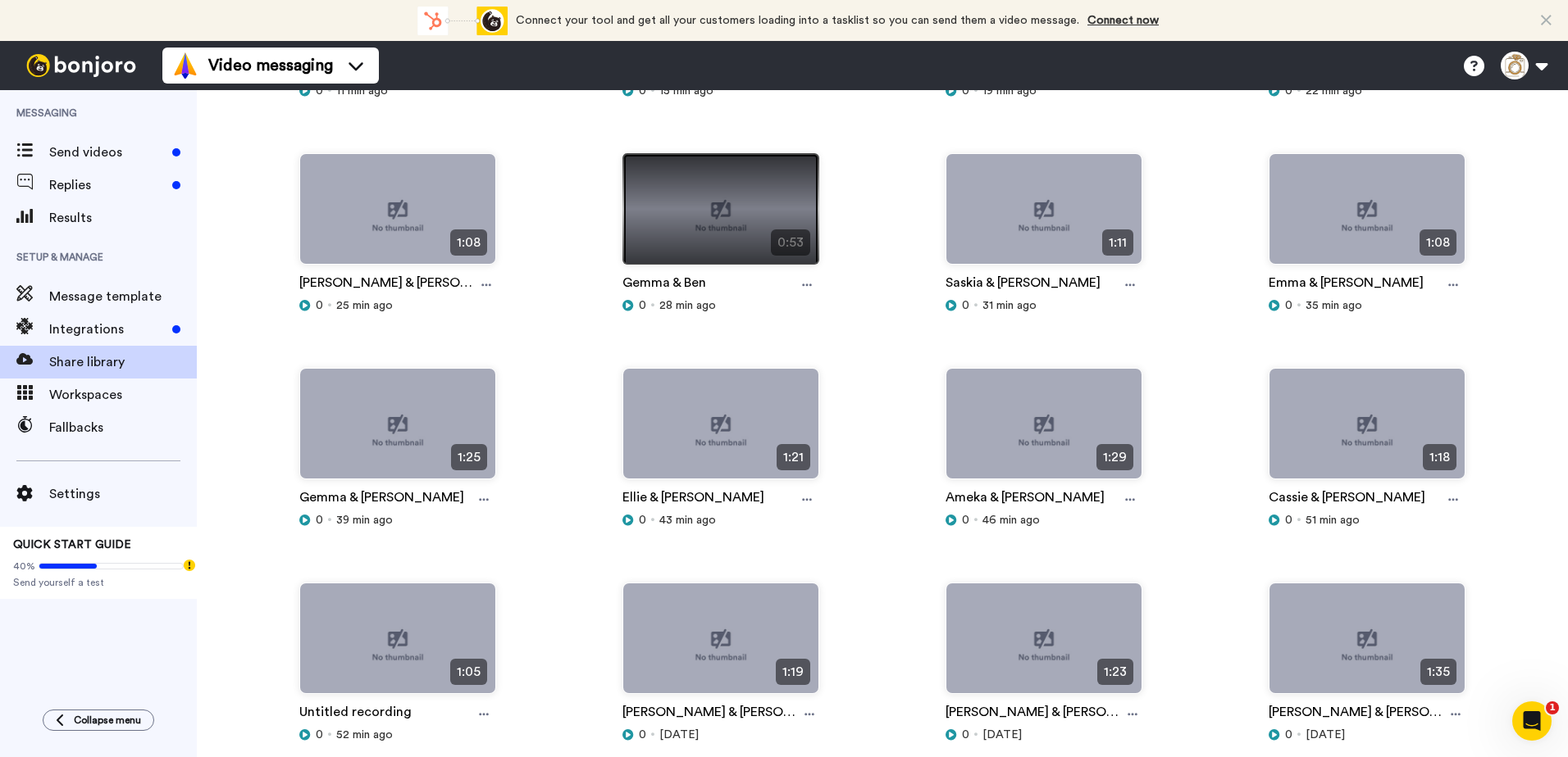
click at [703, 191] on img at bounding box center [720, 215] width 195 height 124
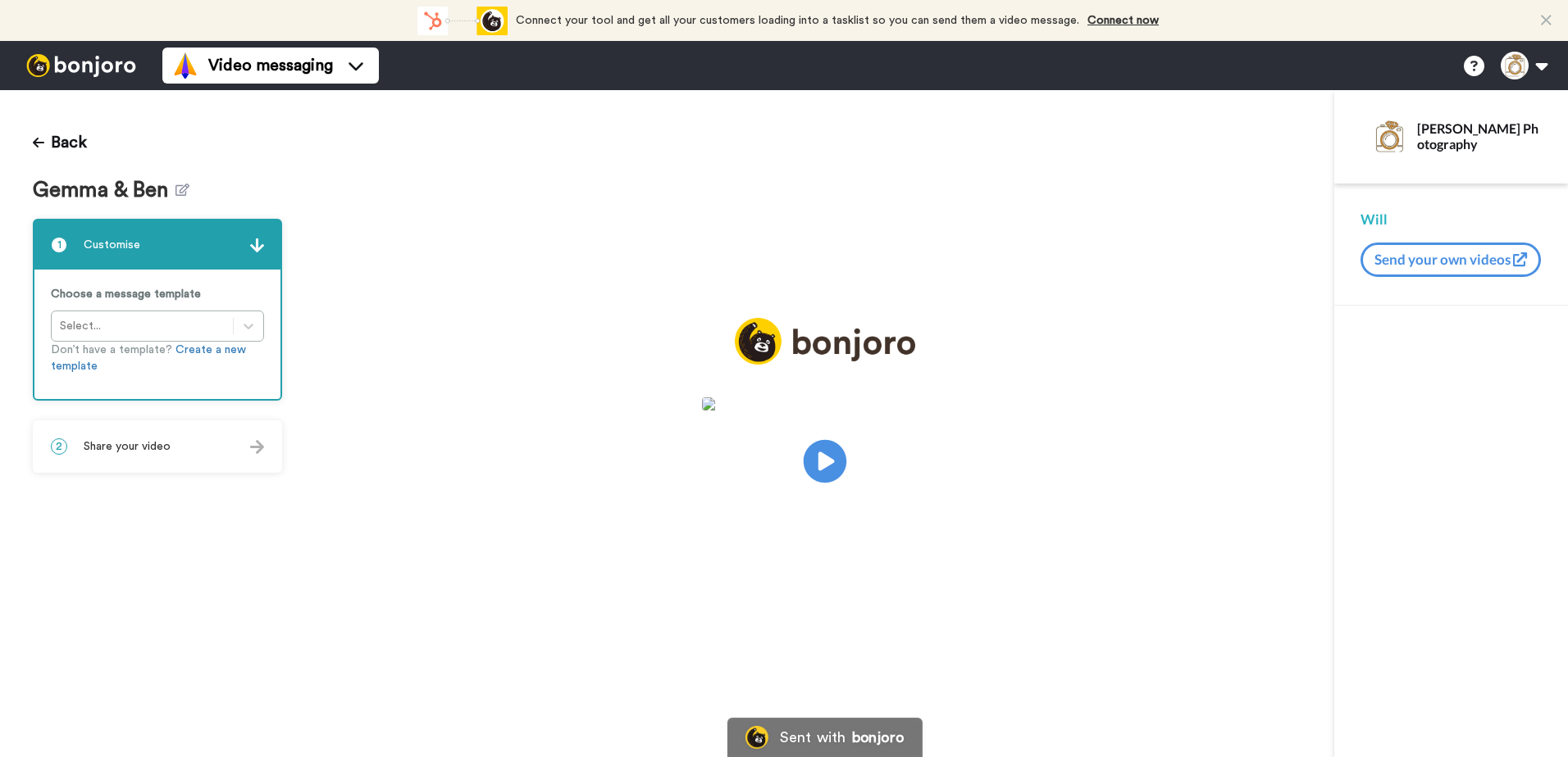
click at [813, 464] on icon at bounding box center [824, 462] width 44 height 44
click at [178, 189] on icon at bounding box center [182, 189] width 14 height 12
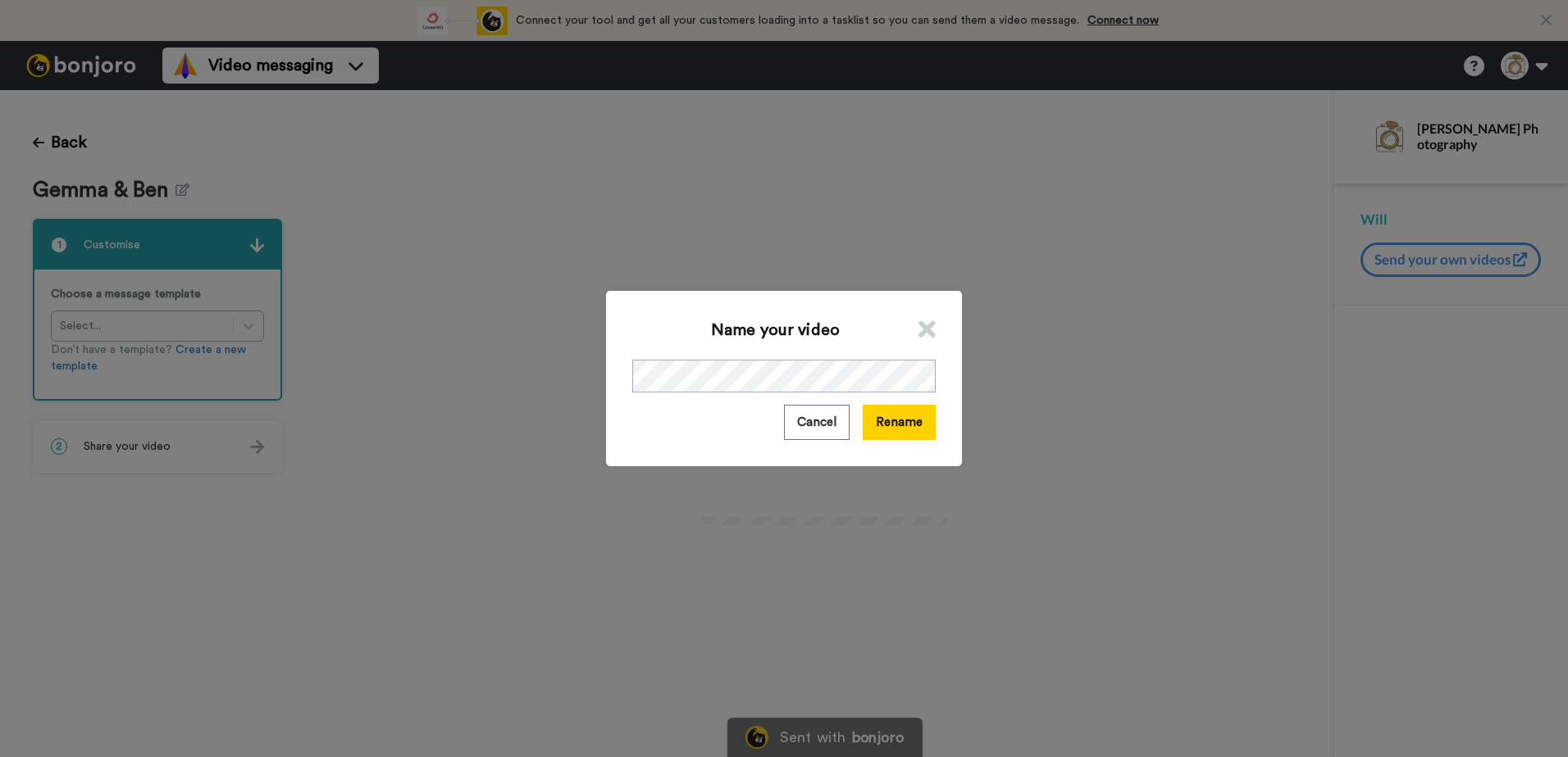
click at [923, 323] on icon at bounding box center [926, 330] width 17 height 25
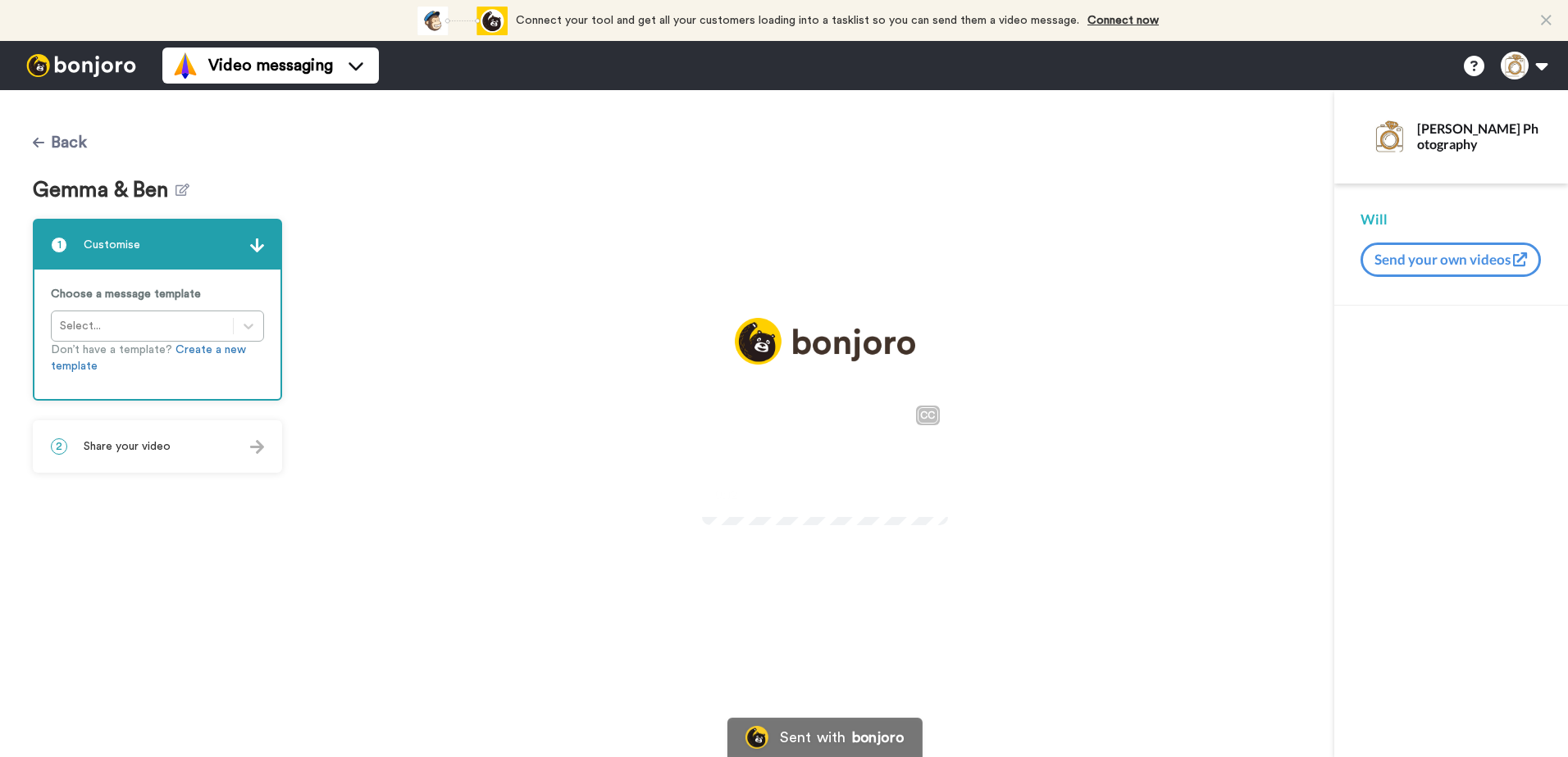
click at [36, 138] on icon at bounding box center [38, 142] width 12 height 13
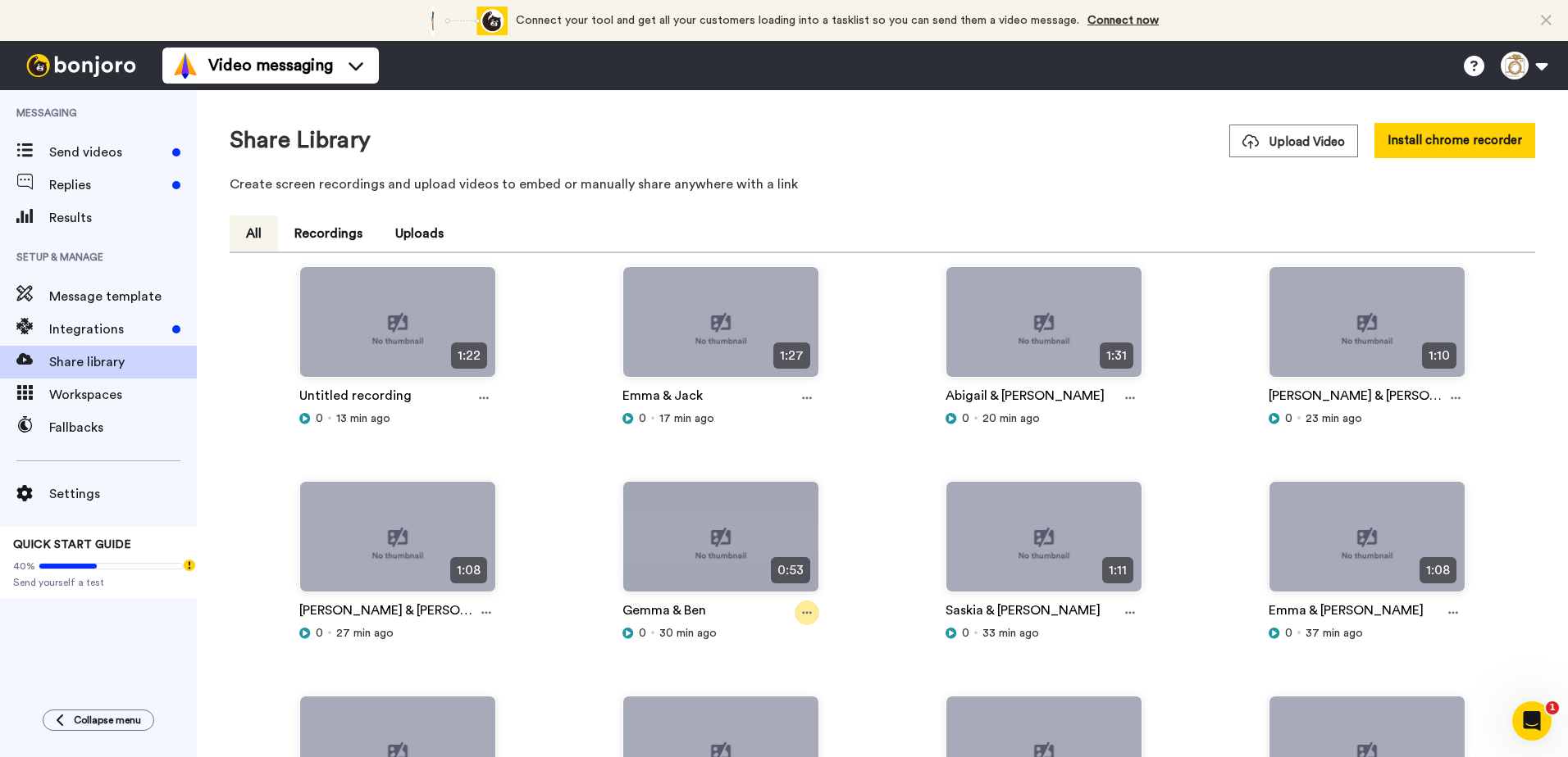
click at [802, 609] on icon at bounding box center [806, 613] width 10 height 12
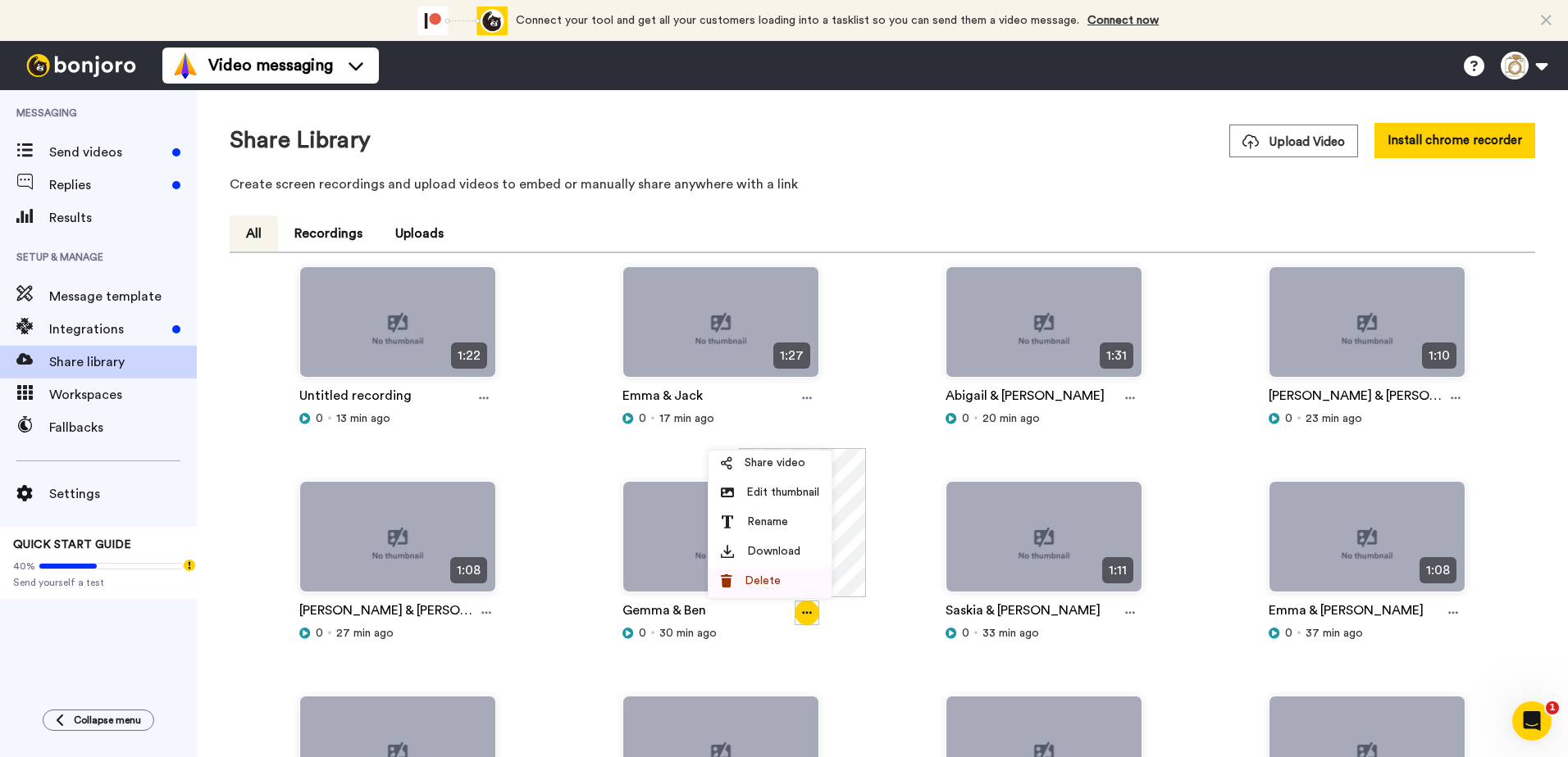
click at [784, 579] on div "Delete" at bounding box center [770, 581] width 99 height 16
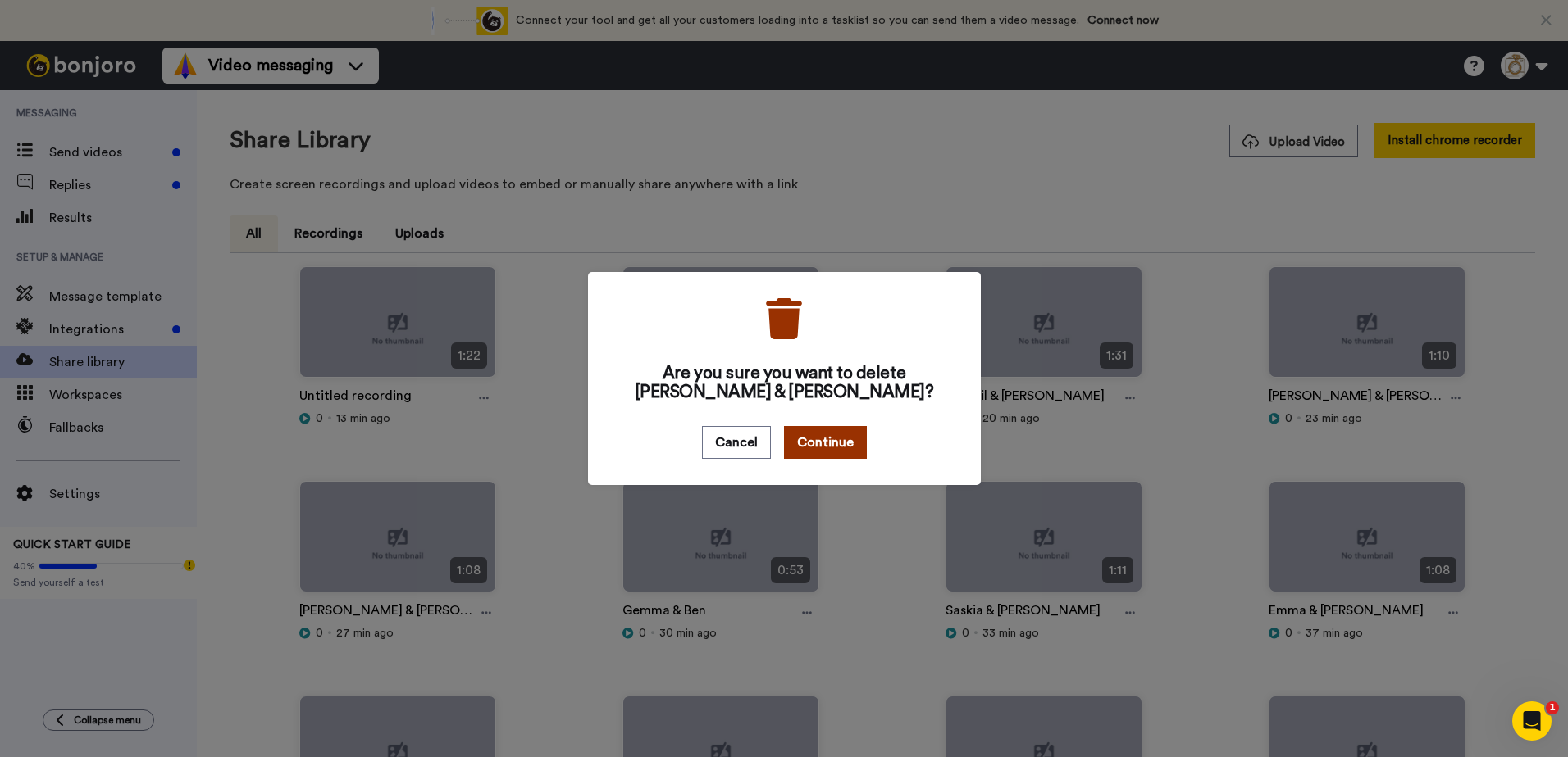
click at [815, 443] on button "Continue" at bounding box center [825, 442] width 83 height 33
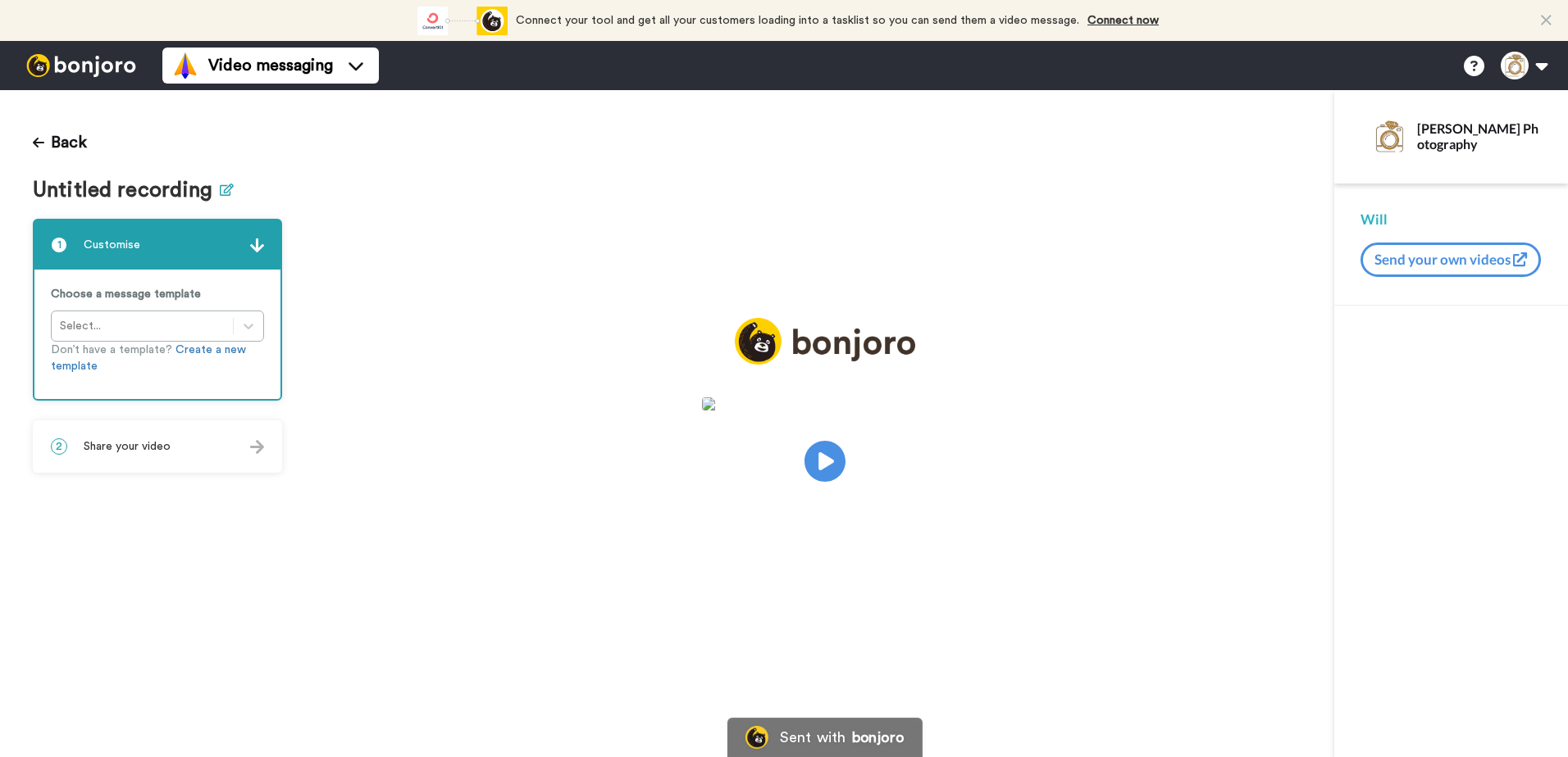
click at [222, 190] on icon at bounding box center [227, 189] width 14 height 12
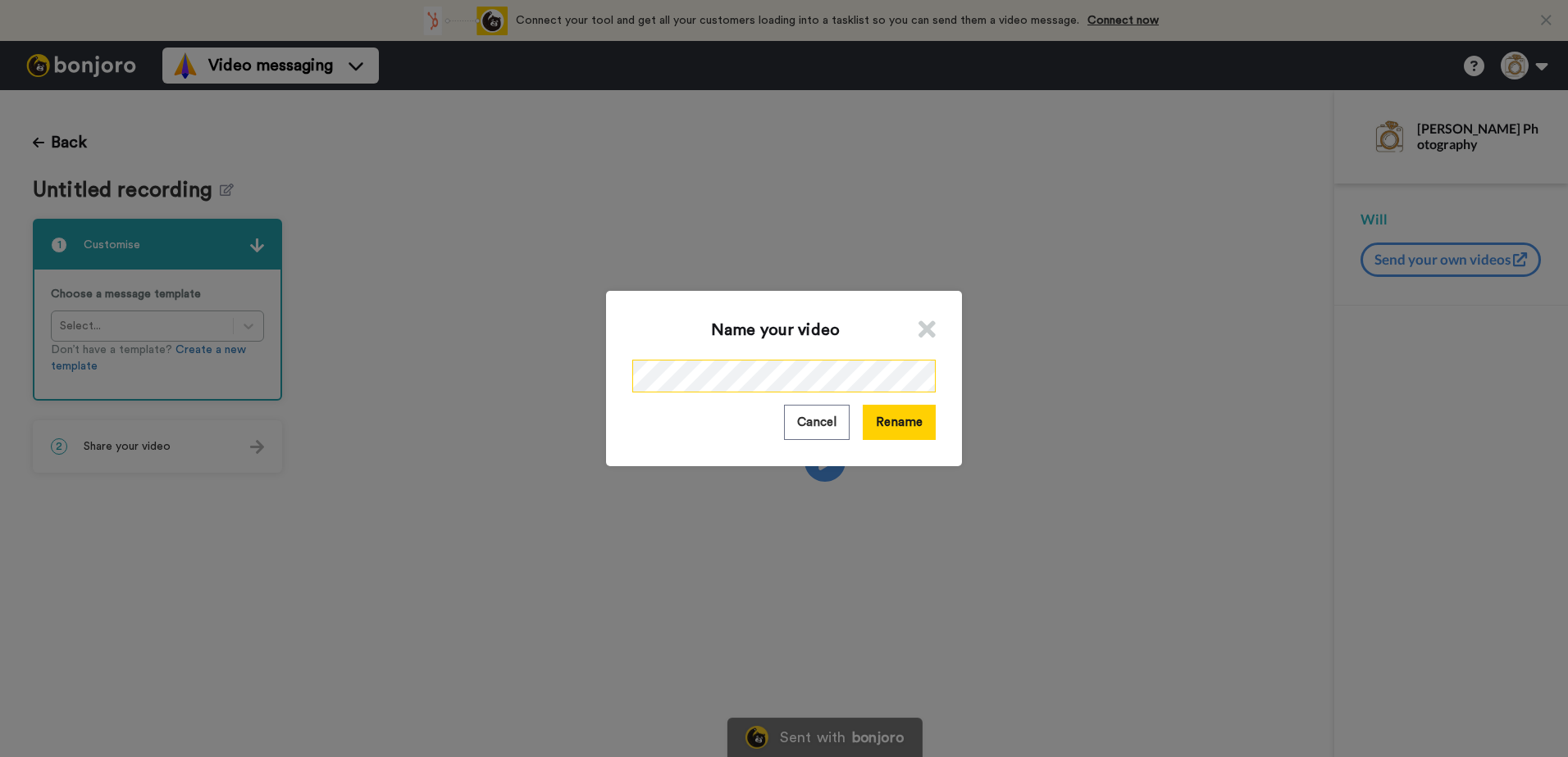
click at [512, 381] on div "Name your video Cancel Rename" at bounding box center [784, 378] width 1568 height 757
click at [912, 437] on button "Rename" at bounding box center [899, 423] width 73 height 36
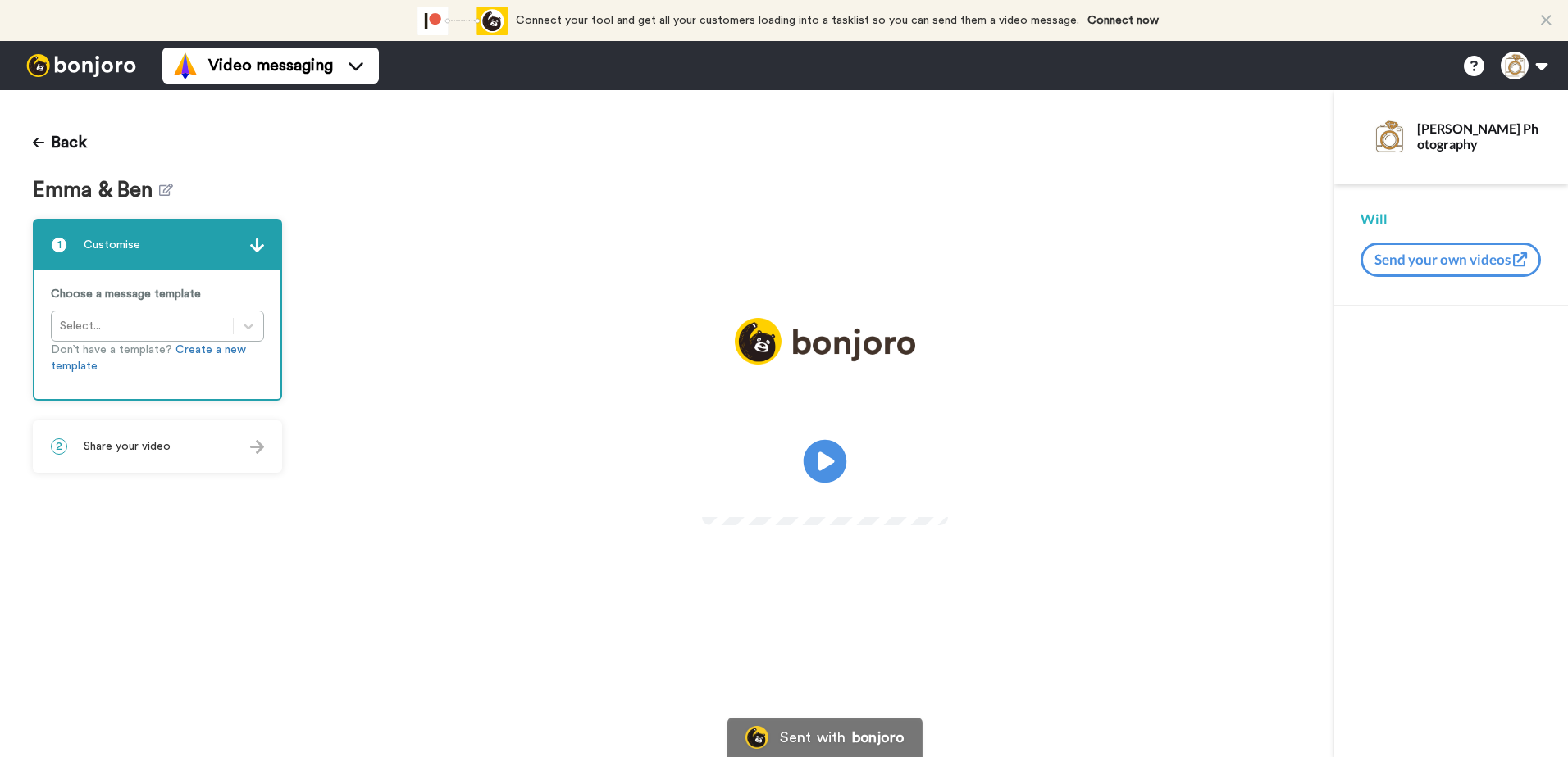
click at [828, 467] on icon at bounding box center [824, 462] width 44 height 44
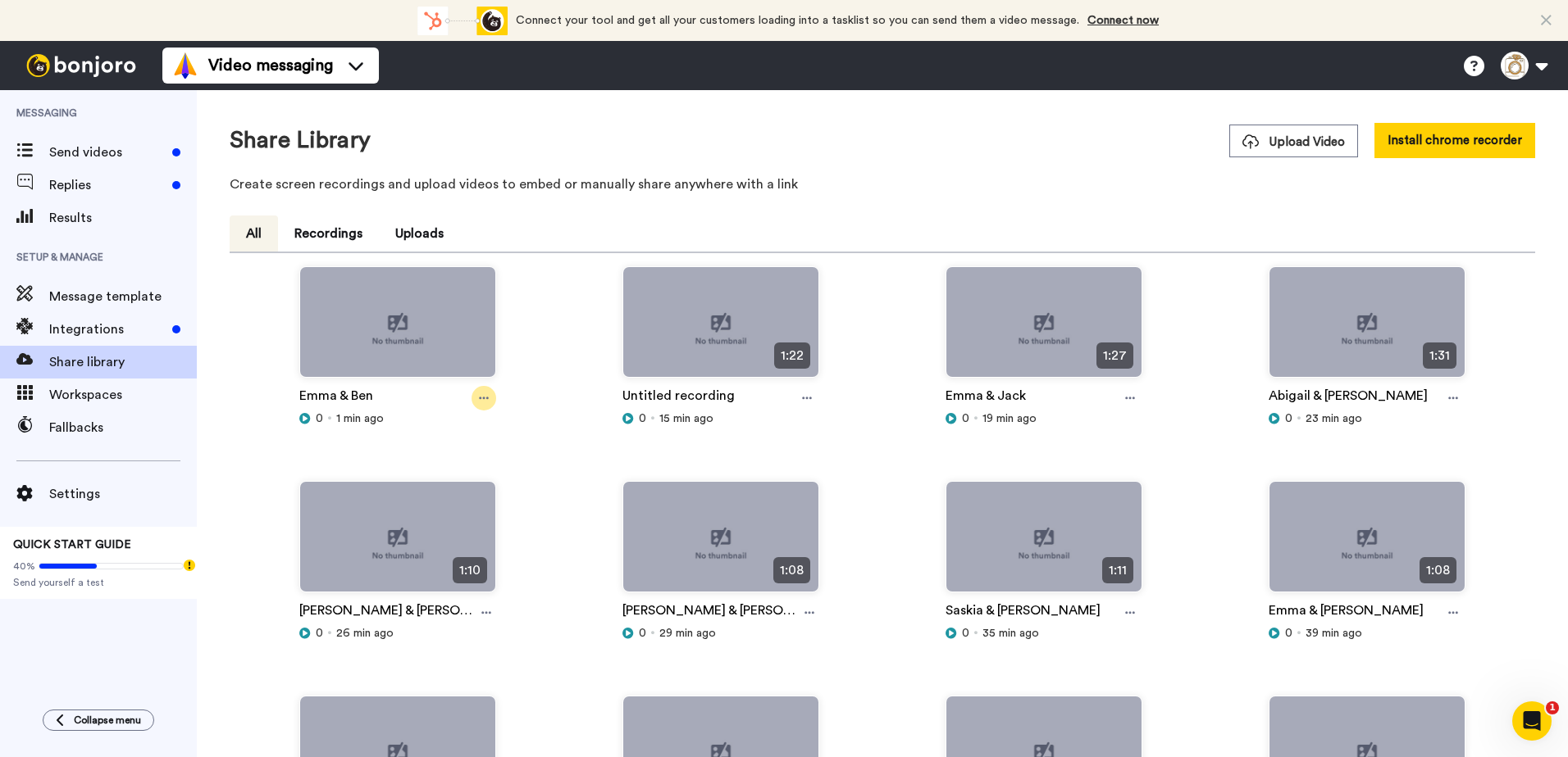
click at [483, 397] on icon at bounding box center [483, 398] width 10 height 12
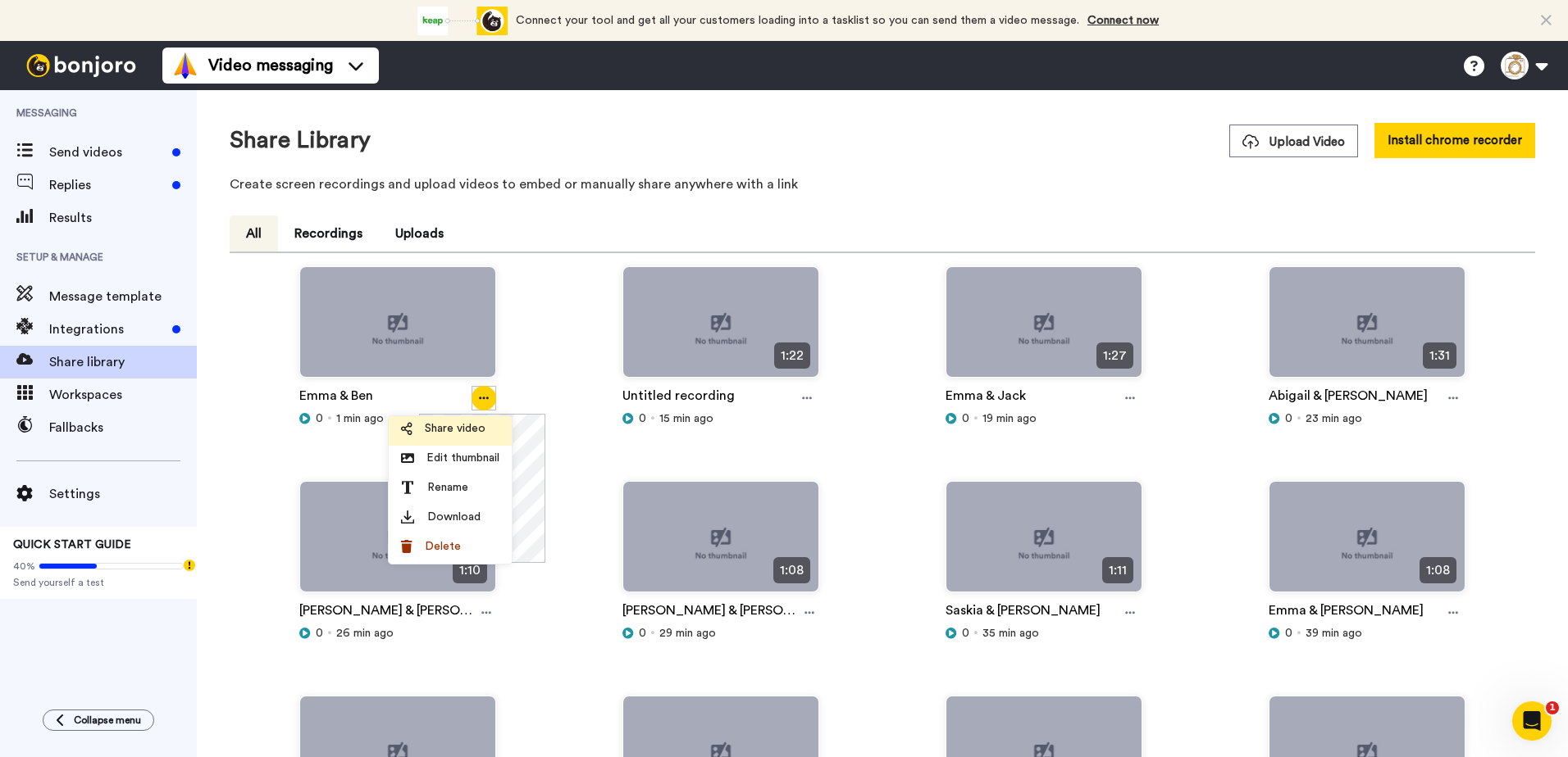
click at [461, 431] on span "Share video" at bounding box center [455, 429] width 61 height 16
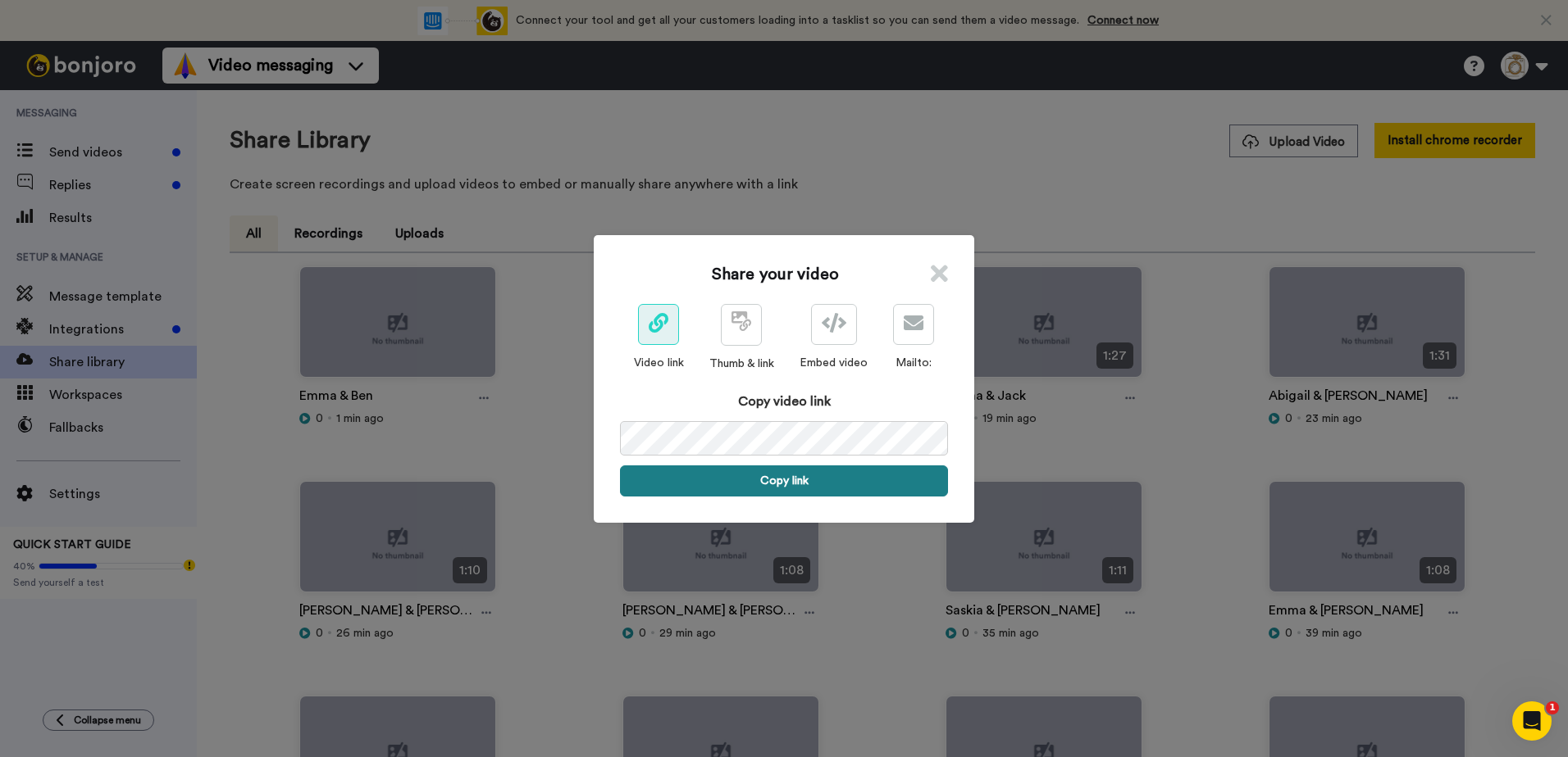
click at [724, 486] on button "Copy link" at bounding box center [784, 480] width 328 height 31
click at [936, 268] on icon at bounding box center [939, 274] width 17 height 25
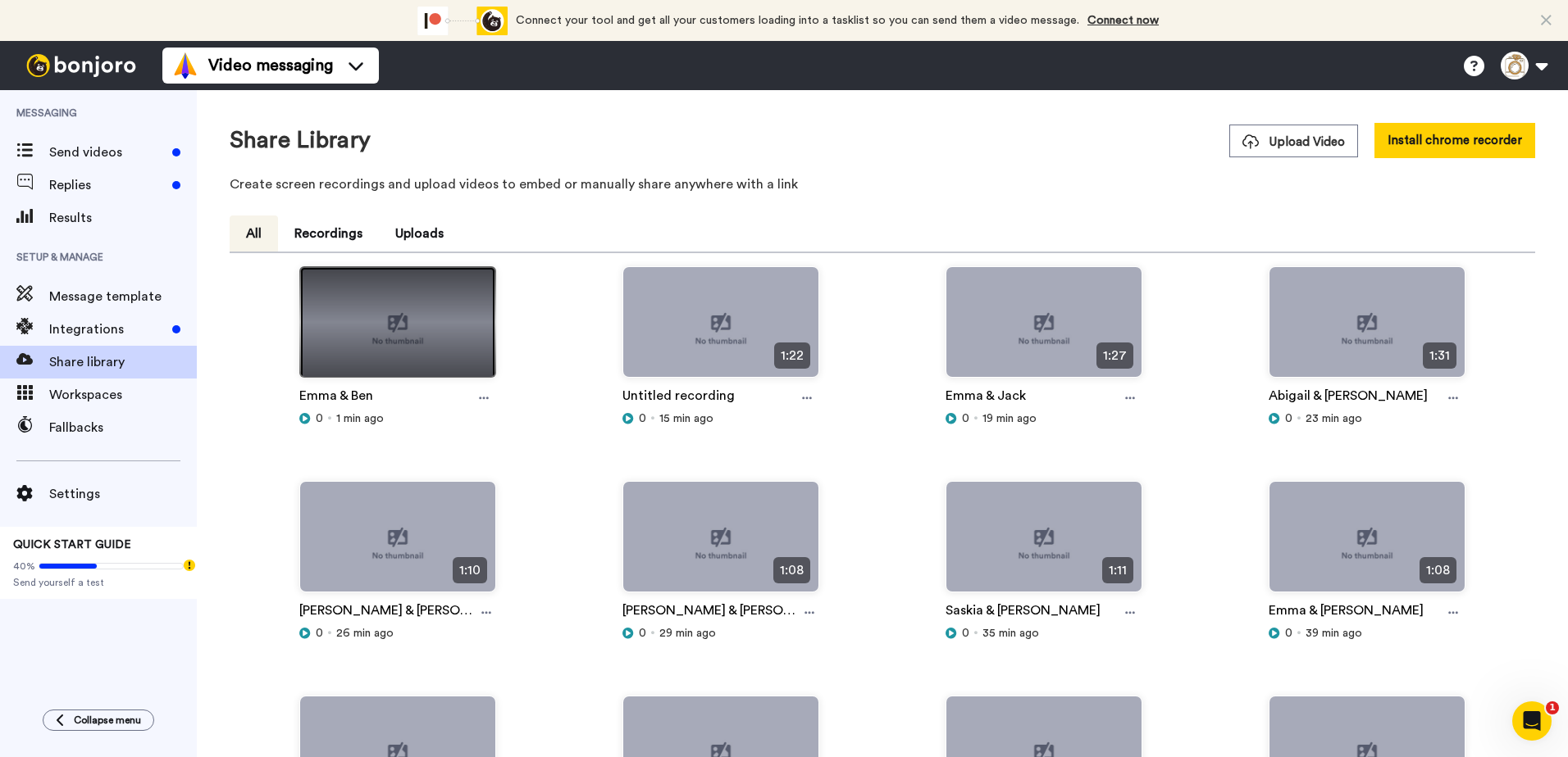
click at [400, 318] on img at bounding box center [397, 328] width 195 height 124
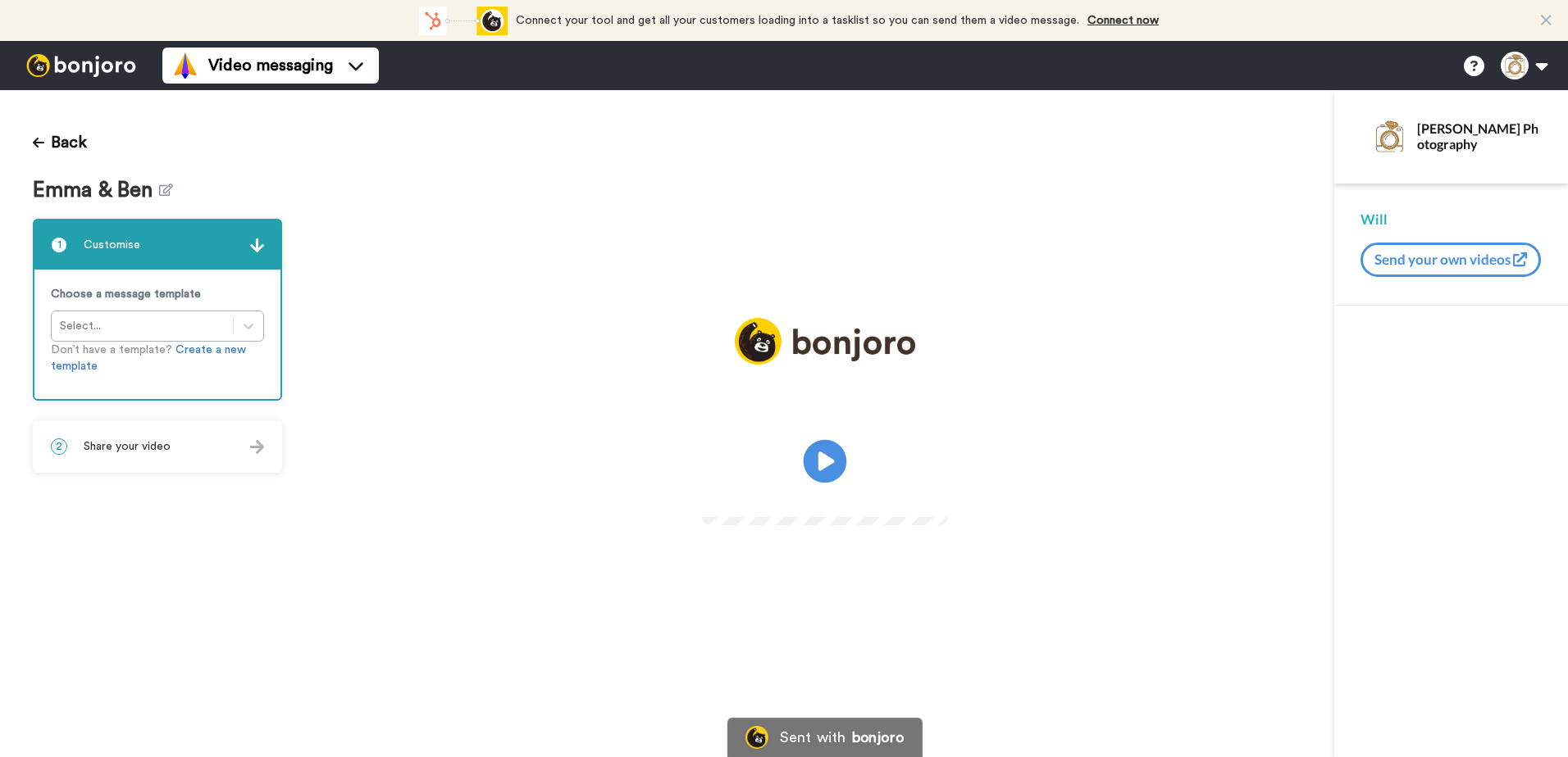
click at [822, 460] on icon "Play/Pause" at bounding box center [824, 462] width 44 height 78
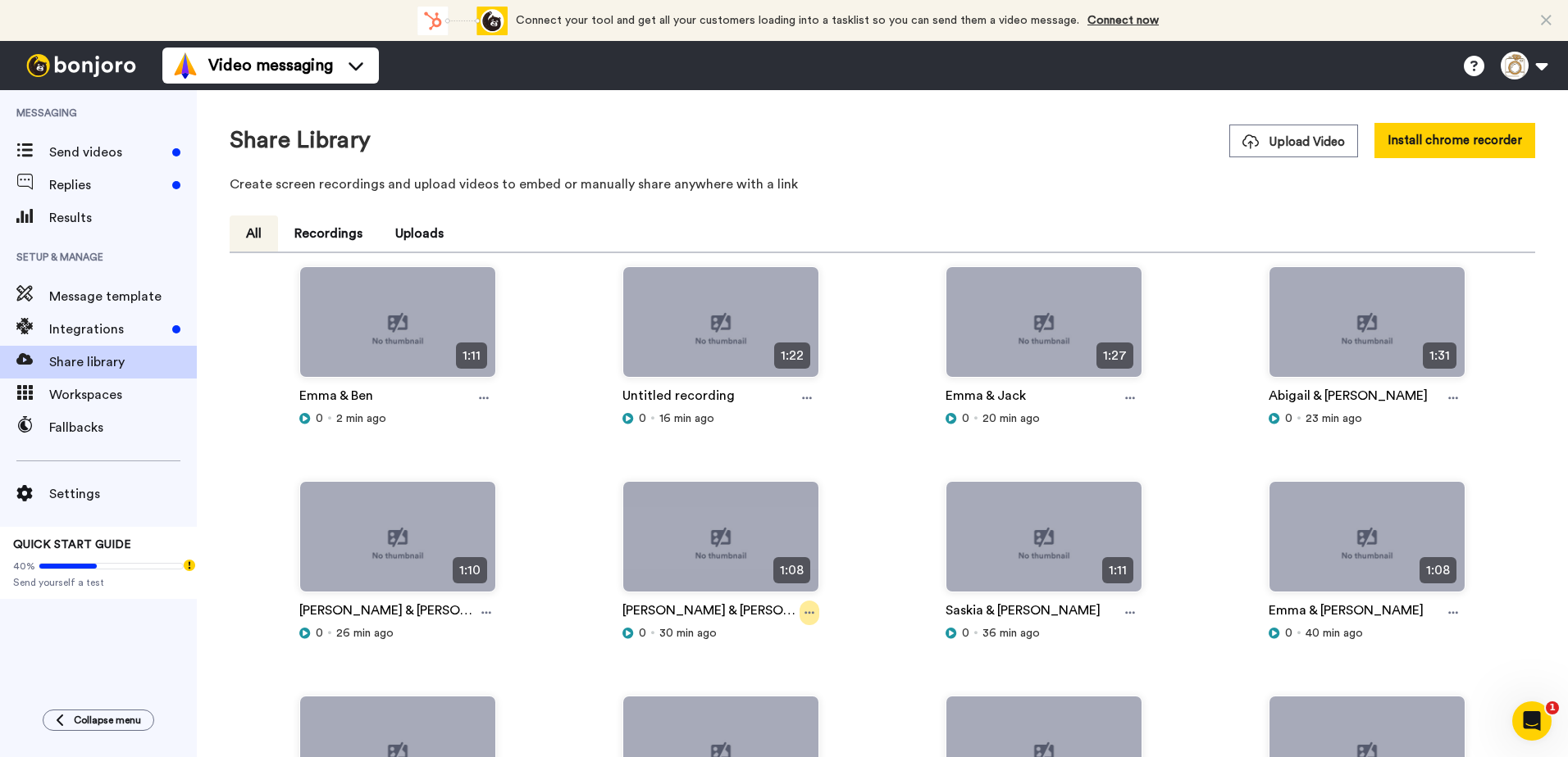
click at [804, 611] on icon at bounding box center [809, 613] width 10 height 12
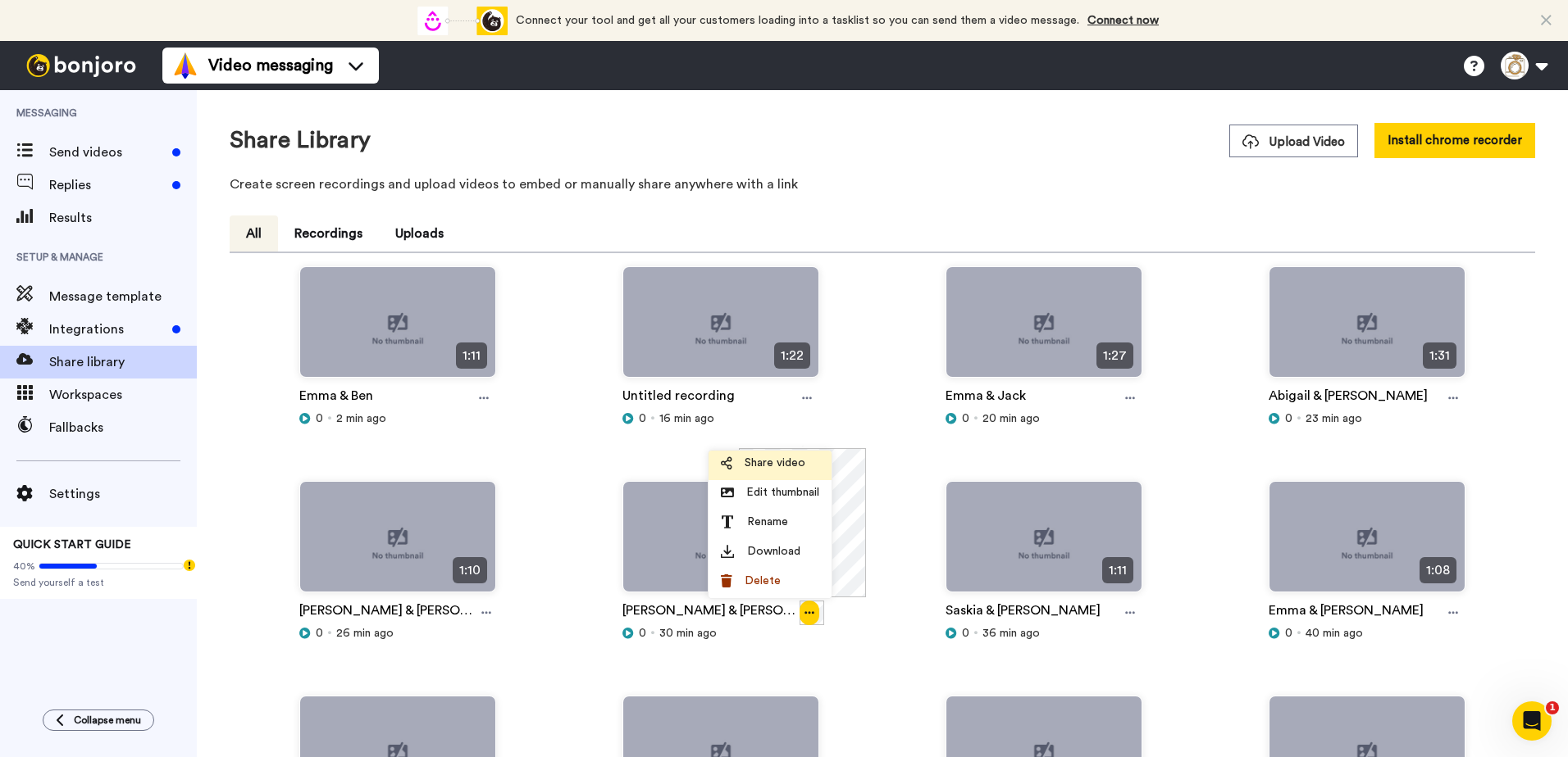
click at [773, 472] on li "Share video" at bounding box center [770, 465] width 123 height 29
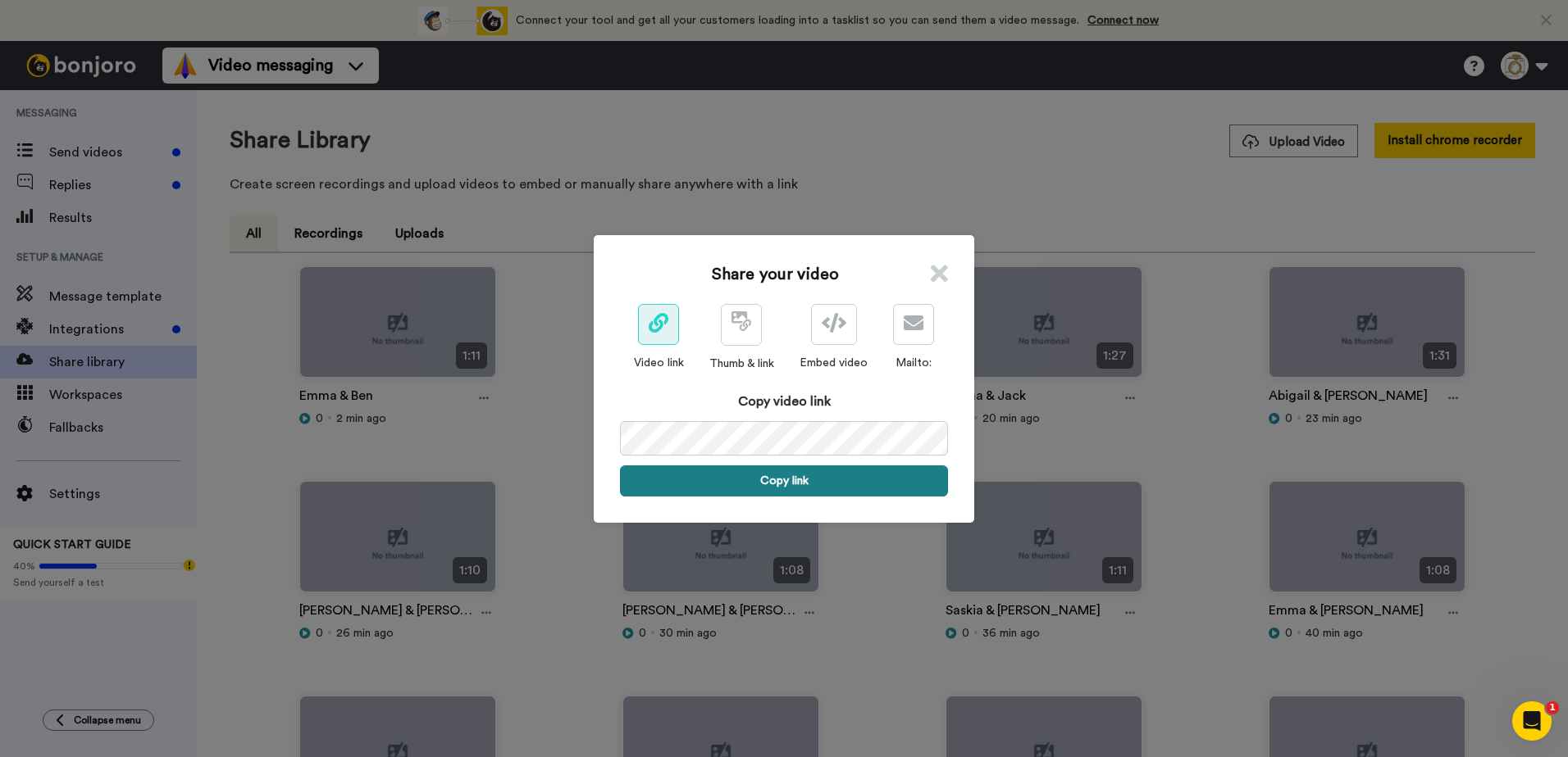
click at [756, 484] on button "Copy link" at bounding box center [784, 480] width 328 height 31
click at [933, 271] on icon at bounding box center [939, 274] width 17 height 25
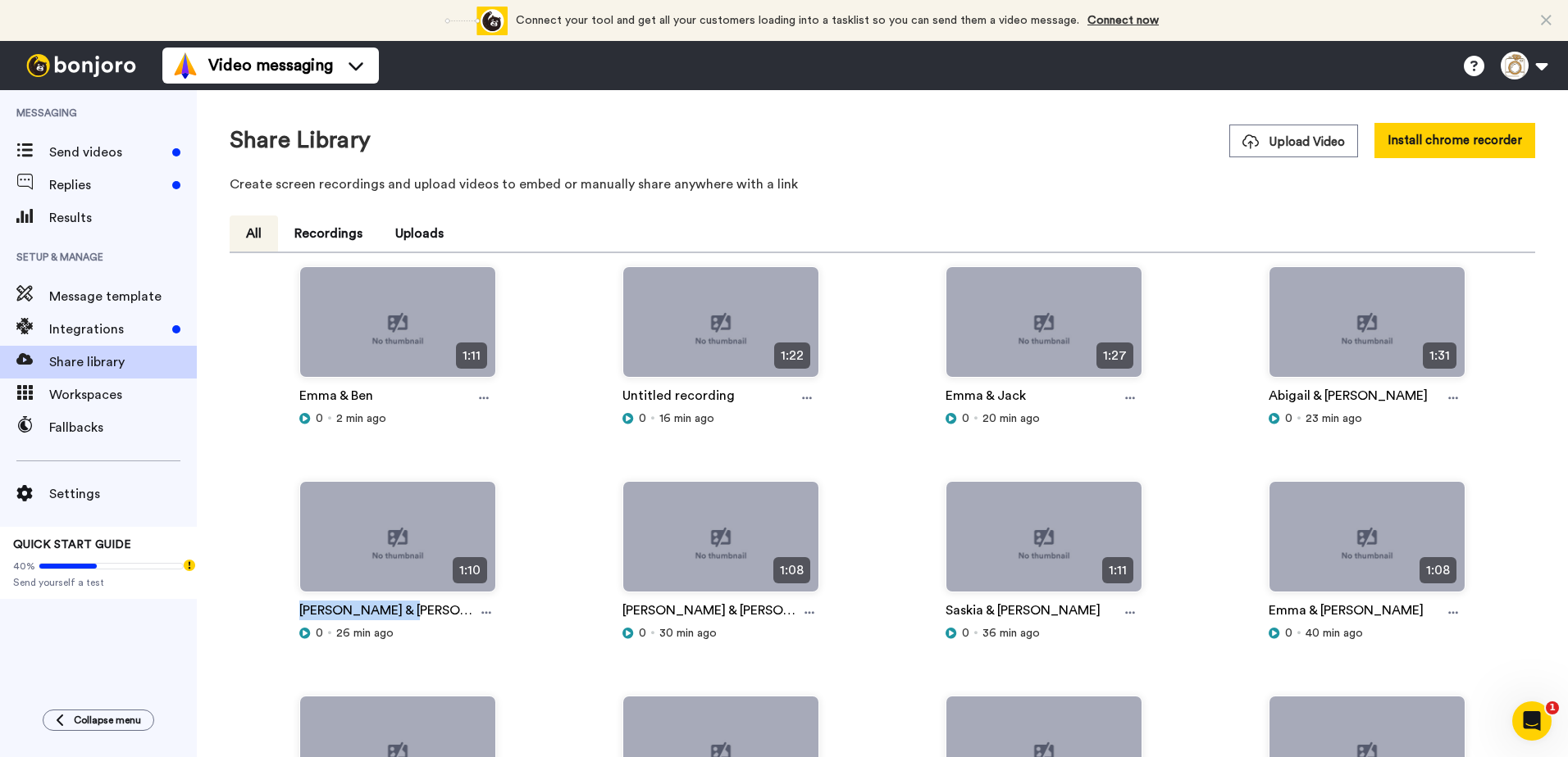
drag, startPoint x: 416, startPoint y: 612, endPoint x: 279, endPoint y: 616, distance: 137.1
click at [279, 616] on div "1:10 [PERSON_NAME] & [PERSON_NAME] 0 26 min ago" at bounding box center [397, 588] width 323 height 214
click at [481, 614] on icon at bounding box center [486, 613] width 10 height 12
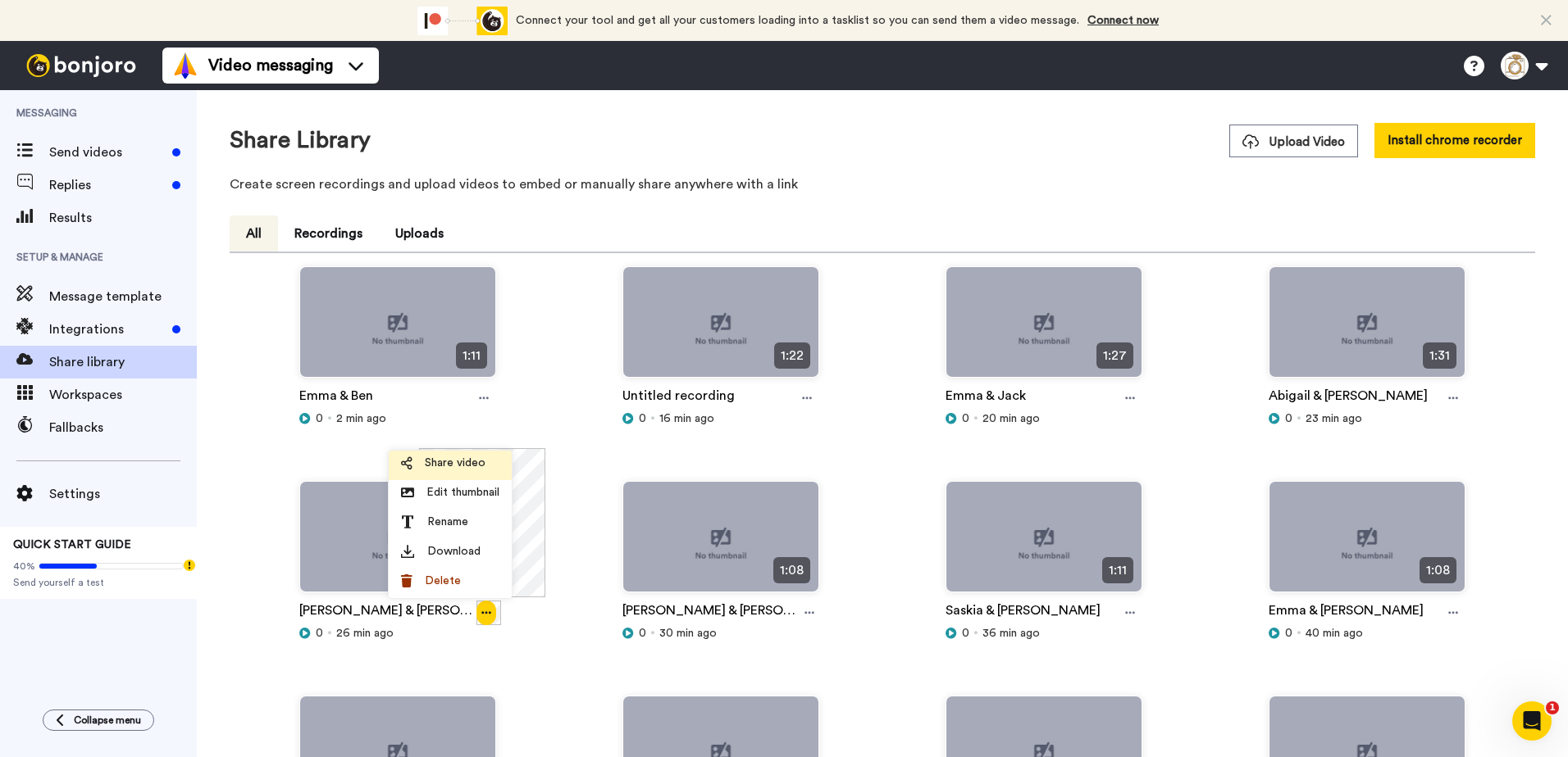
click at [459, 463] on span "Share video" at bounding box center [455, 463] width 61 height 16
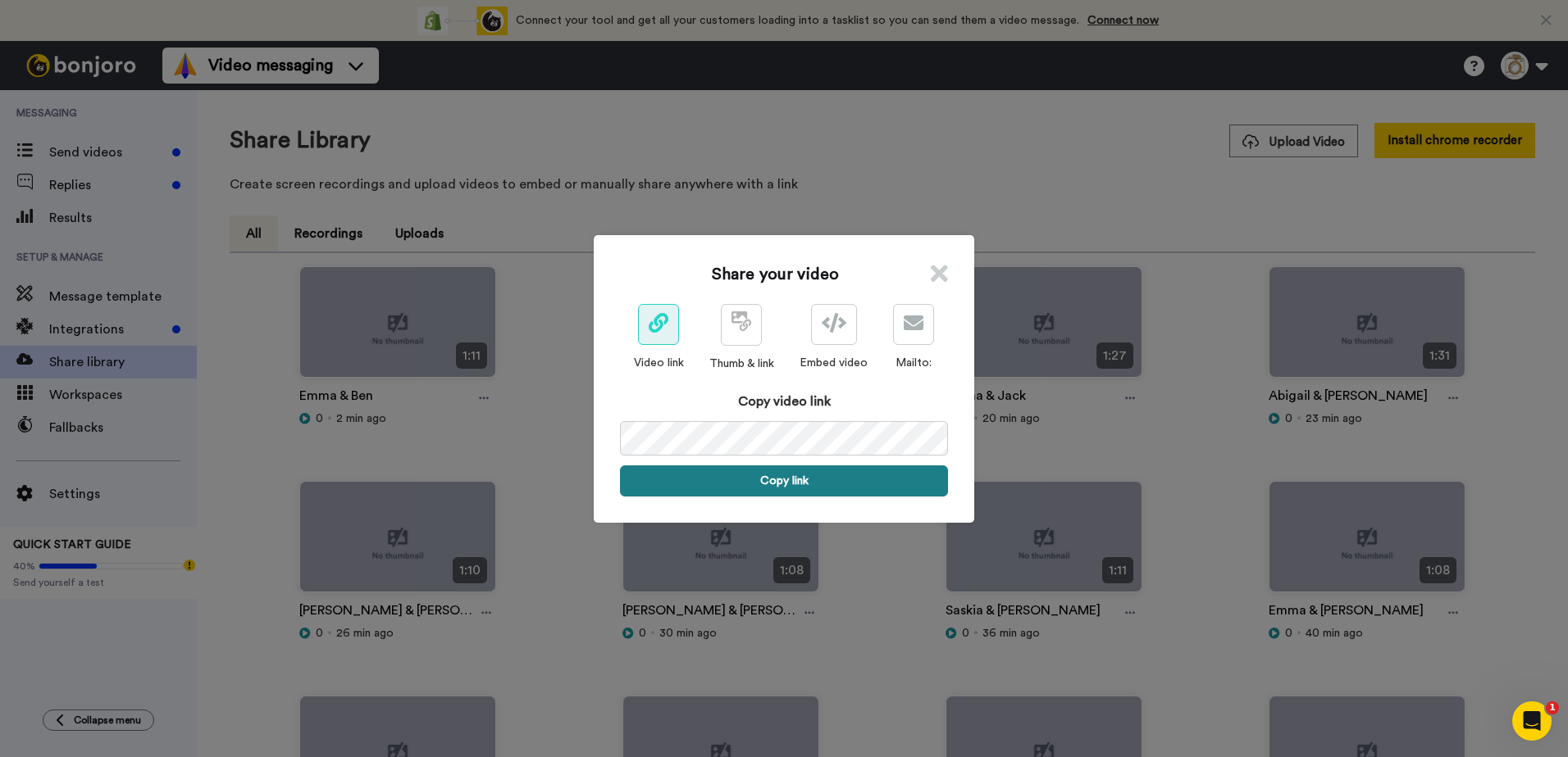
click at [678, 480] on button "Copy link" at bounding box center [784, 480] width 328 height 31
click at [932, 272] on icon at bounding box center [939, 274] width 17 height 25
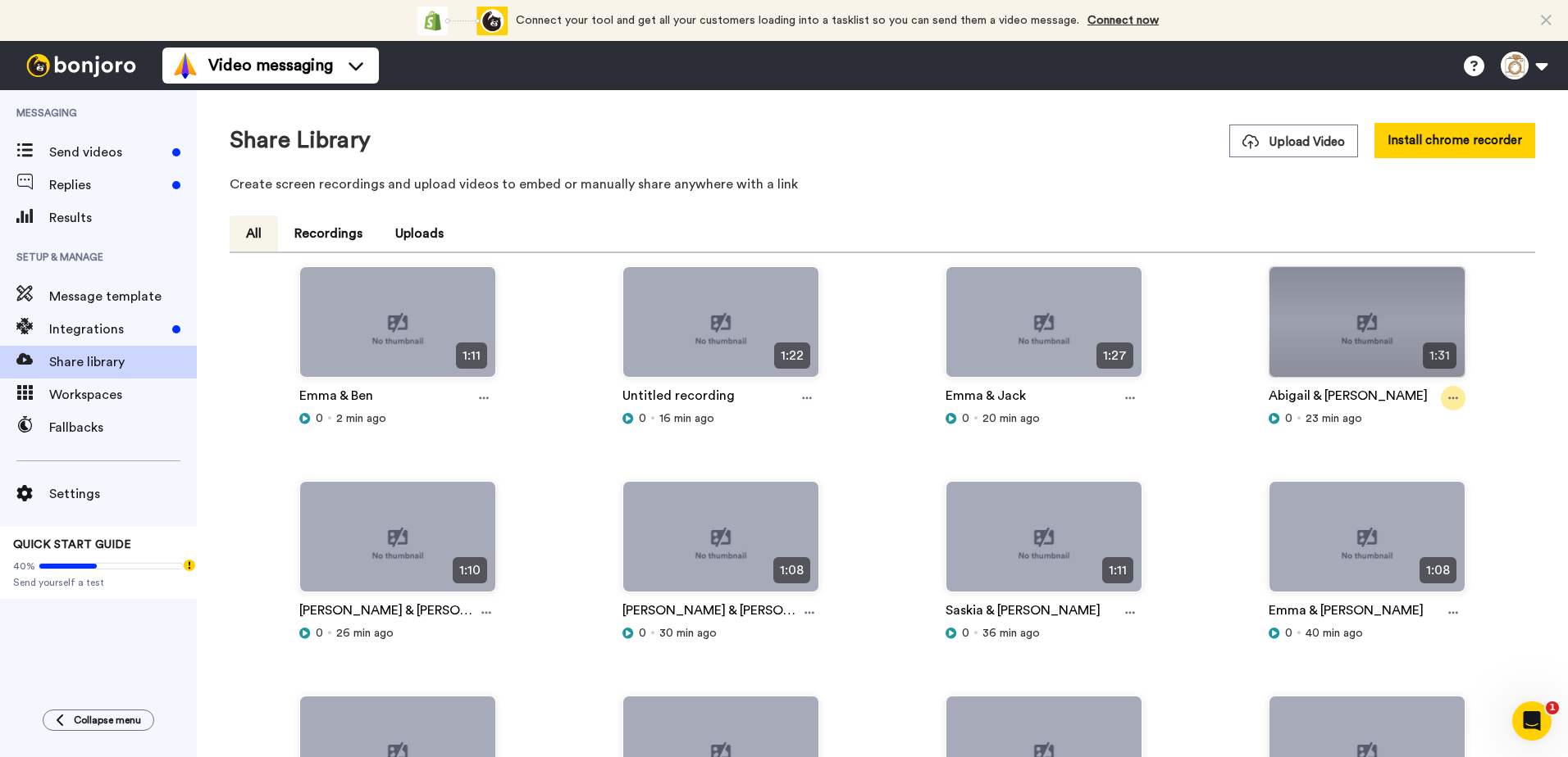
click at [1441, 392] on div at bounding box center [1453, 399] width 25 height 25
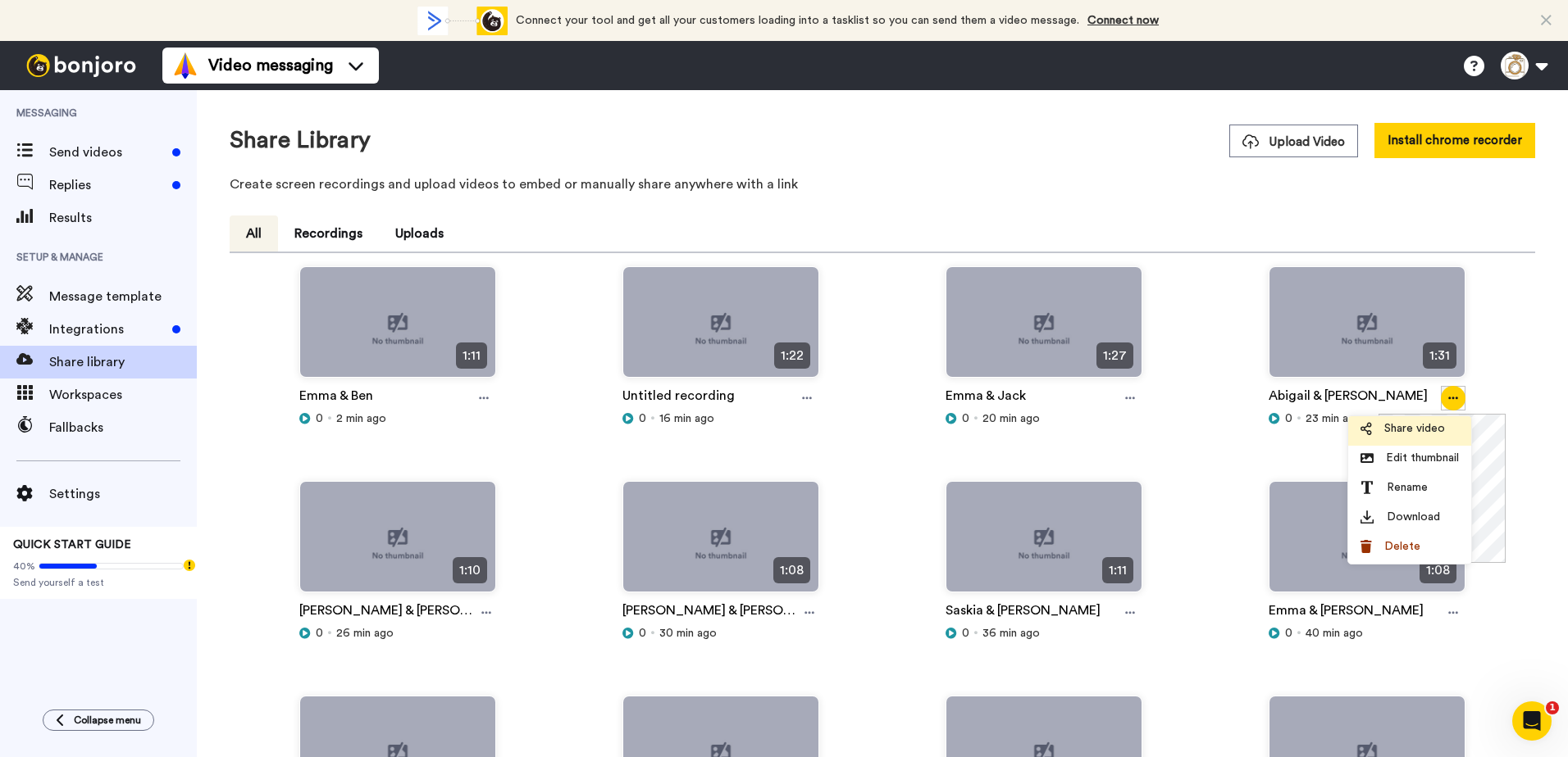
click at [1407, 427] on span "Share video" at bounding box center [1414, 429] width 61 height 16
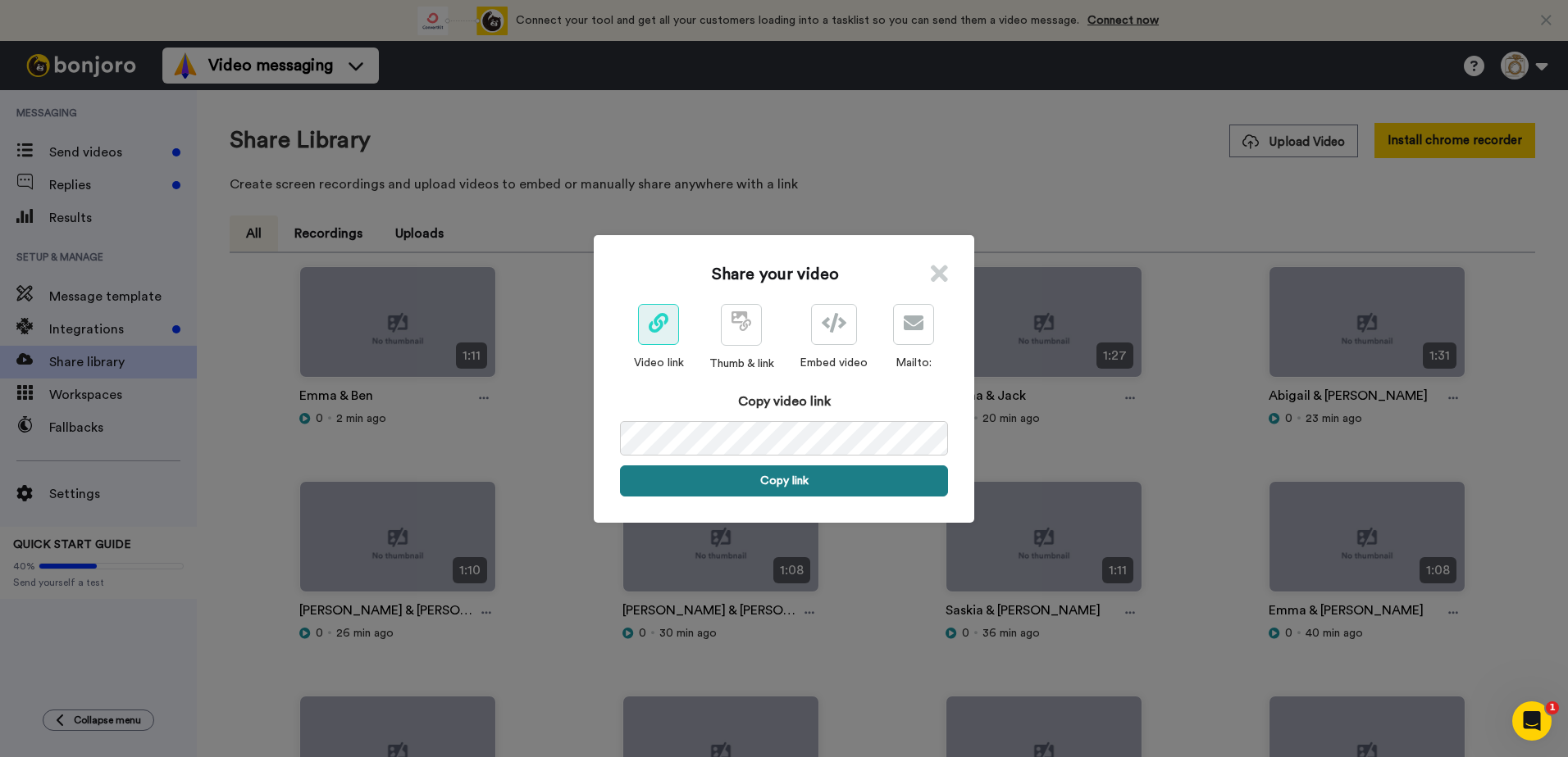
click at [857, 480] on button "Copy link" at bounding box center [784, 480] width 328 height 31
click at [931, 273] on icon at bounding box center [939, 274] width 17 height 25
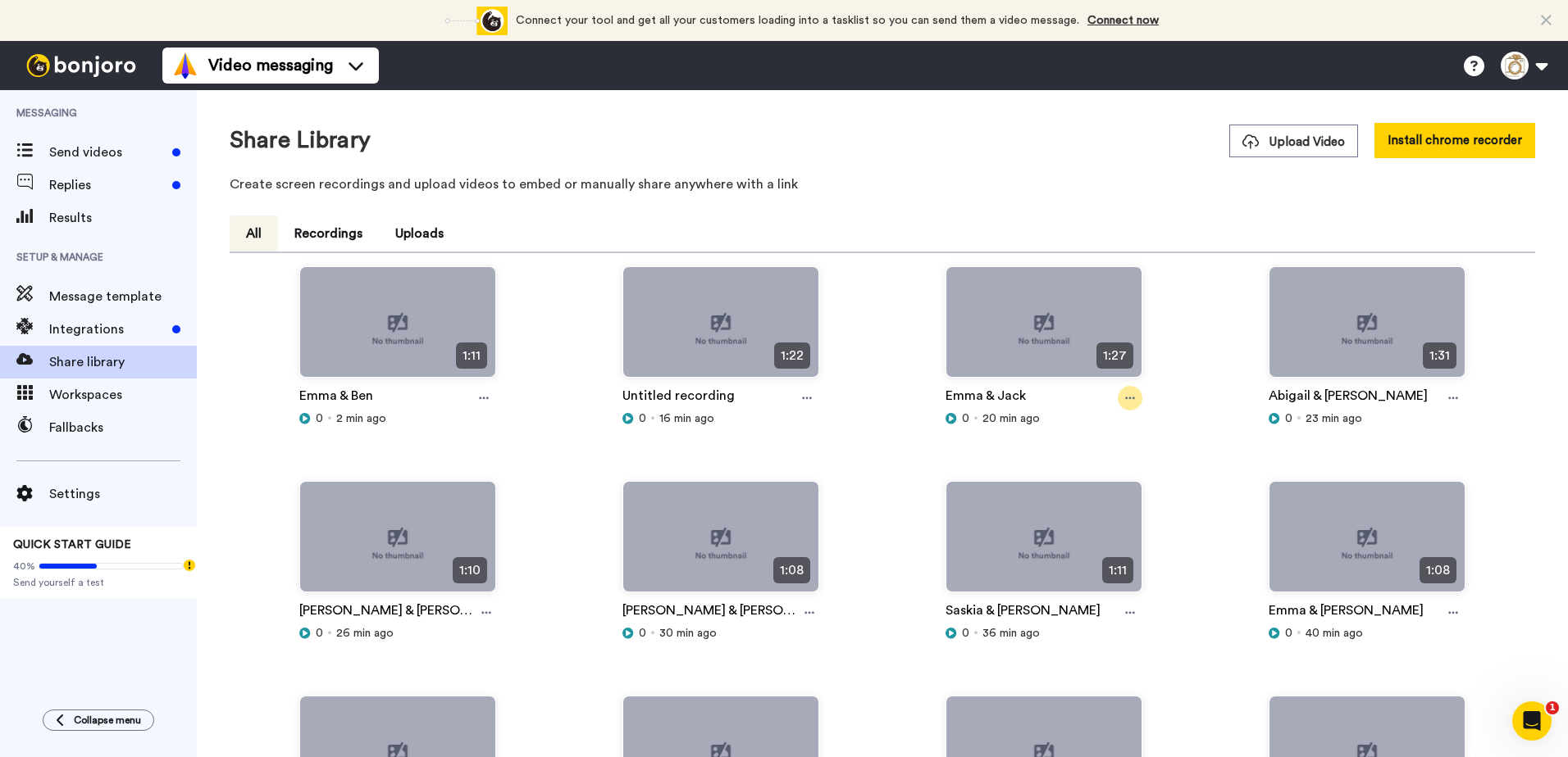
click at [1118, 399] on div at bounding box center [1130, 399] width 25 height 25
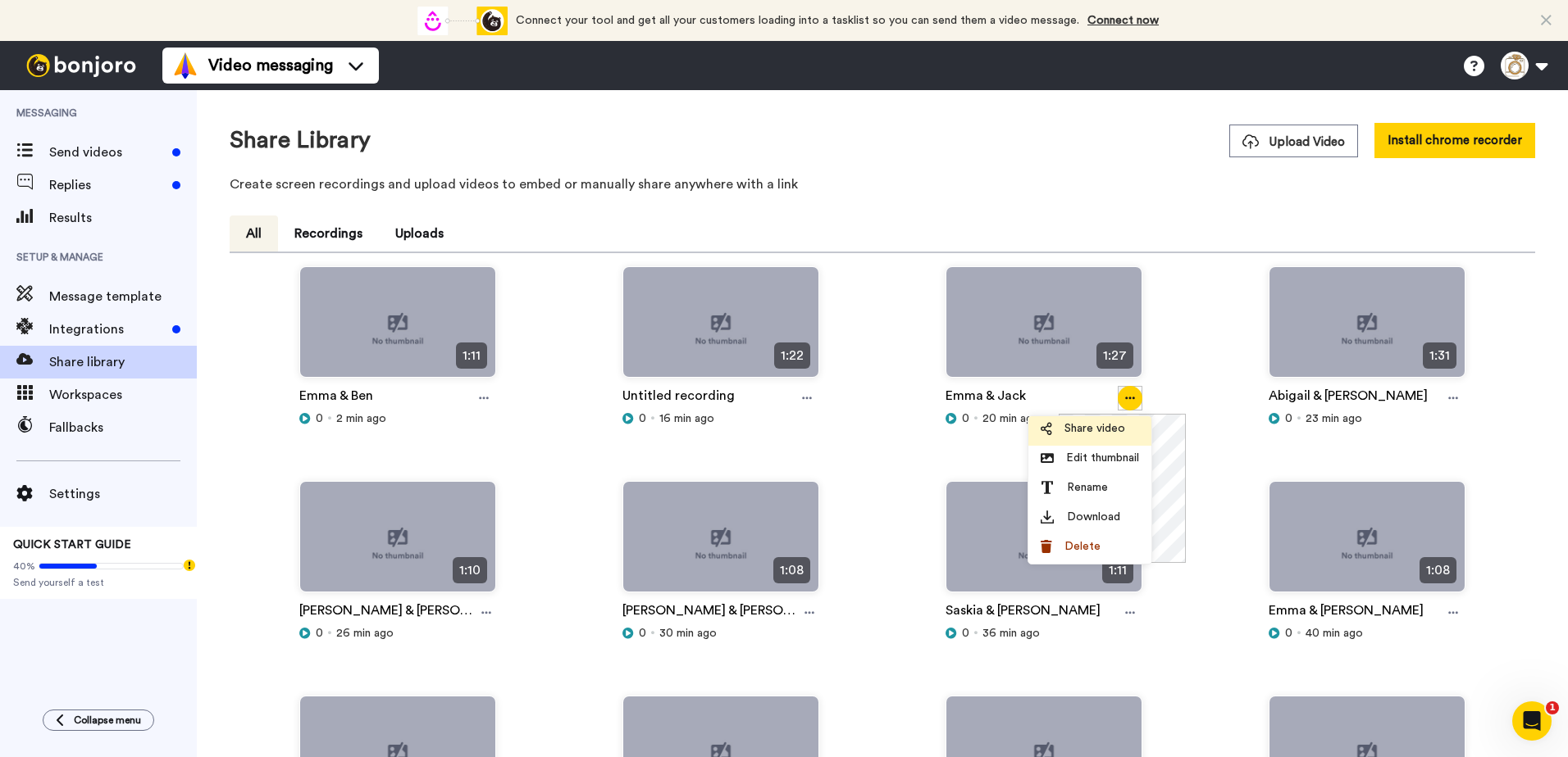
click at [1087, 424] on span "Share video" at bounding box center [1095, 429] width 61 height 16
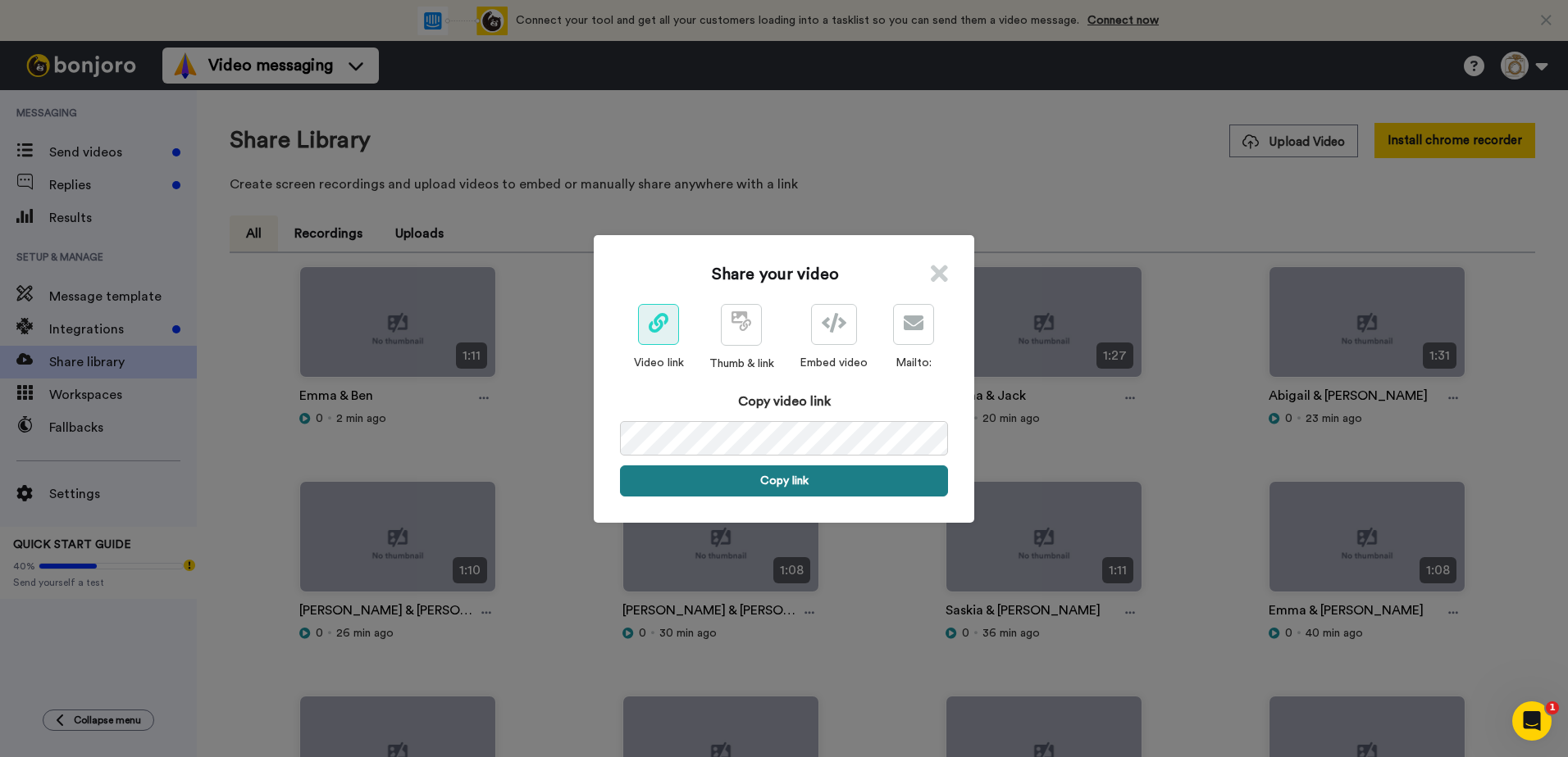
click at [821, 484] on button "Copy link" at bounding box center [784, 480] width 328 height 31
click at [935, 266] on icon at bounding box center [939, 274] width 17 height 25
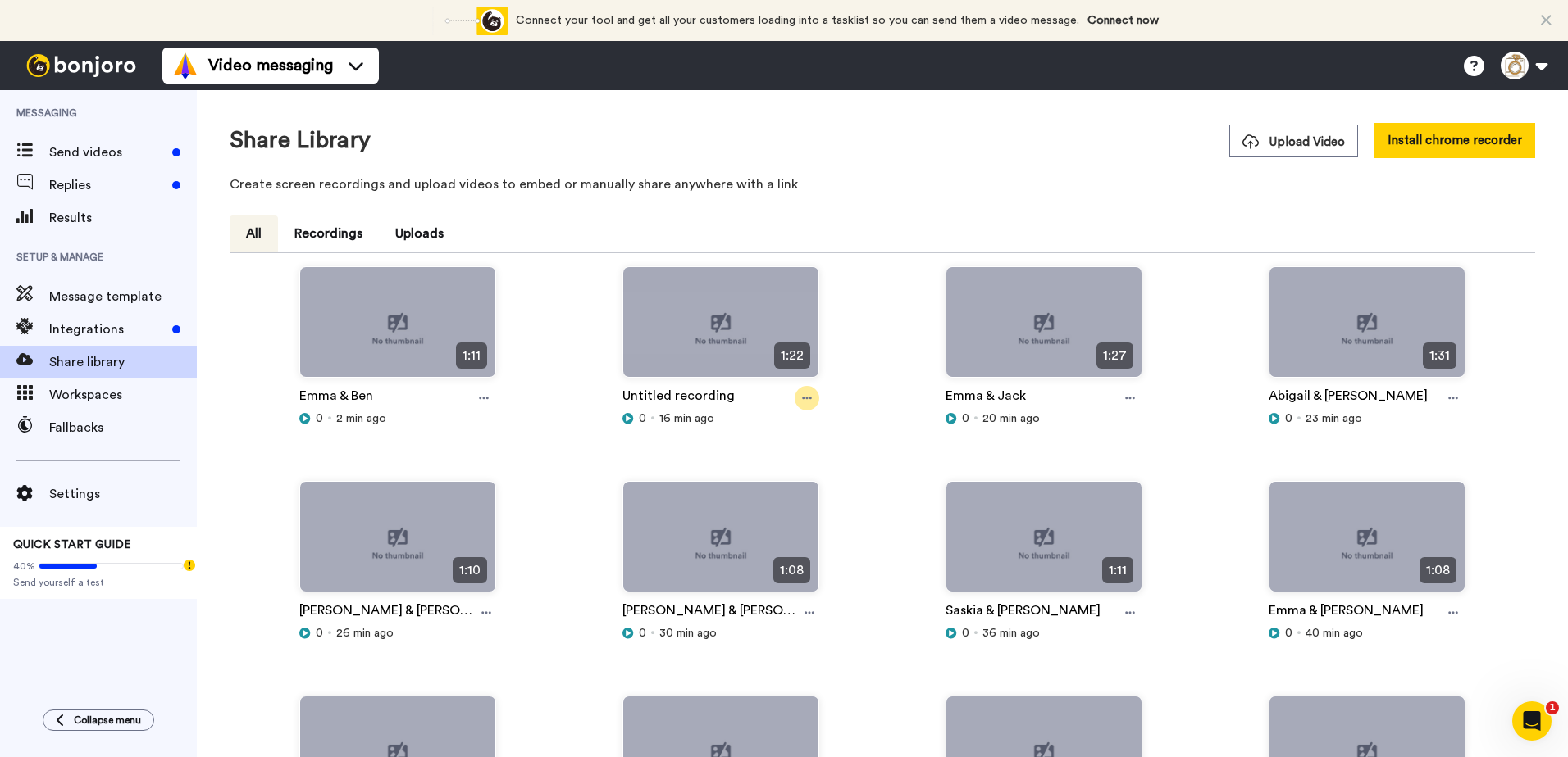
click at [802, 399] on icon at bounding box center [806, 399] width 10 height 3
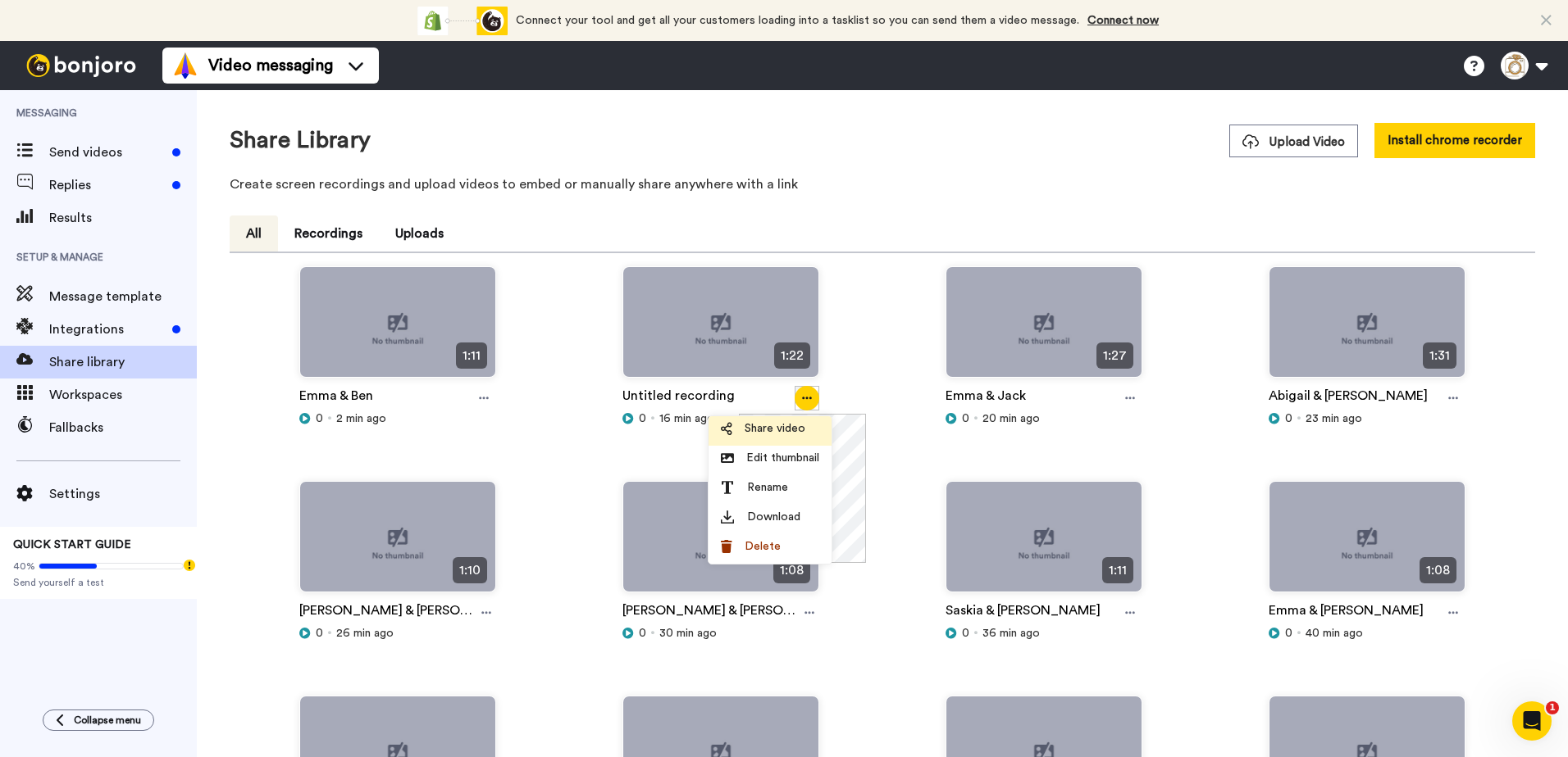
click at [781, 425] on span "Share video" at bounding box center [775, 429] width 61 height 16
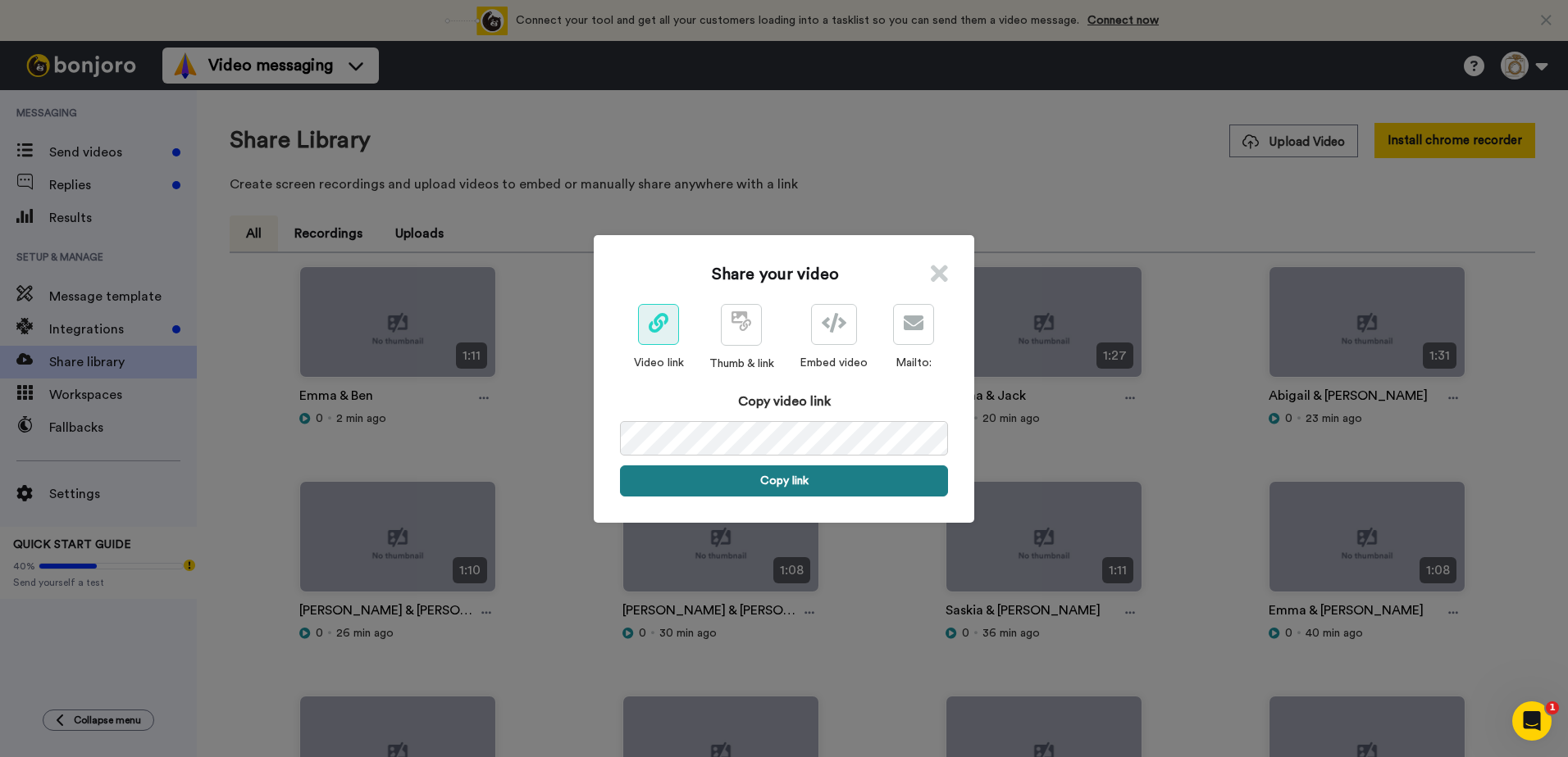
click at [754, 479] on button "Copy link" at bounding box center [784, 480] width 328 height 31
